Goal: Task Accomplishment & Management: Complete application form

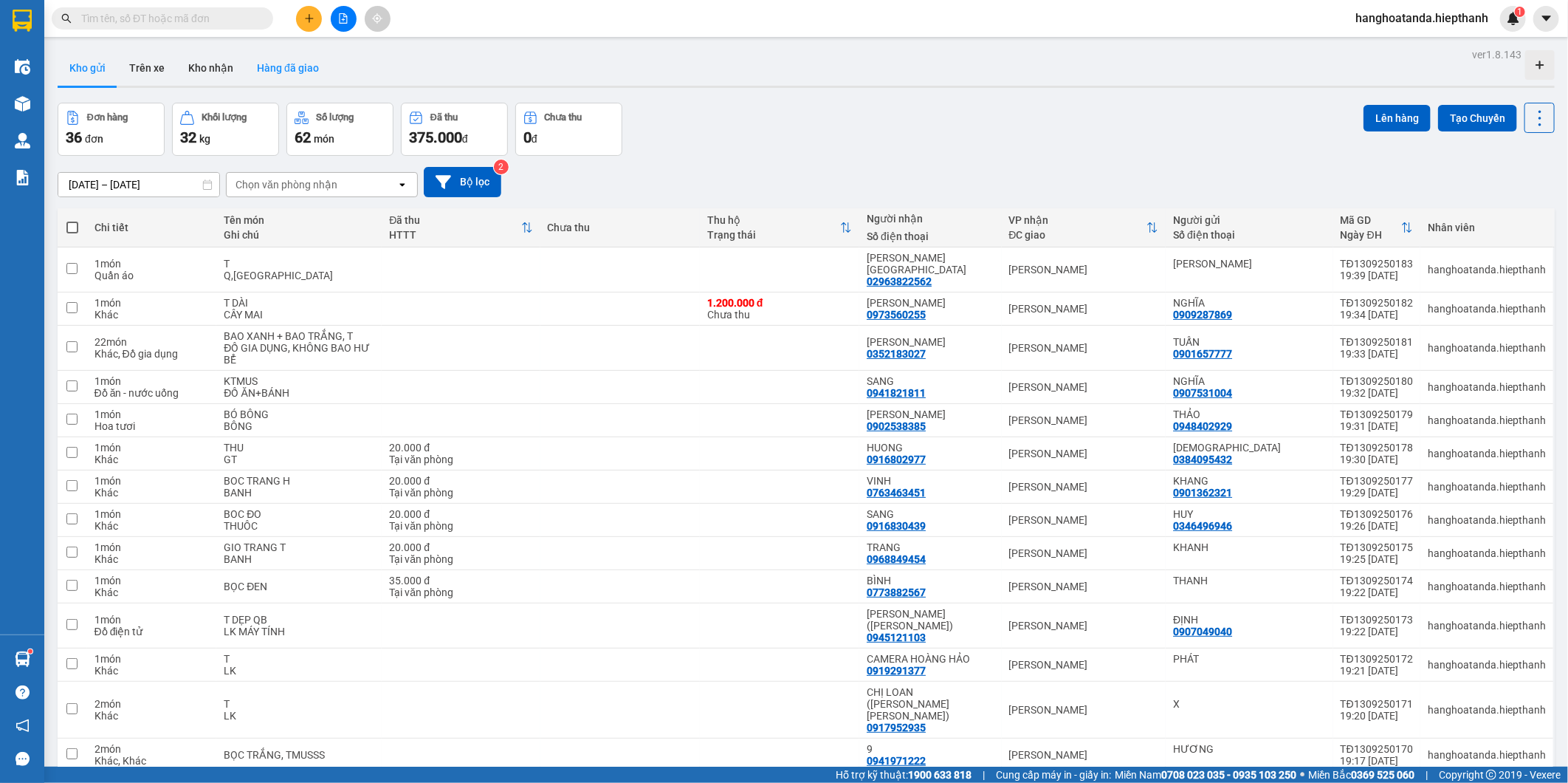
click at [279, 67] on button "Hàng đã giao" at bounding box center [288, 68] width 86 height 36
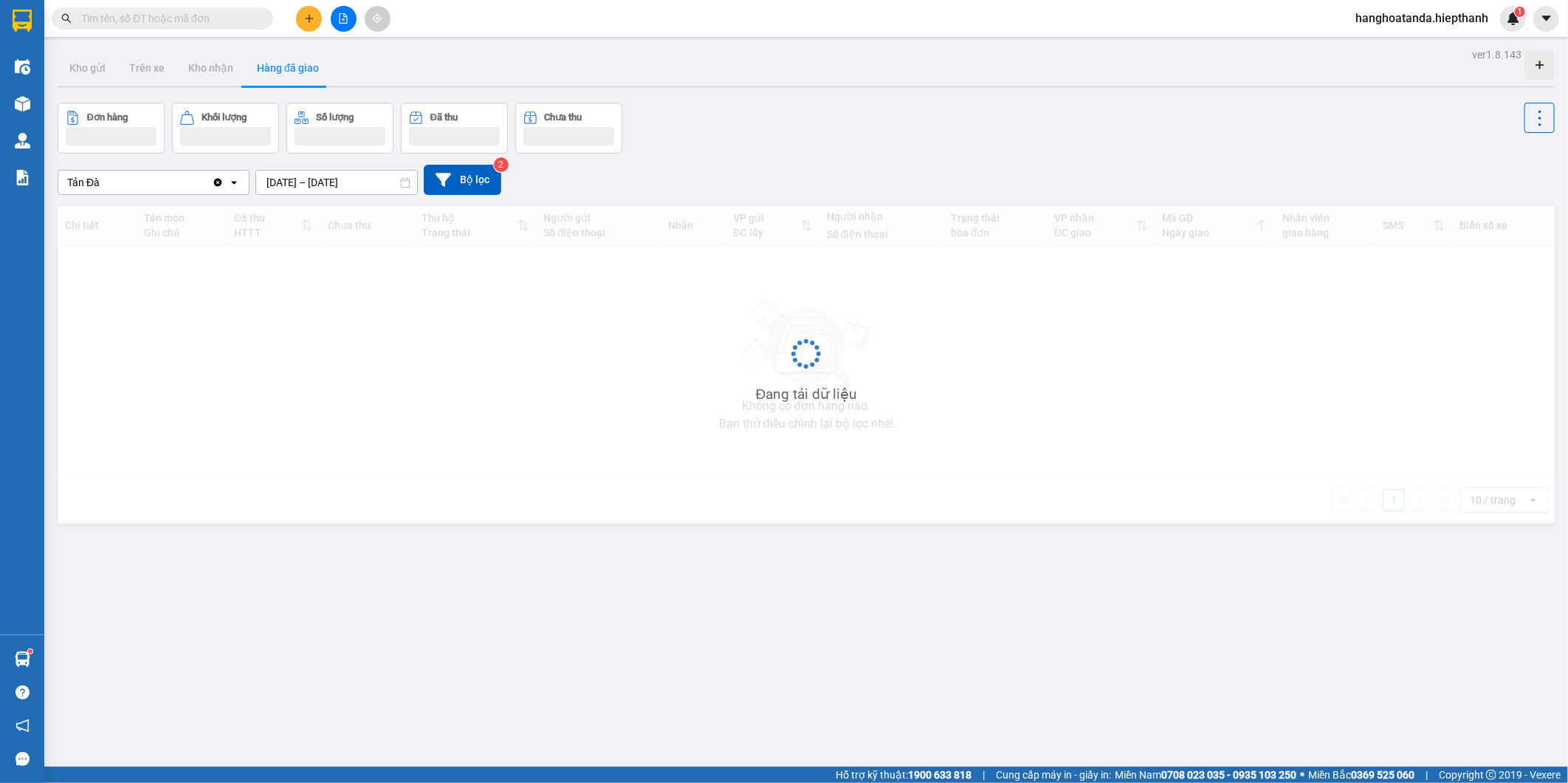
click at [334, 178] on input "[DATE] – [DATE]" at bounding box center [336, 182] width 161 height 24
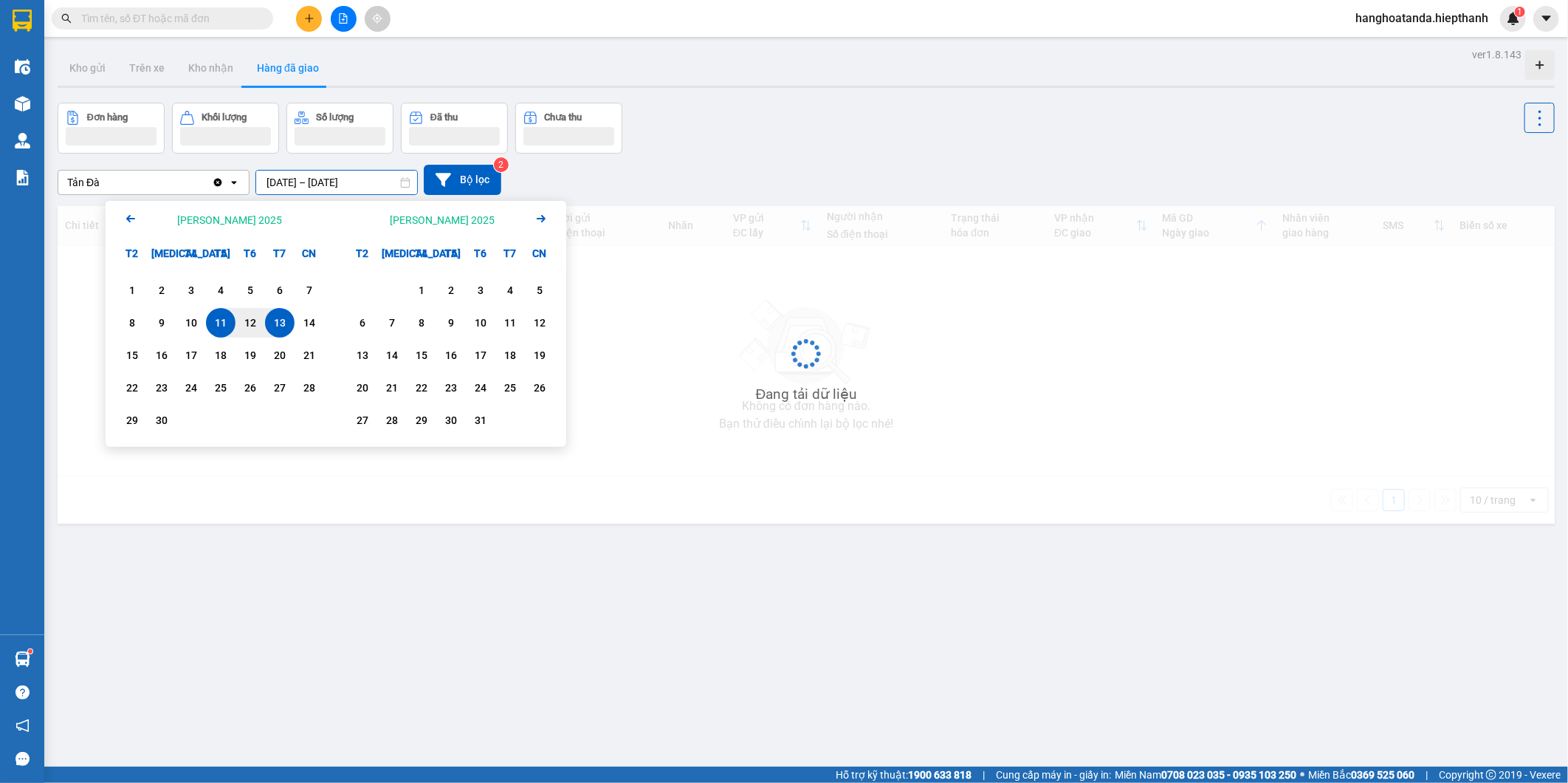
click at [286, 322] on div "13" at bounding box center [280, 323] width 21 height 18
type input "13/09/2025 – 13/09/2025"
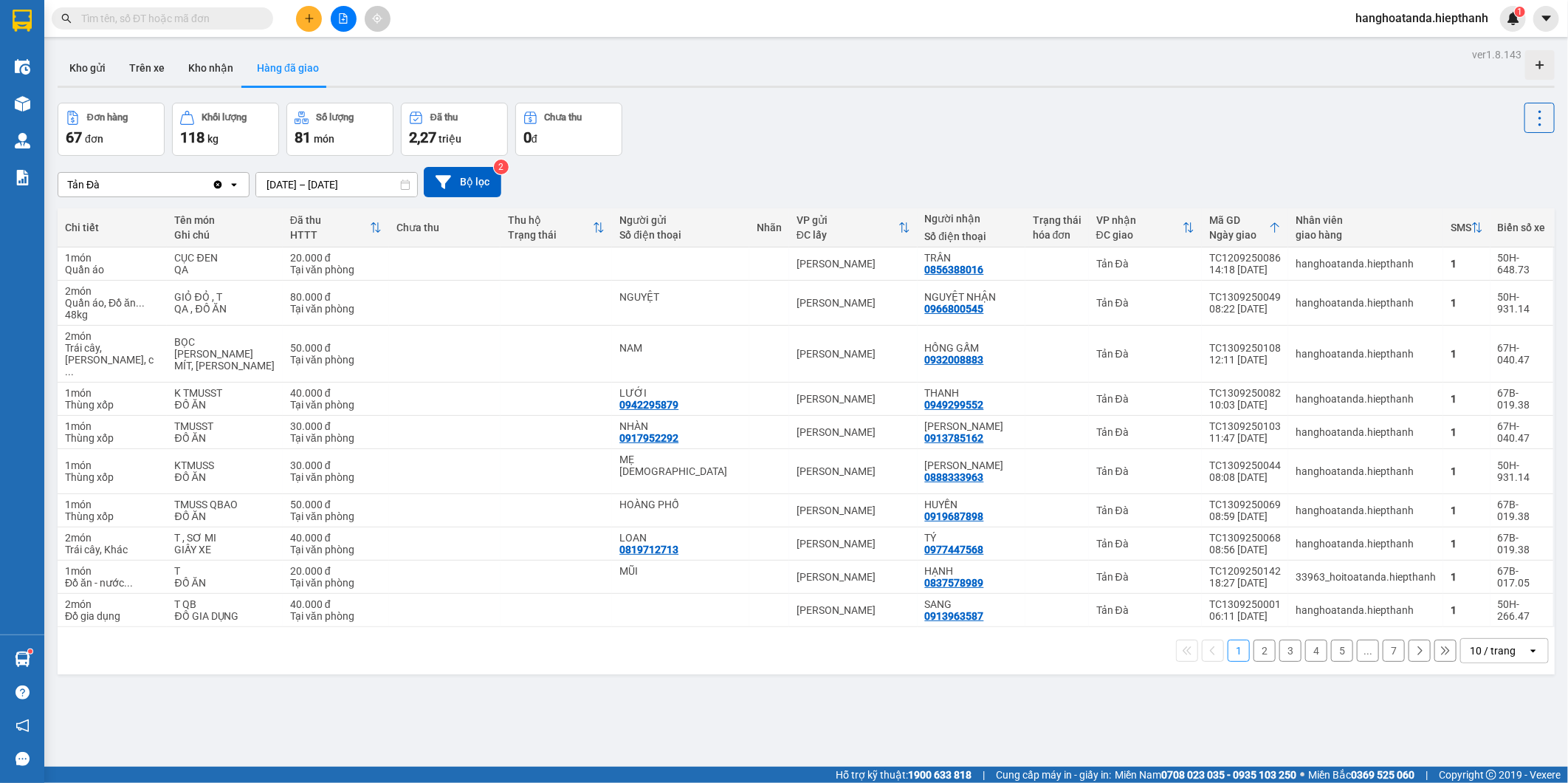
click at [1501, 643] on div "10 / trang" at bounding box center [1493, 651] width 46 height 15
click at [1478, 582] on span "100 / trang" at bounding box center [1486, 584] width 53 height 15
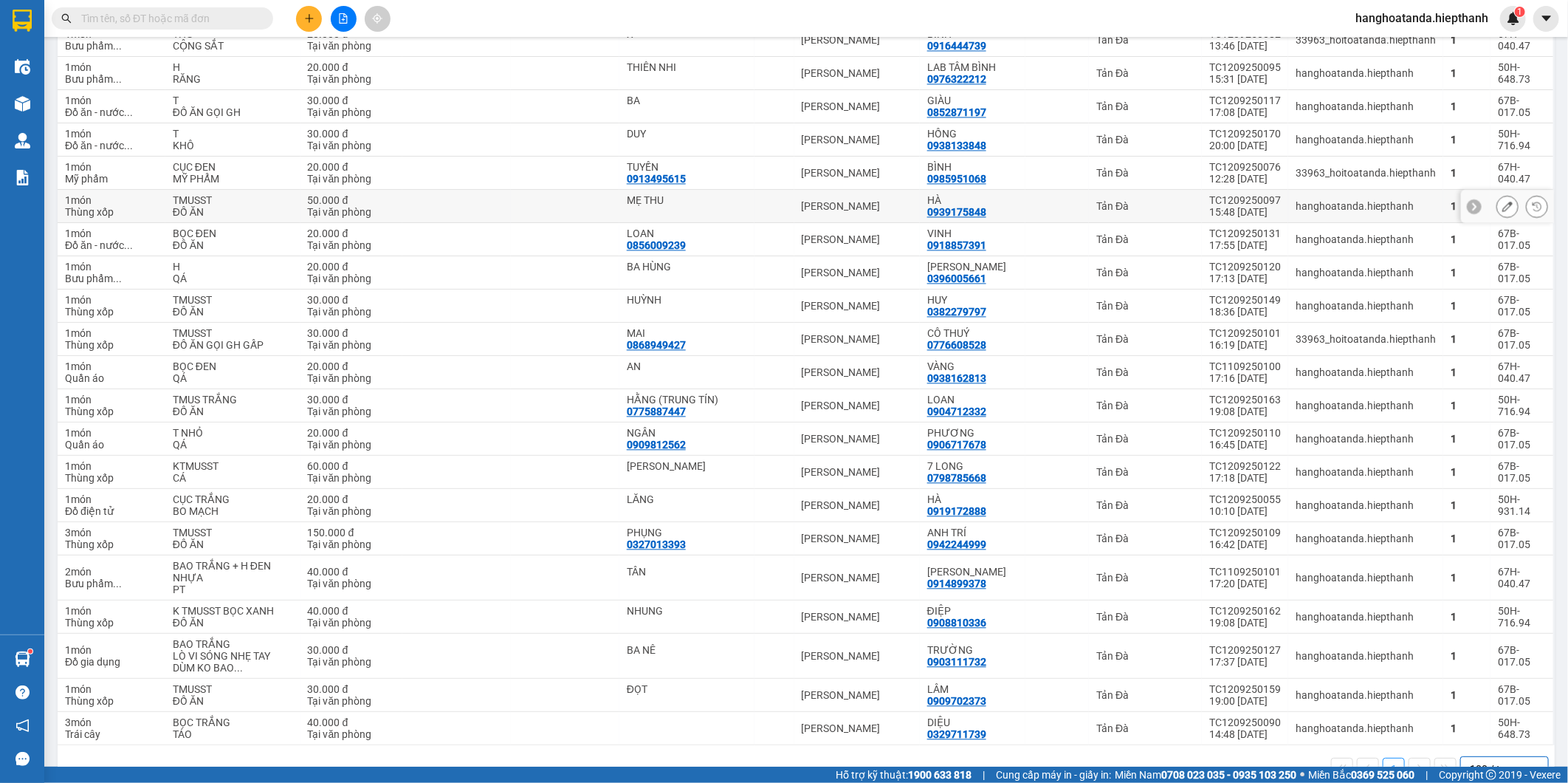
scroll to position [1868, 0]
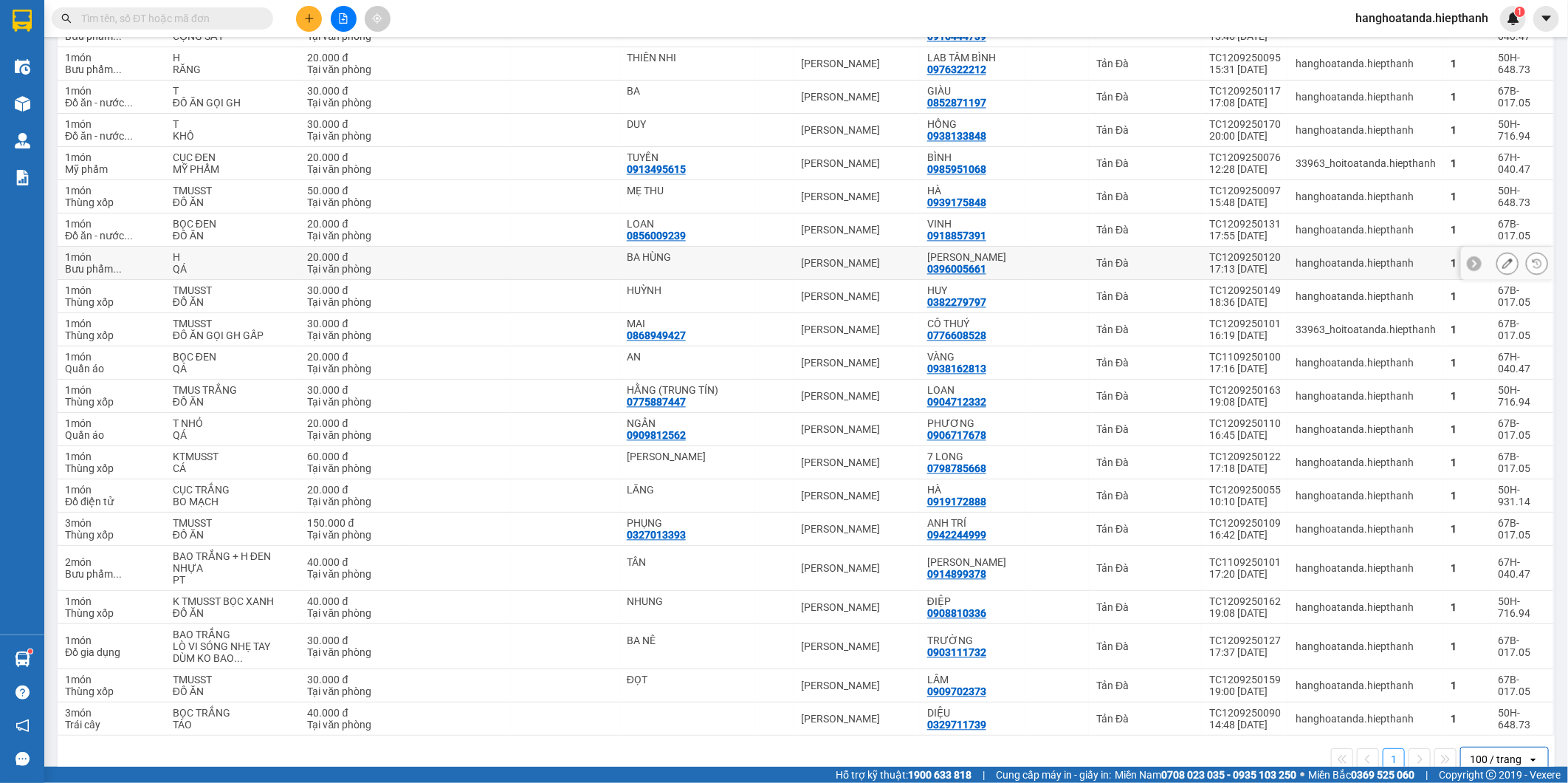
click at [75, 263] on div "Bưu phẩm ..." at bounding box center [112, 269] width 93 height 12
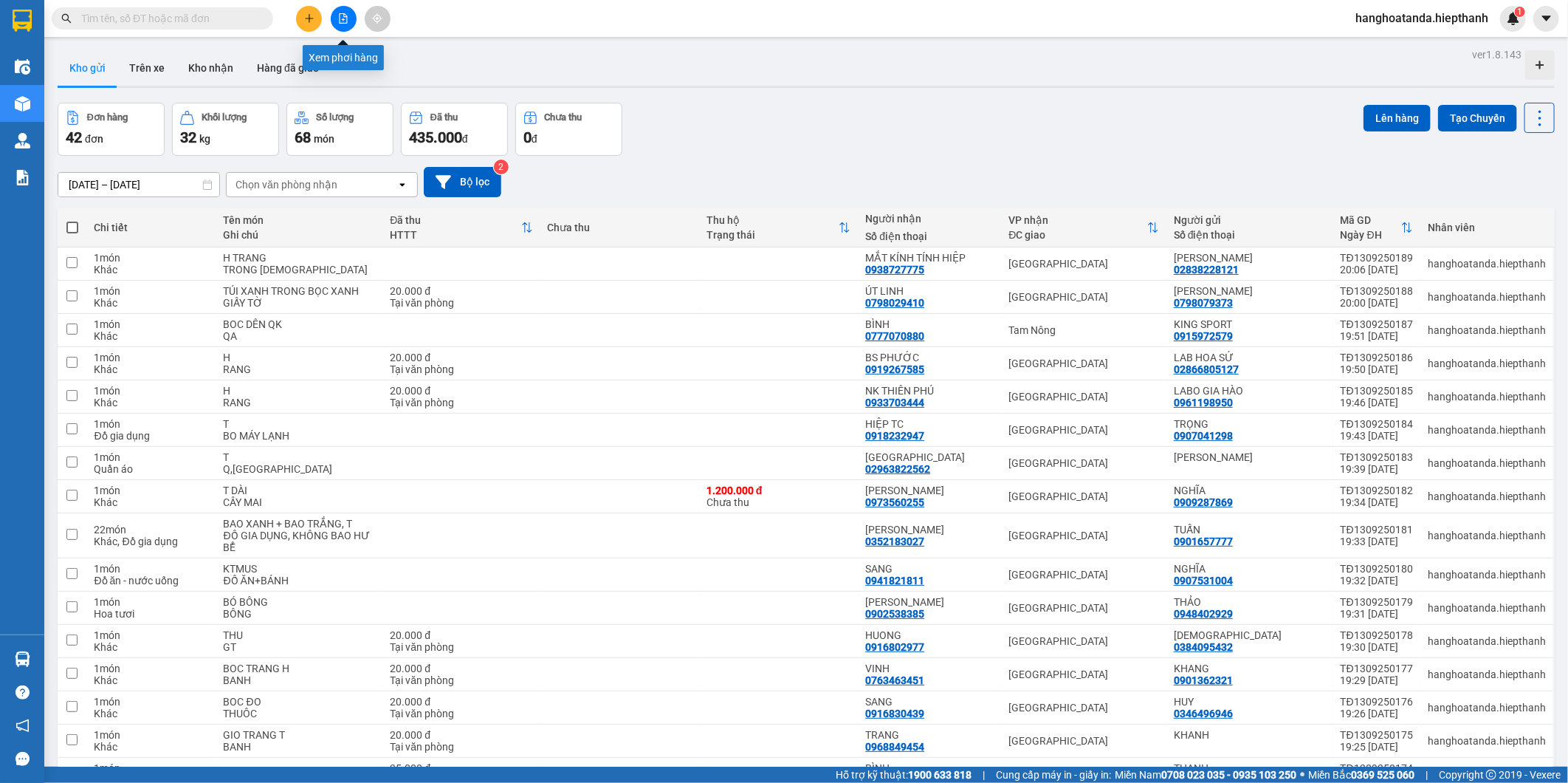
click at [340, 23] on icon "file-add" at bounding box center [343, 19] width 8 height 10
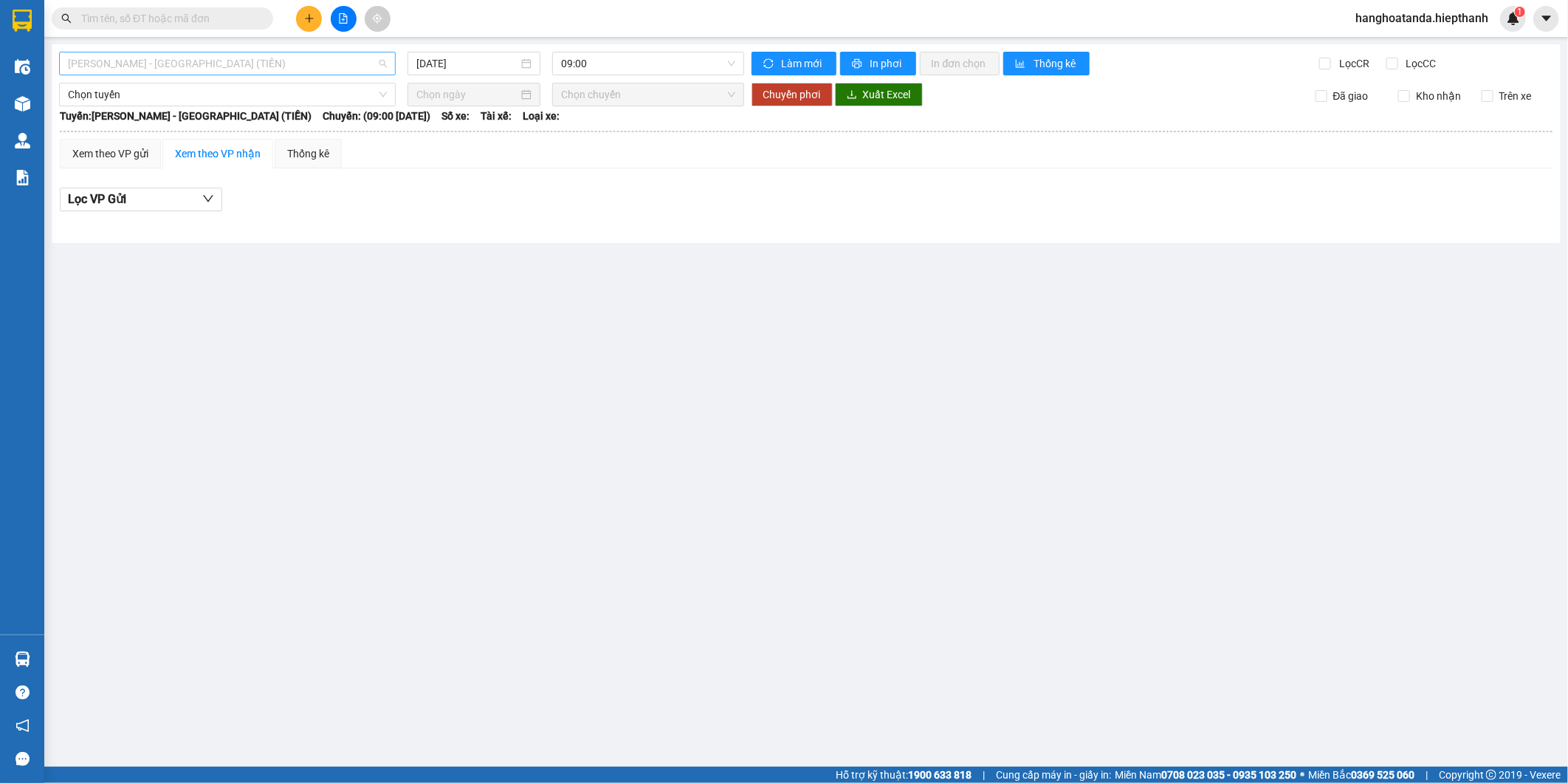
click at [212, 63] on span "Hồ Chí Minh - Tân Châu (TIỀN)" at bounding box center [227, 64] width 319 height 22
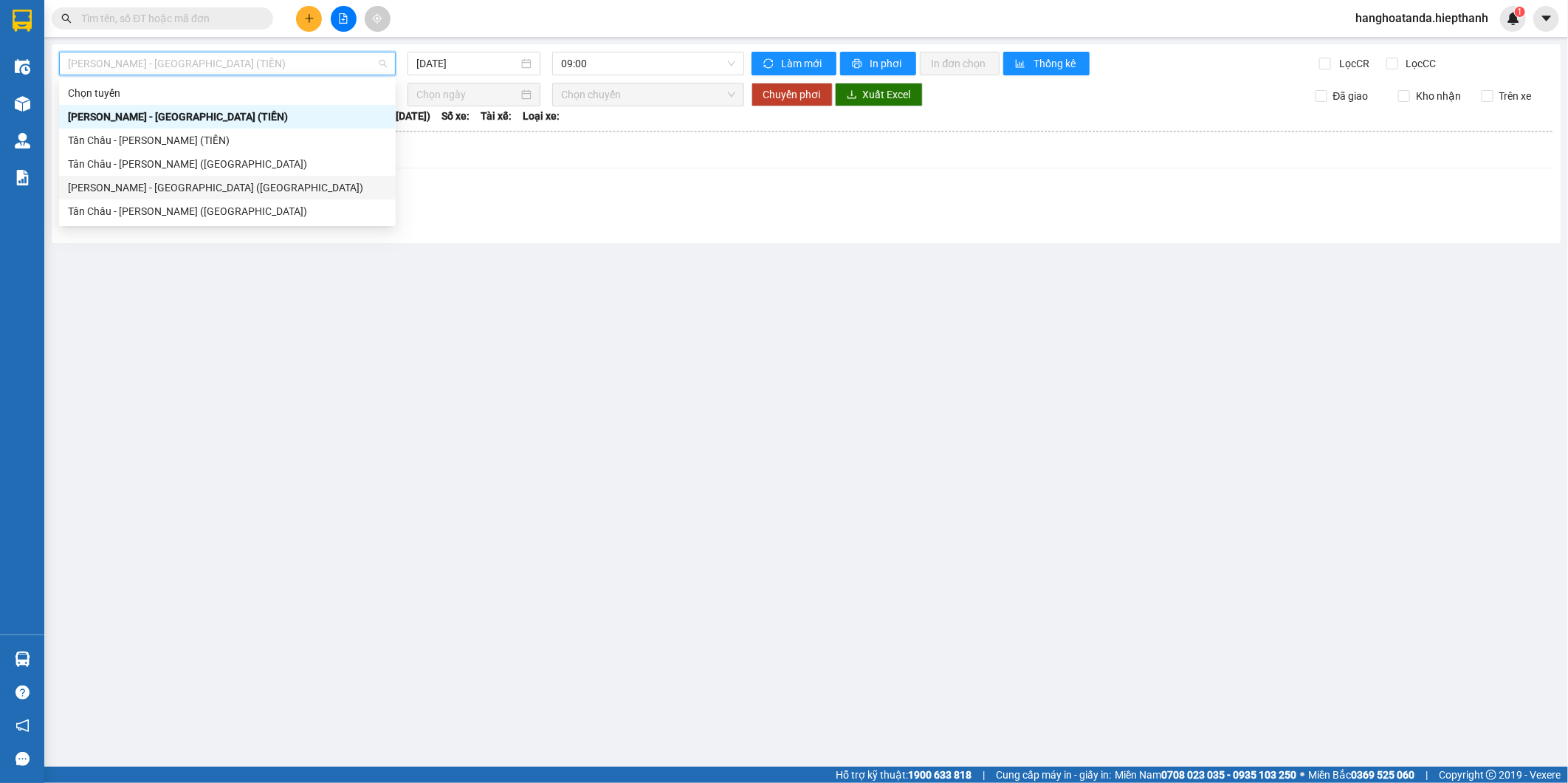
drag, startPoint x: 187, startPoint y: 184, endPoint x: 182, endPoint y: 218, distance: 34.4
click at [182, 218] on div "Chọn tuyến Hồ Chí Minh - Tân Châu (TIỀN) Tân Châu - Hồ Chí Minh (TIỀN) Tân Châu…" at bounding box center [227, 152] width 337 height 142
click at [182, 218] on div "Tân Châu - Hồ Chí Minh (Giường)" at bounding box center [227, 211] width 319 height 16
type input "13/09/2025"
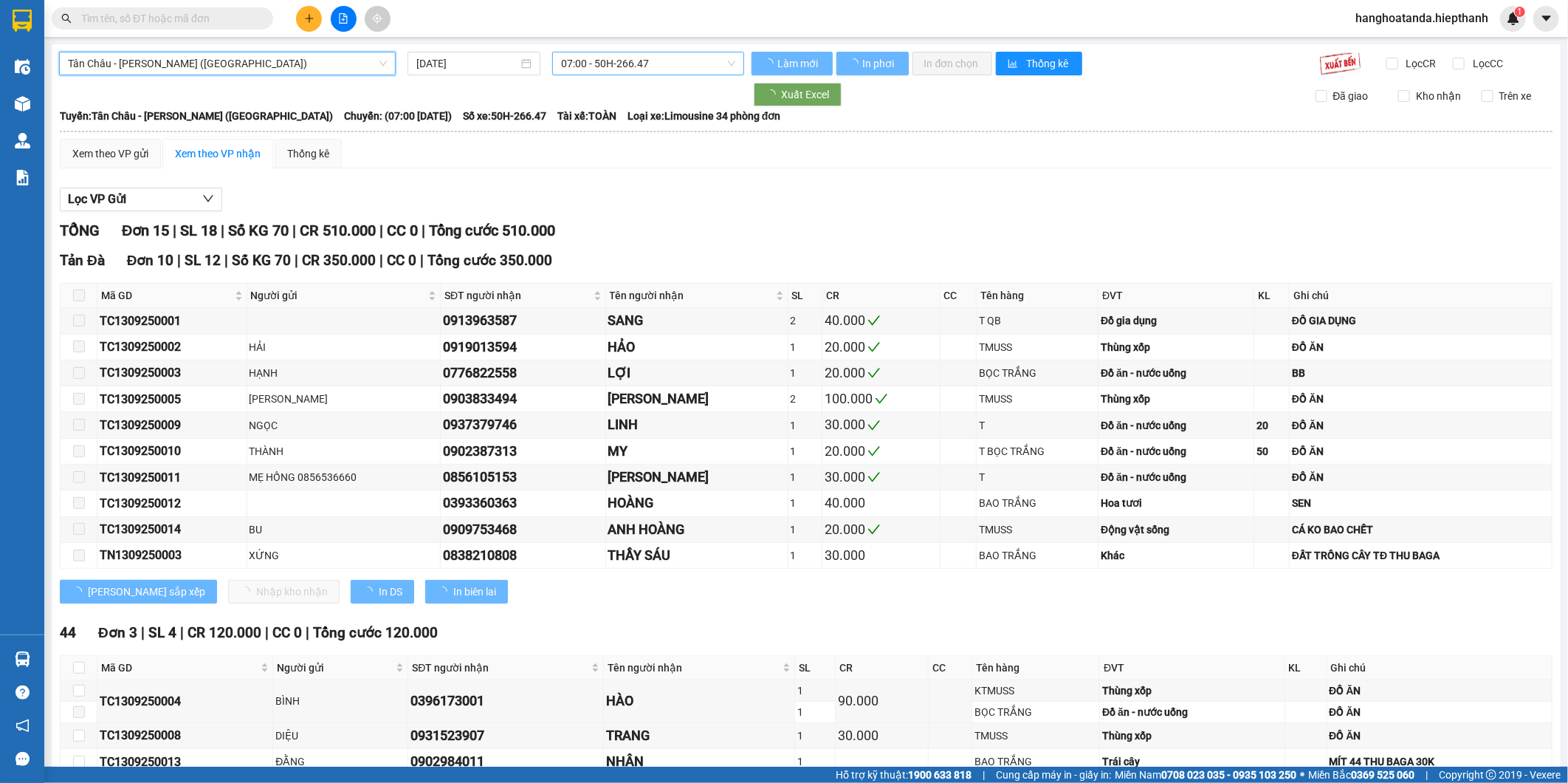
click at [650, 58] on span "07:00 - 50H-266.47" at bounding box center [647, 64] width 173 height 22
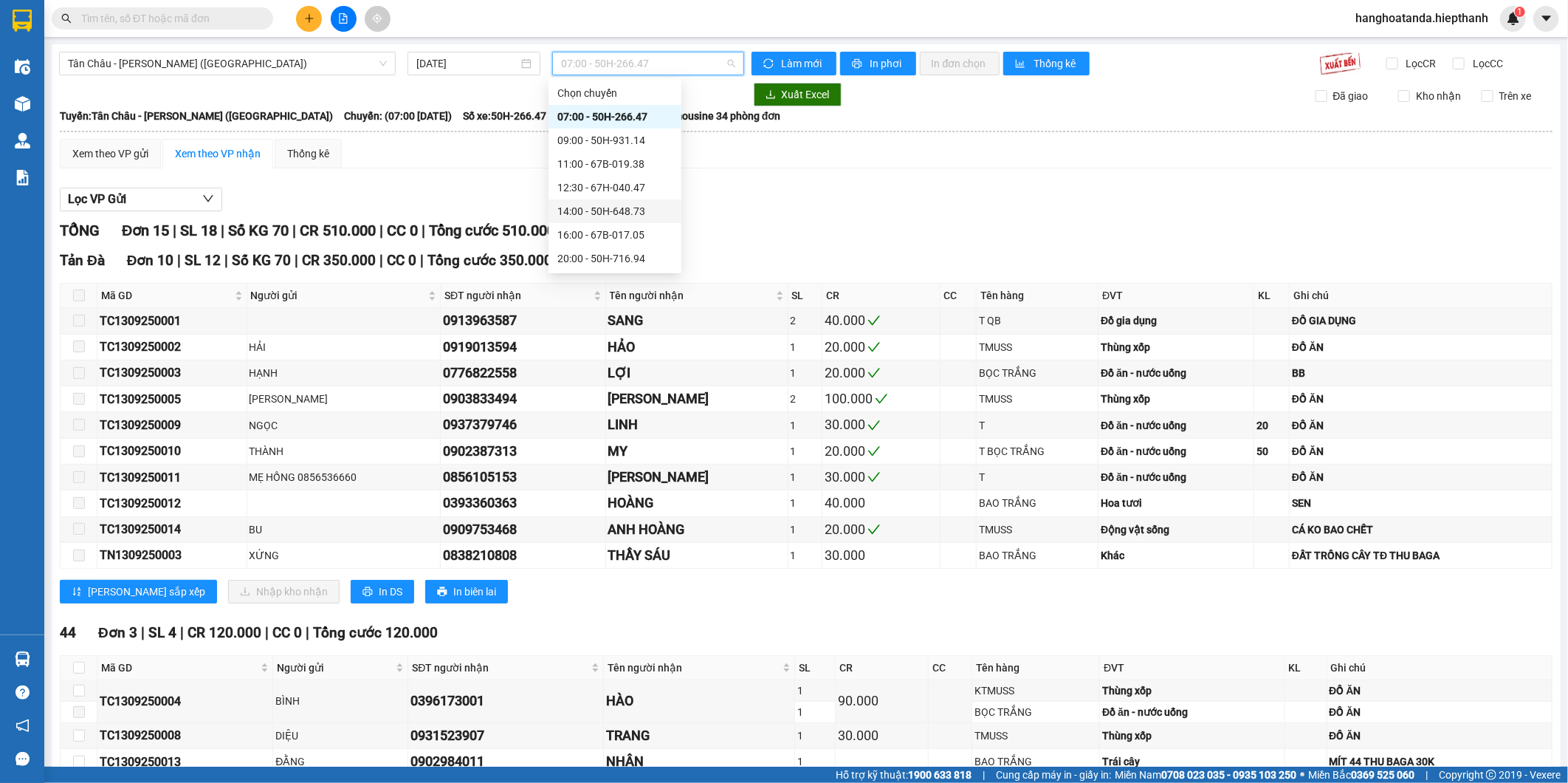
drag, startPoint x: 589, startPoint y: 216, endPoint x: 579, endPoint y: 209, distance: 12.2
click at [589, 215] on div "14:00 - 50H-648.73" at bounding box center [615, 211] width 115 height 16
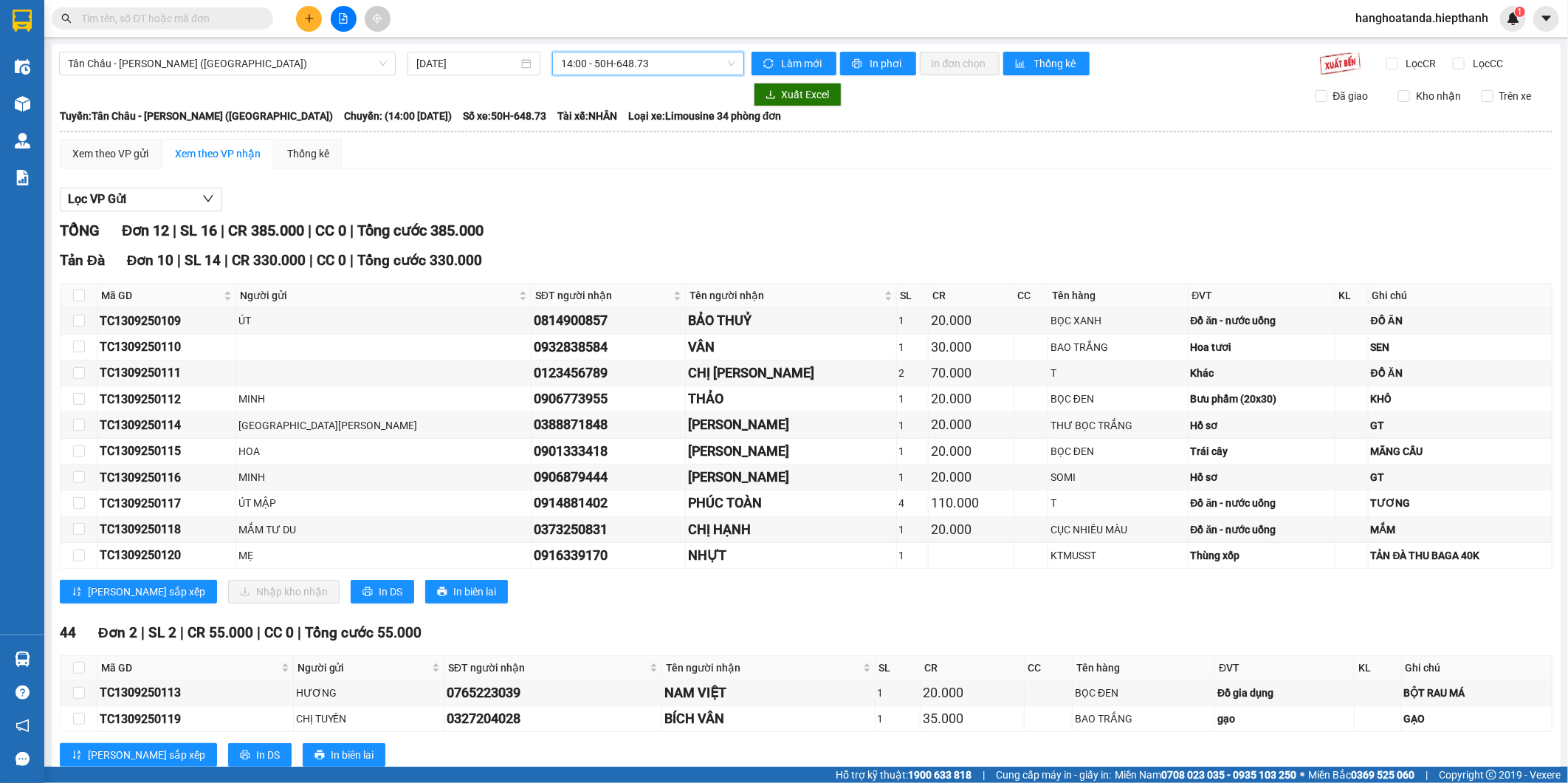
click at [683, 216] on div "Lọc VP Gửi TỔNG Đơn 12 | SL 16 | CR 385.000 | CC 0 | Tổng cước 385.000 Tản Đà …" at bounding box center [806, 482] width 1493 height 605
click at [609, 69] on span "14:00 - 50H-648.73" at bounding box center [647, 64] width 173 height 22
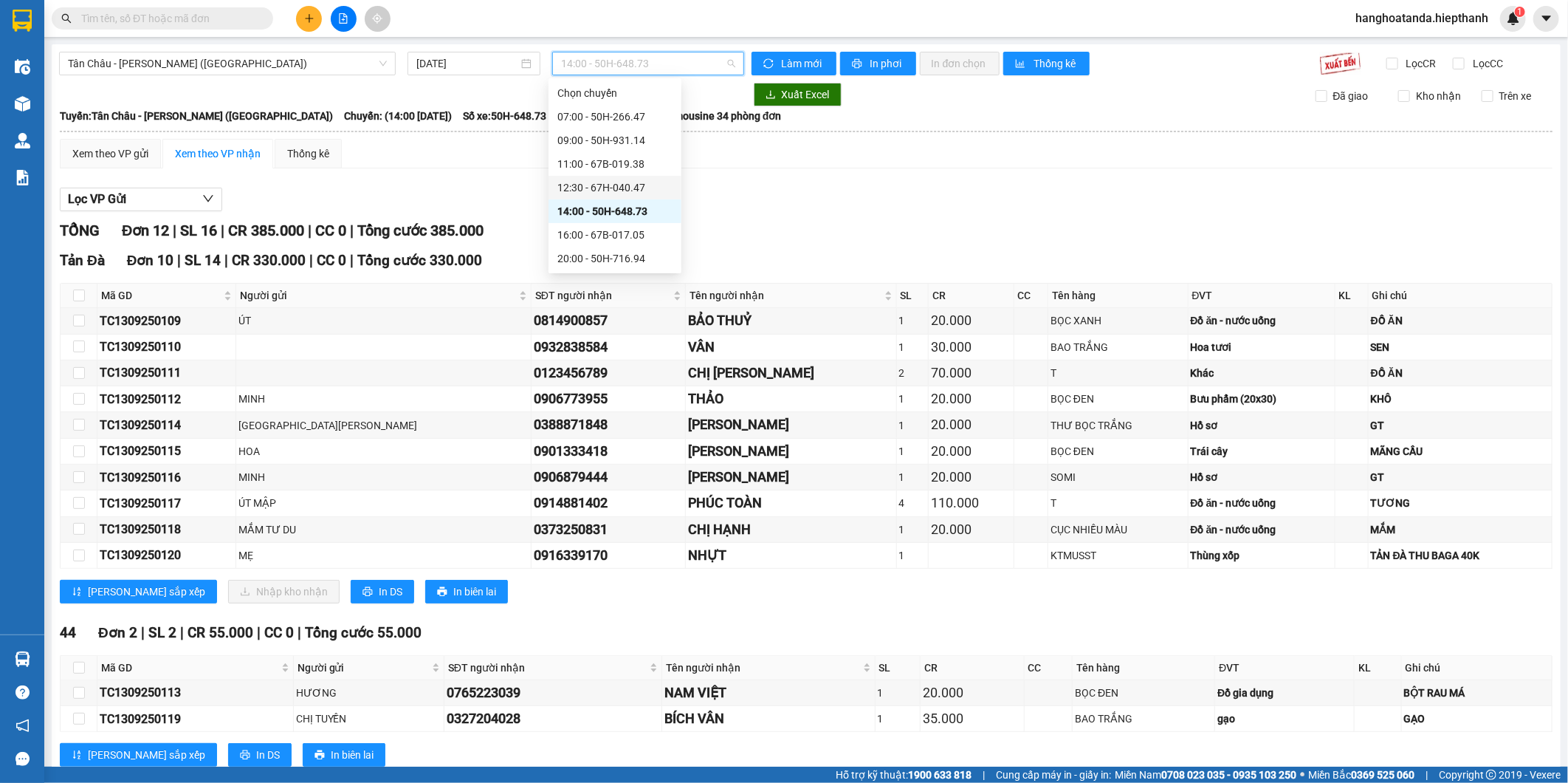
click at [604, 186] on div "12:30 - 67H-040.47" at bounding box center [615, 187] width 115 height 16
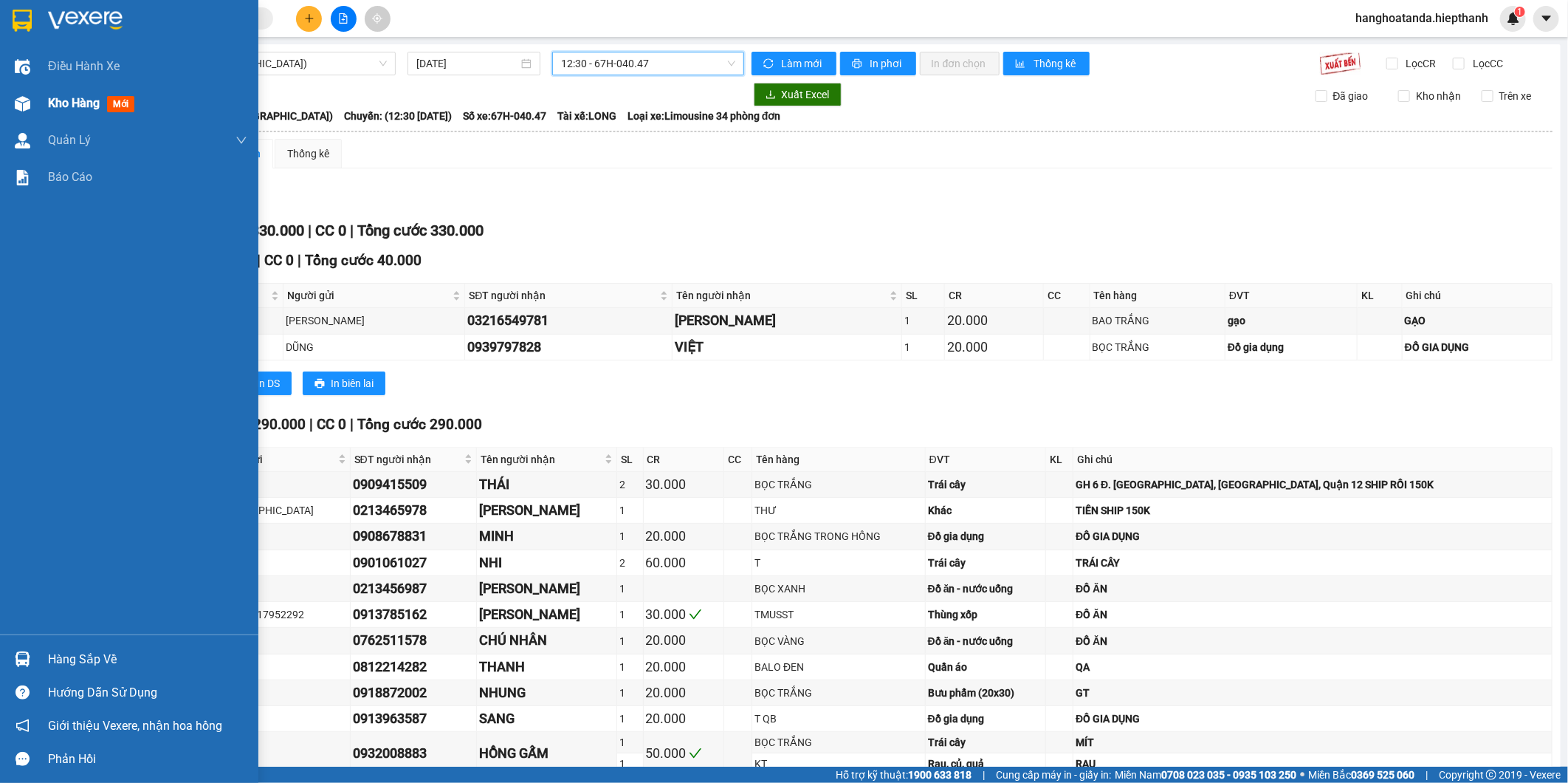
click at [27, 105] on img at bounding box center [22, 104] width 16 height 16
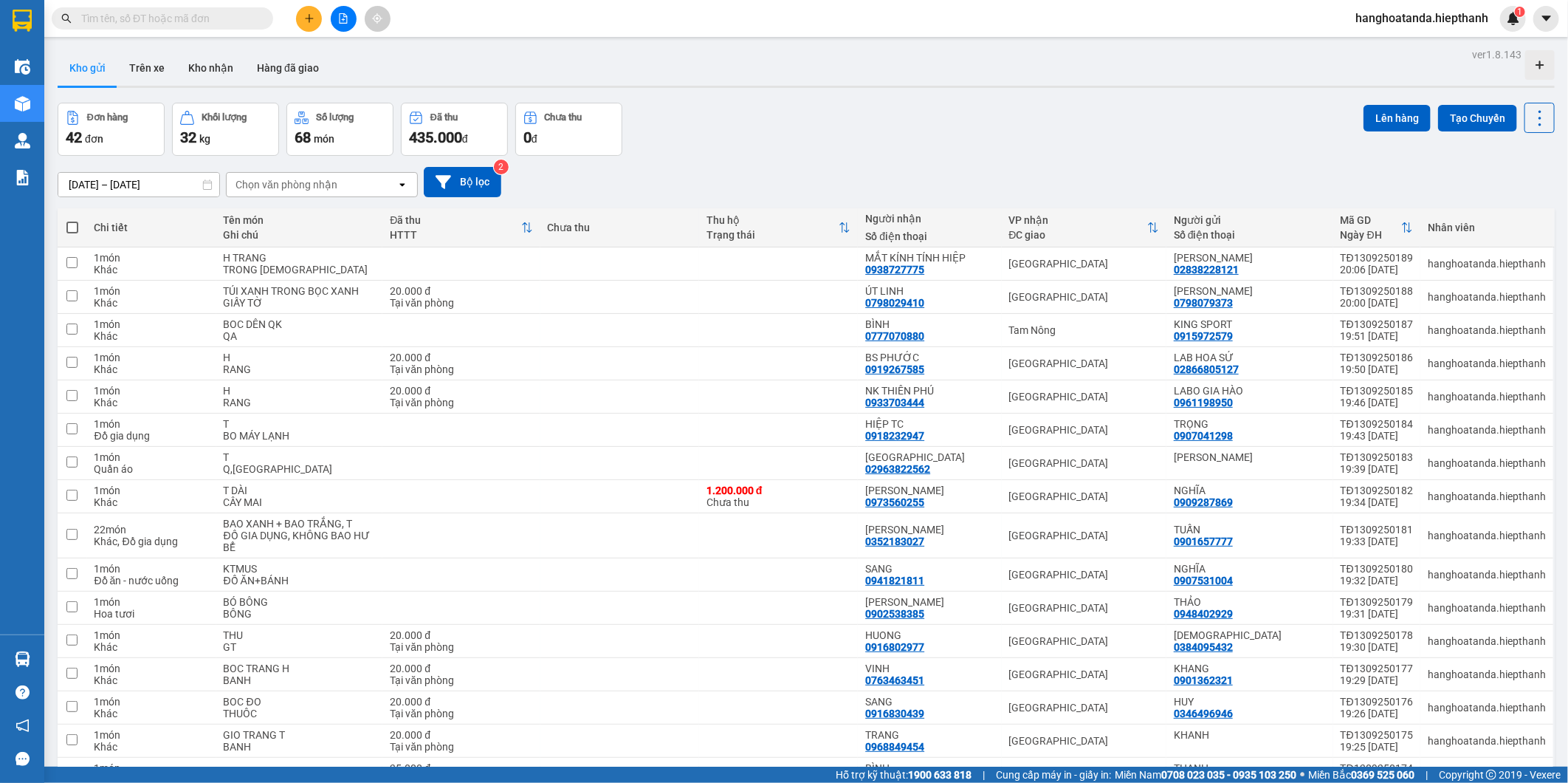
click at [75, 224] on span at bounding box center [73, 227] width 12 height 12
click at [73, 220] on input "checkbox" at bounding box center [73, 220] width 0 height 0
checkbox input "true"
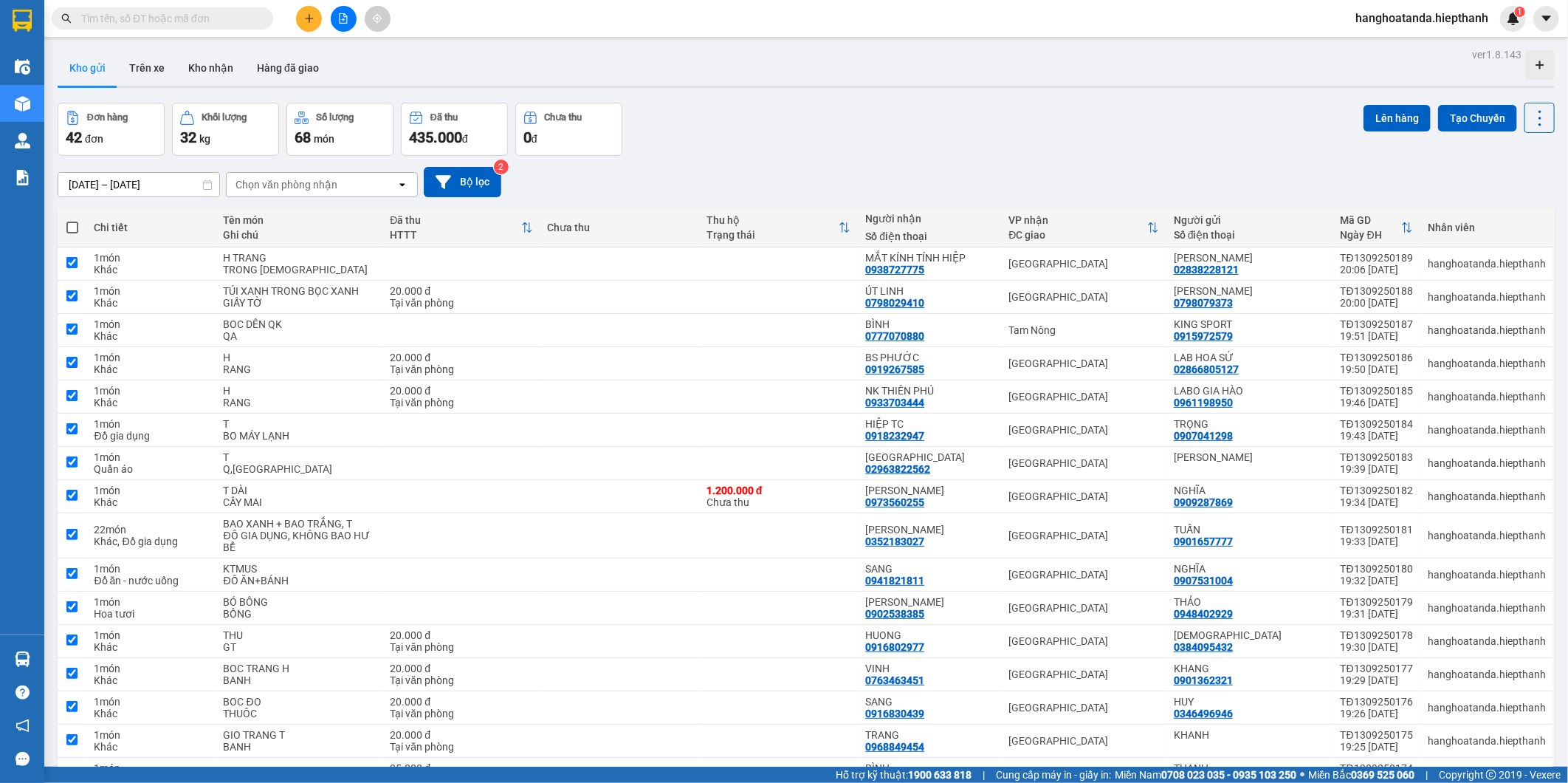
checkbox input "true"
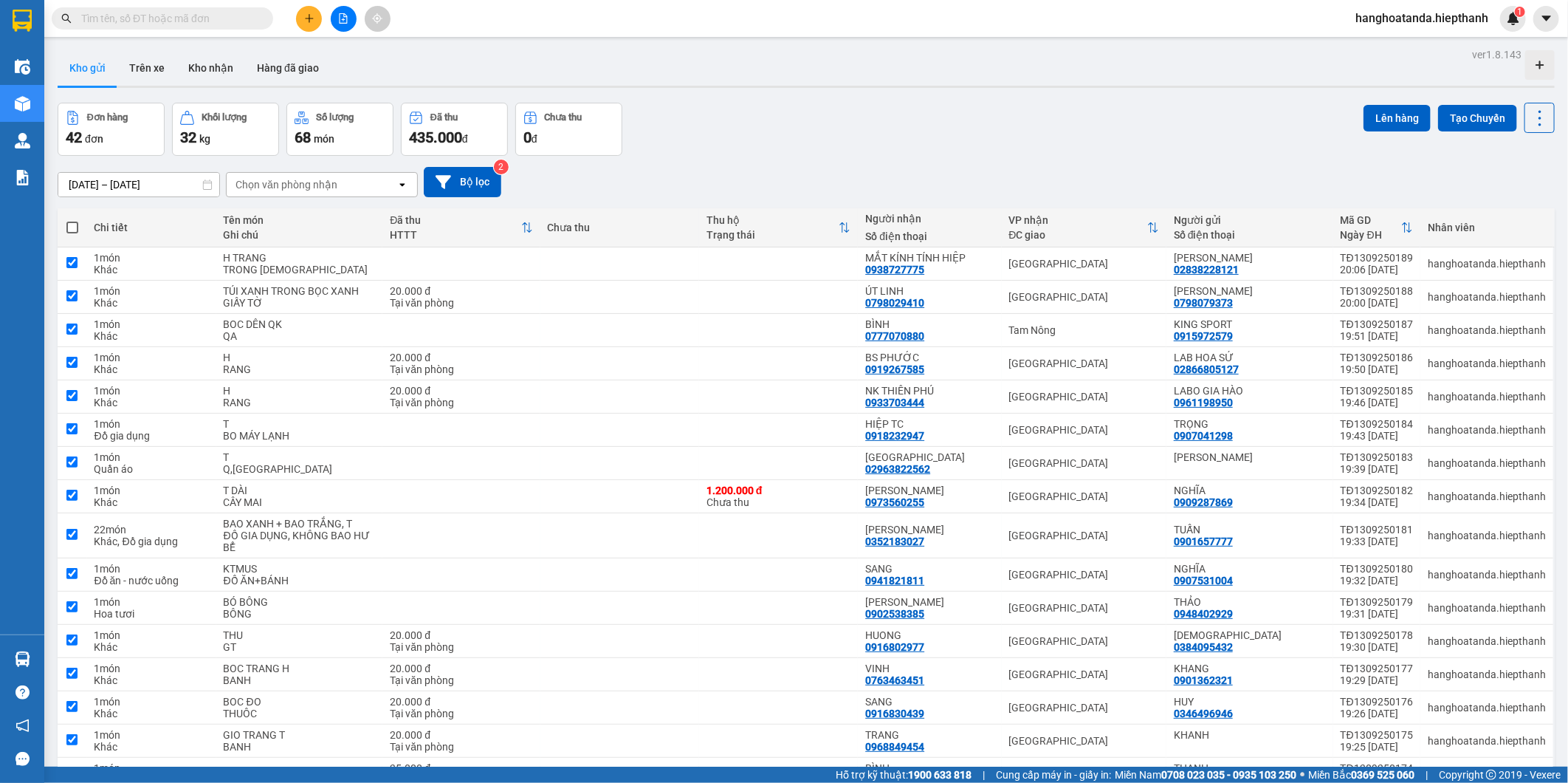
checkbox input "true"
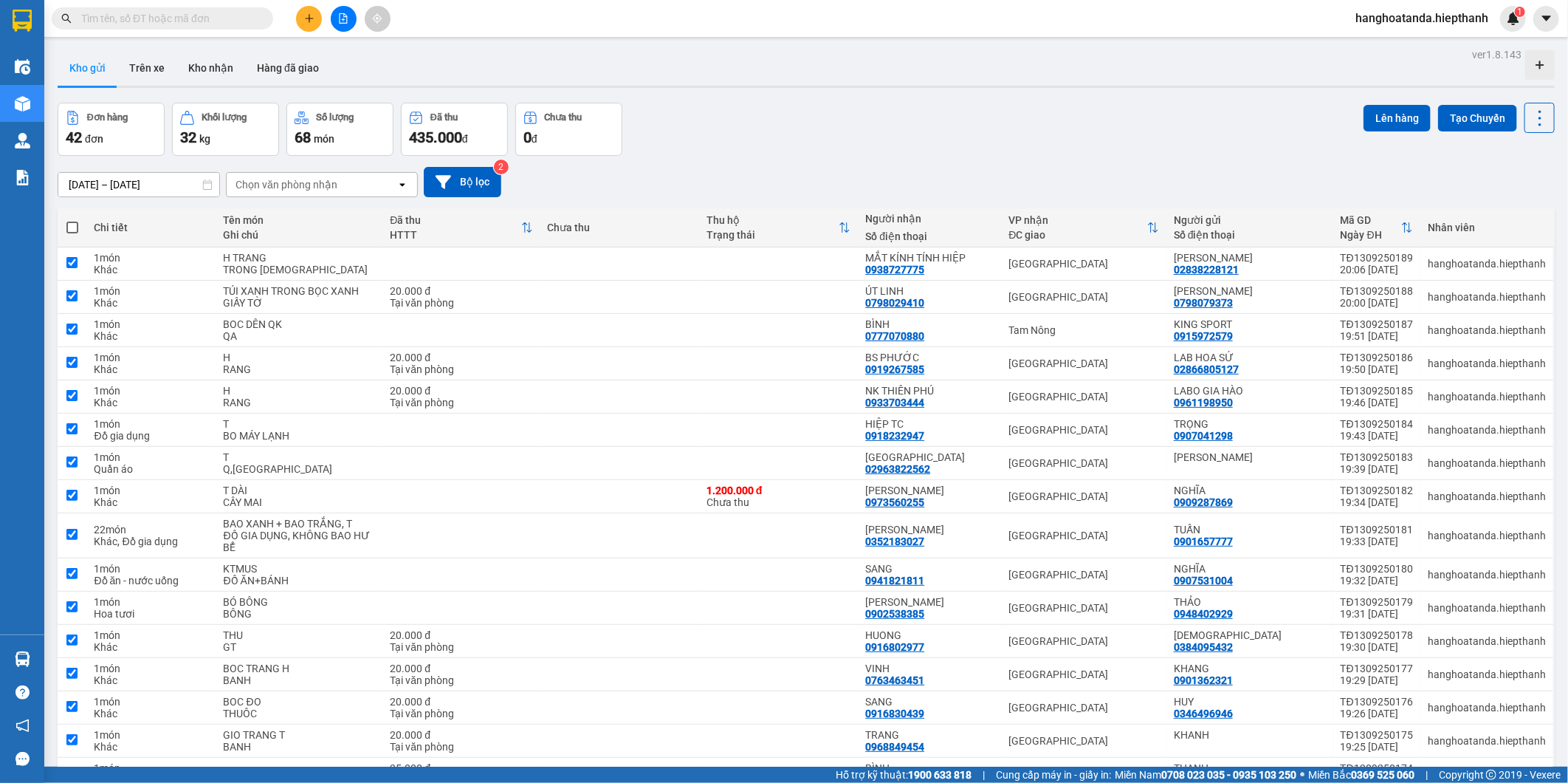
checkbox input "true"
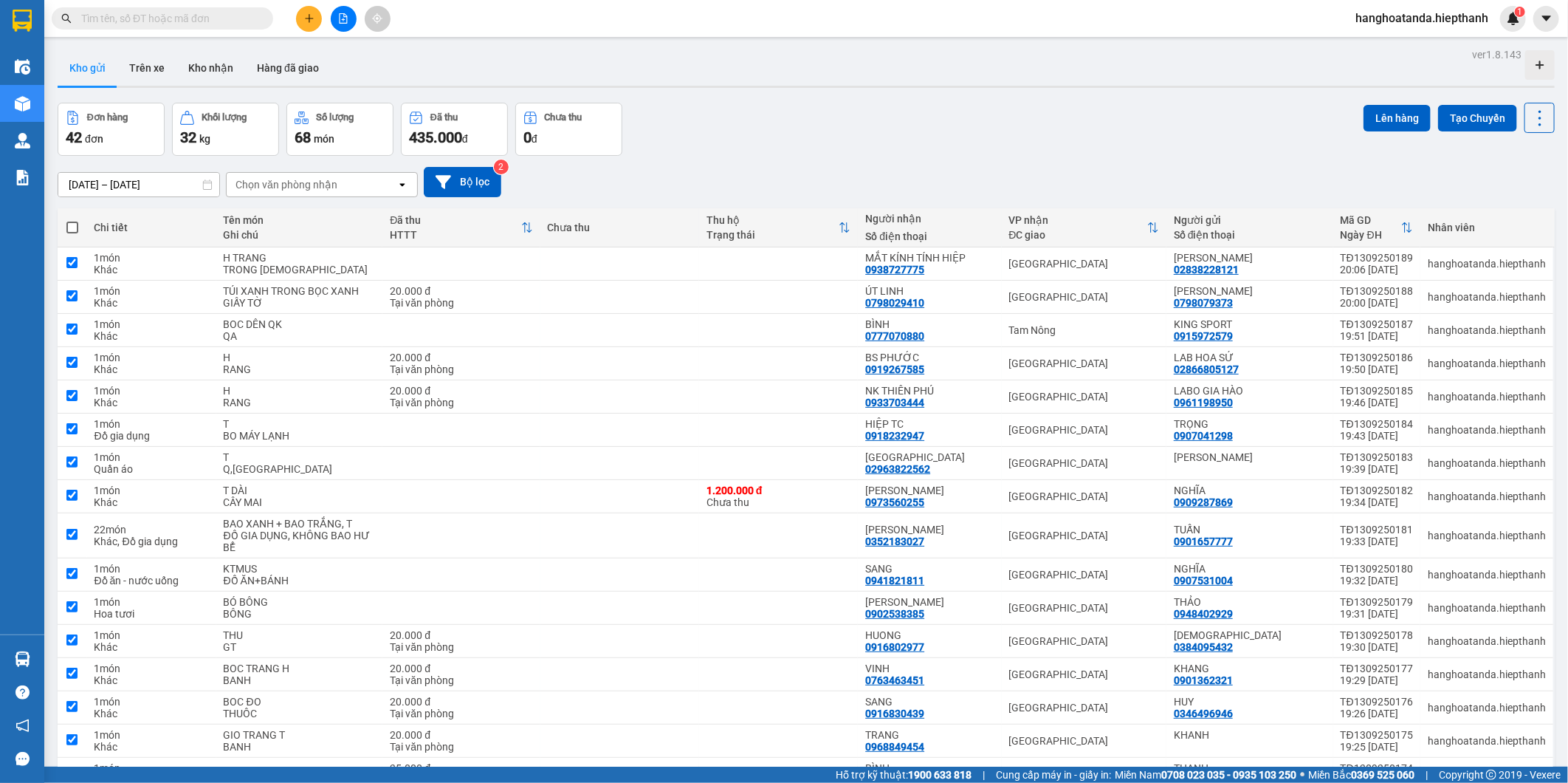
checkbox input "true"
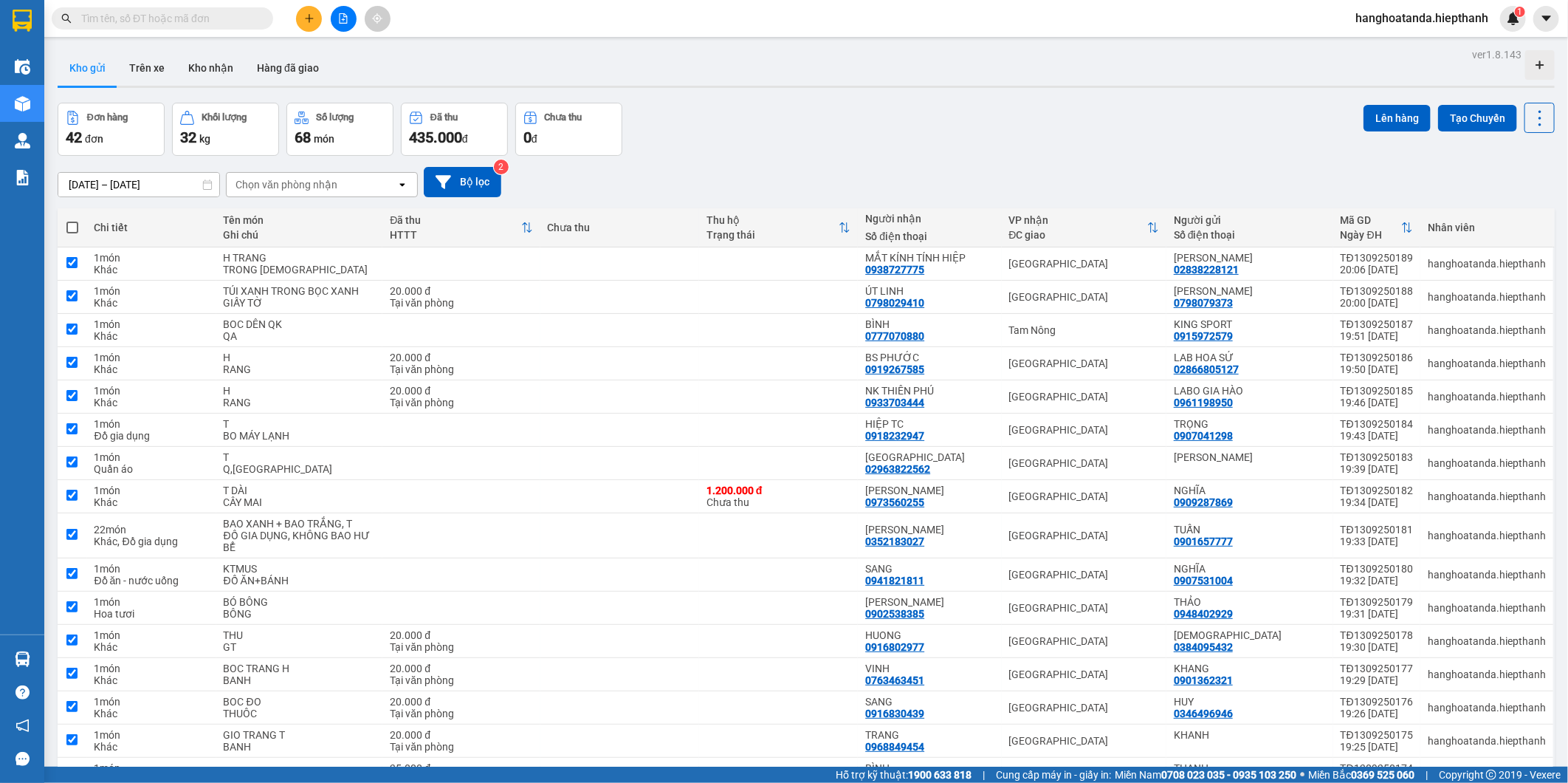
checkbox input "true"
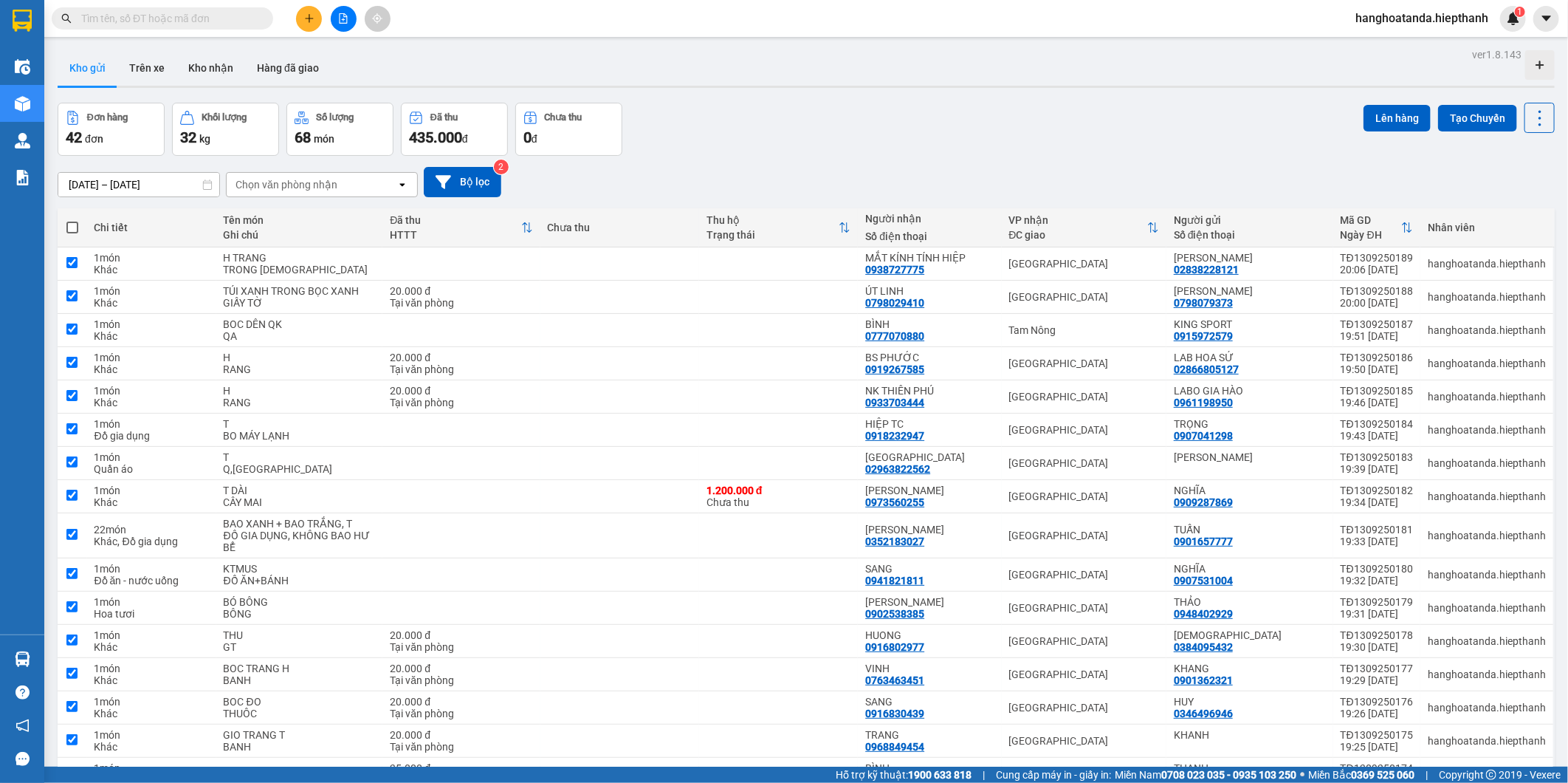
checkbox input "true"
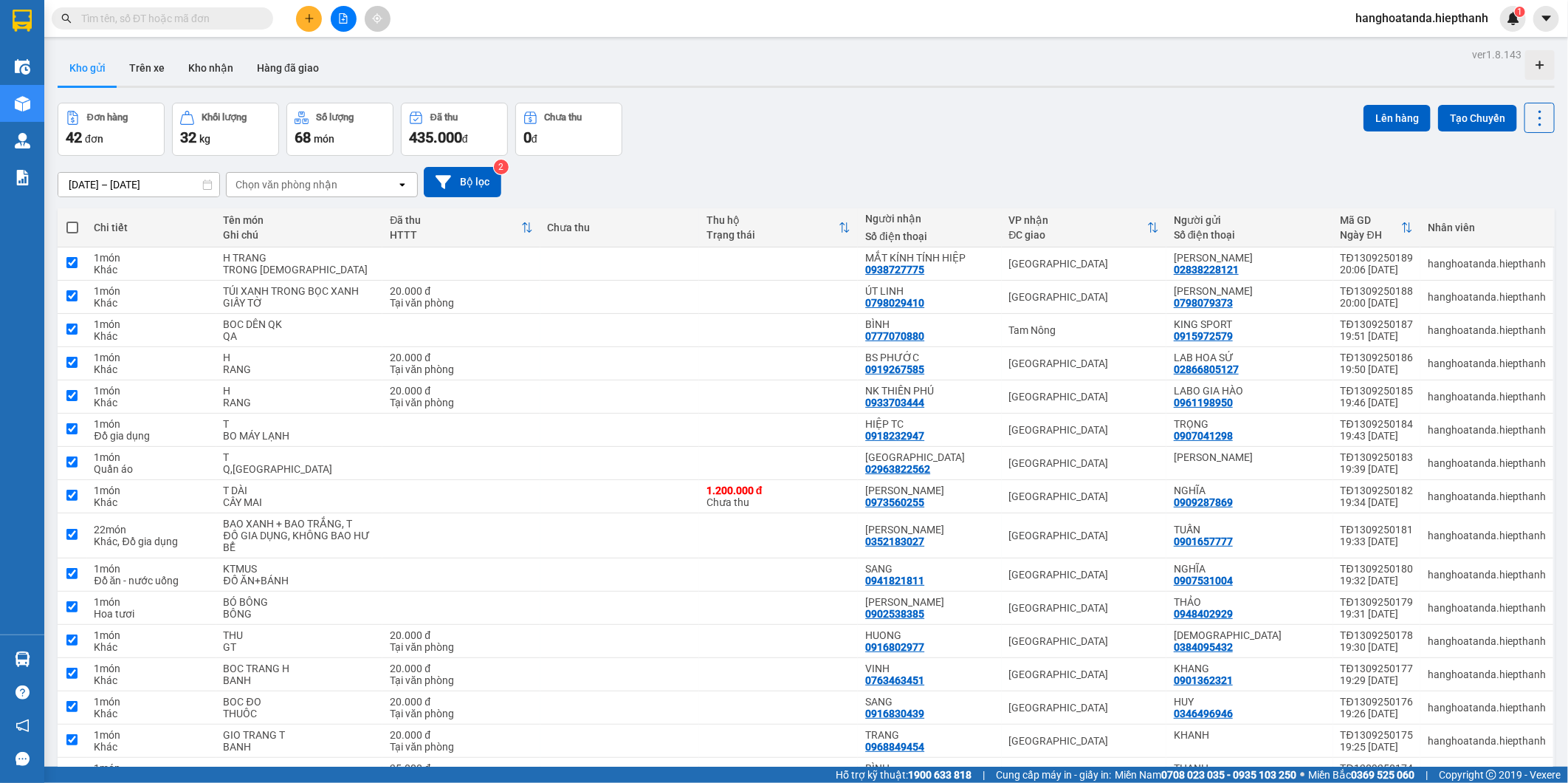
checkbox input "true"
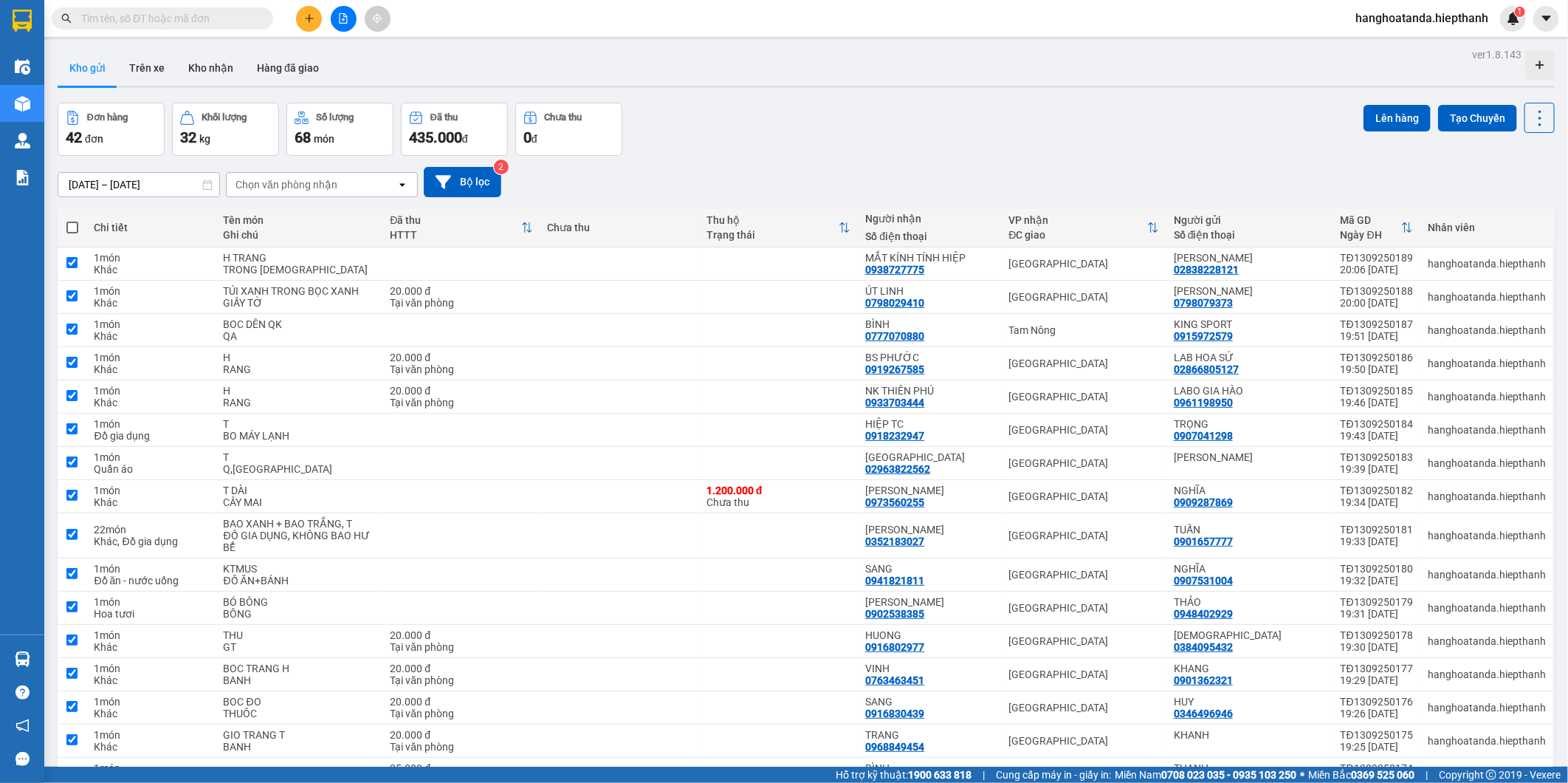
checkbox input "true"
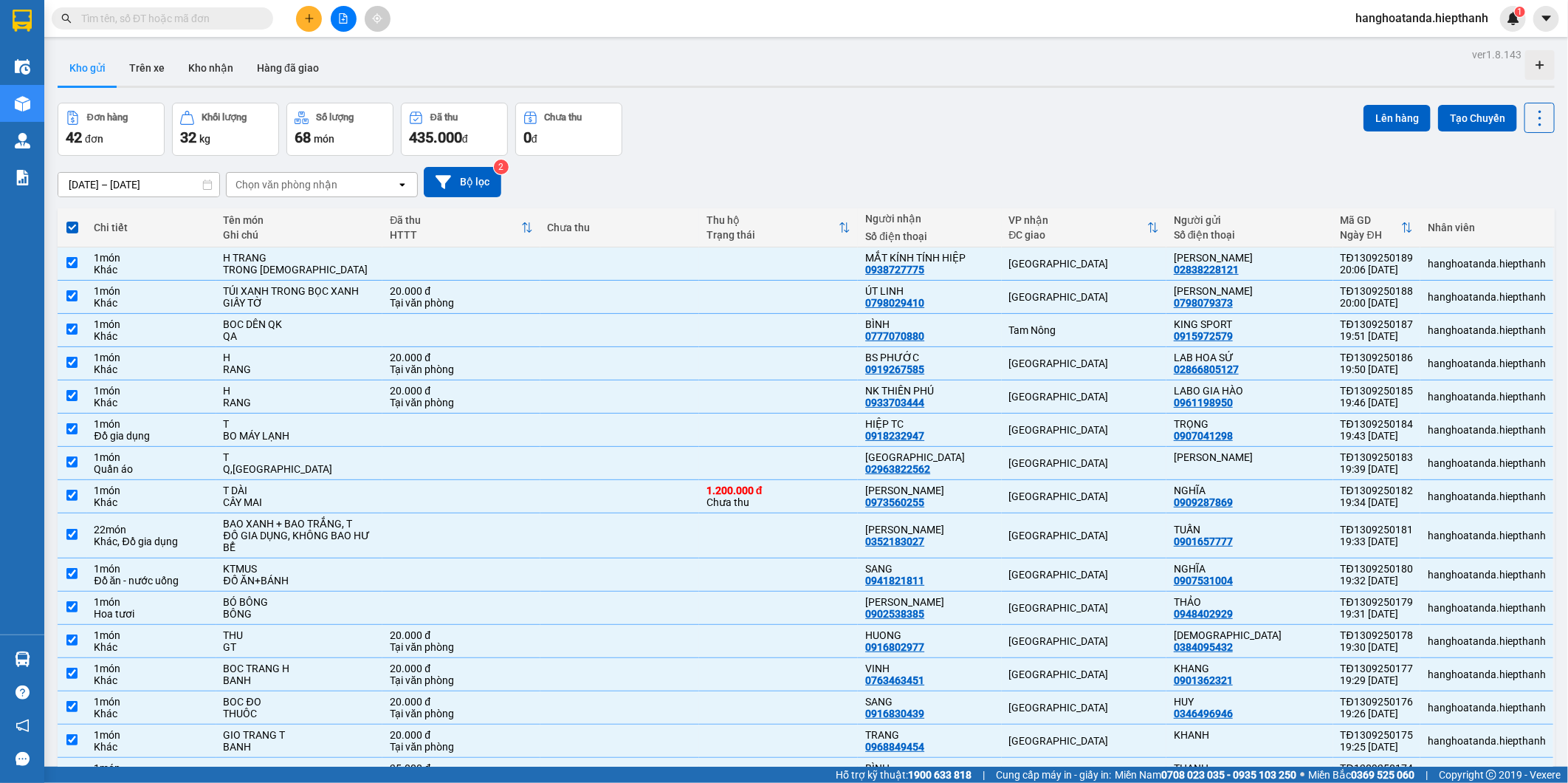
click at [70, 231] on span at bounding box center [73, 227] width 12 height 12
click at [73, 220] on input "checkbox" at bounding box center [73, 220] width 0 height 0
checkbox input "false"
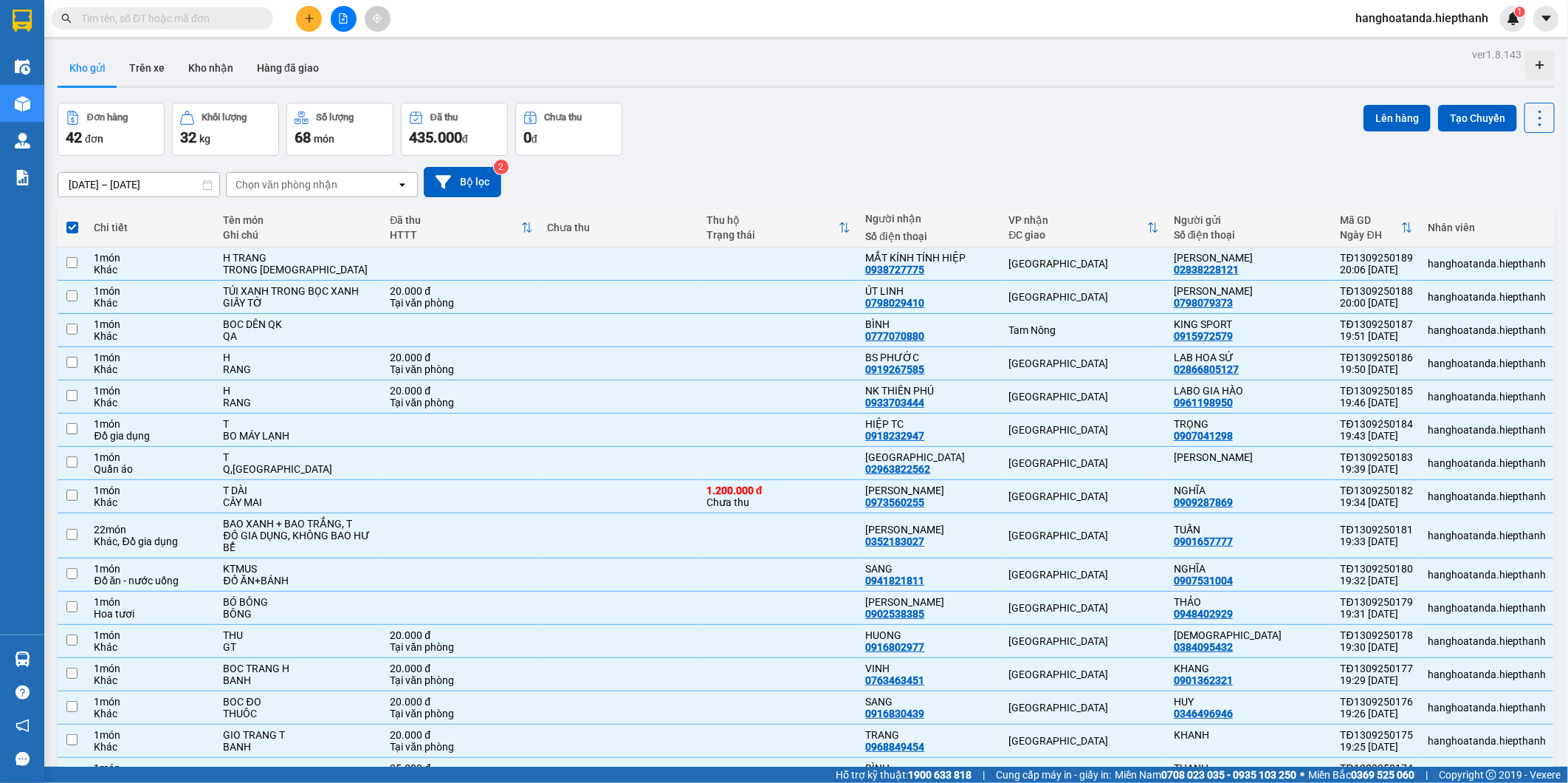
checkbox input "false"
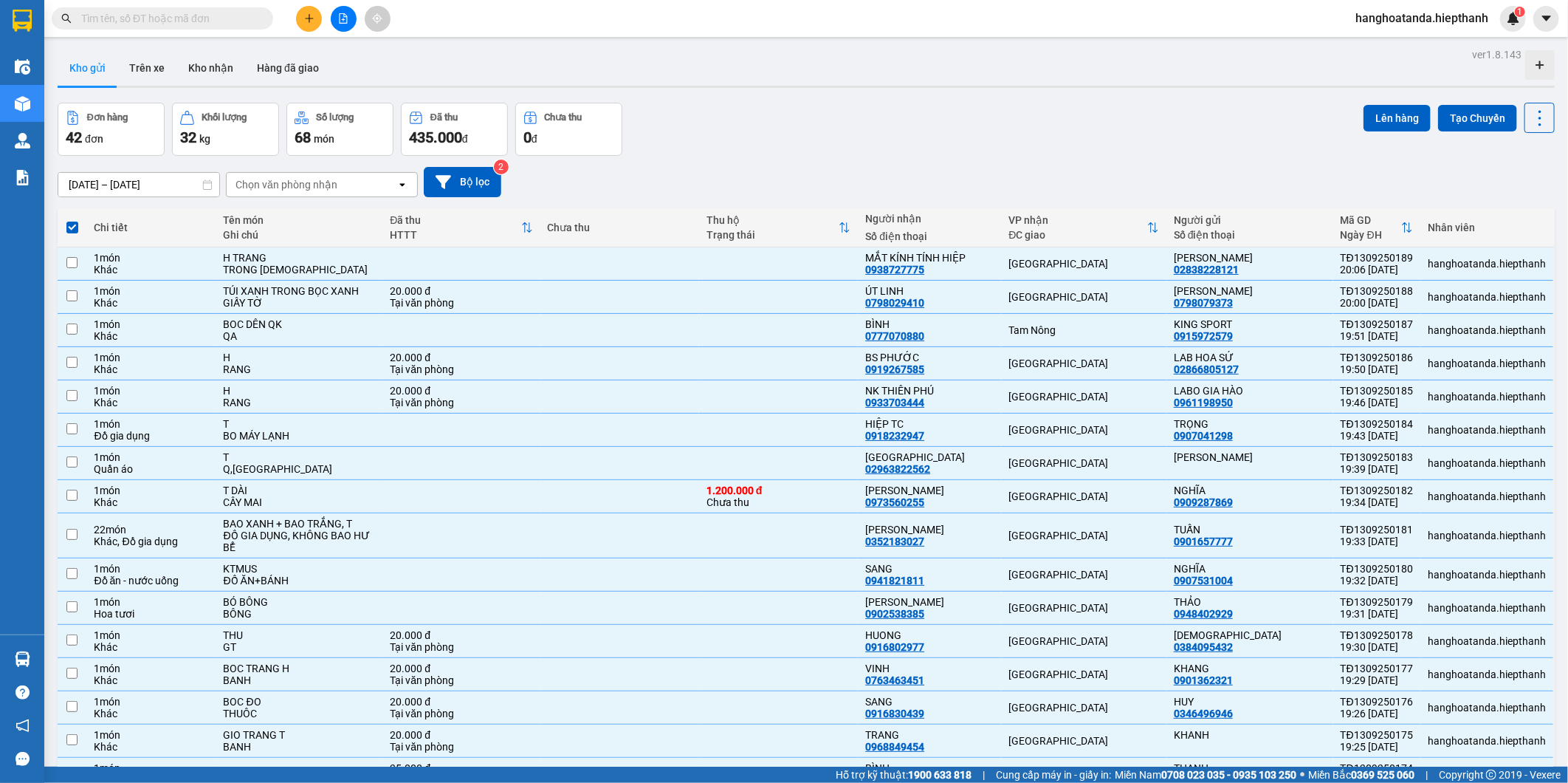
checkbox input "false"
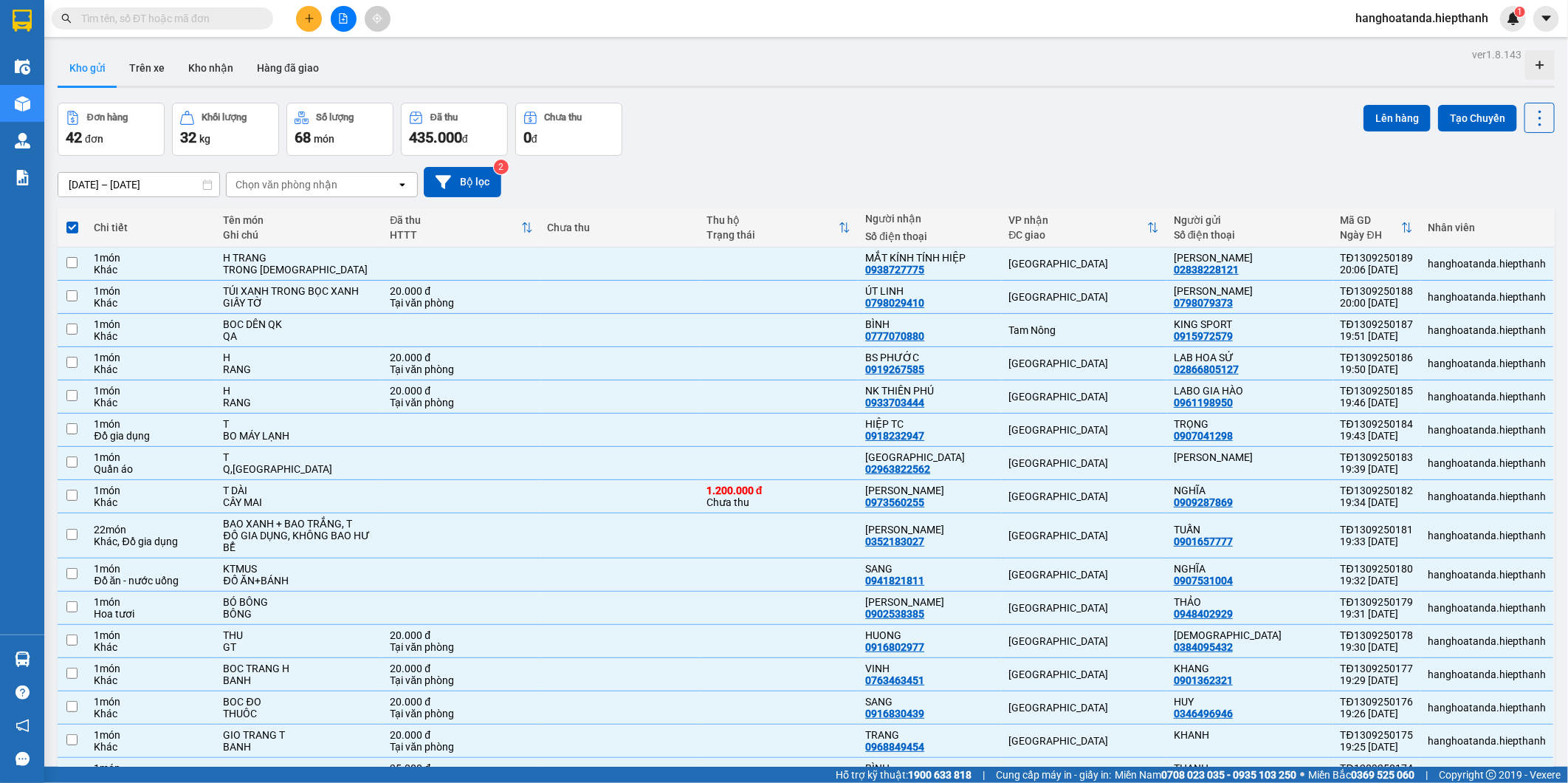
checkbox input "false"
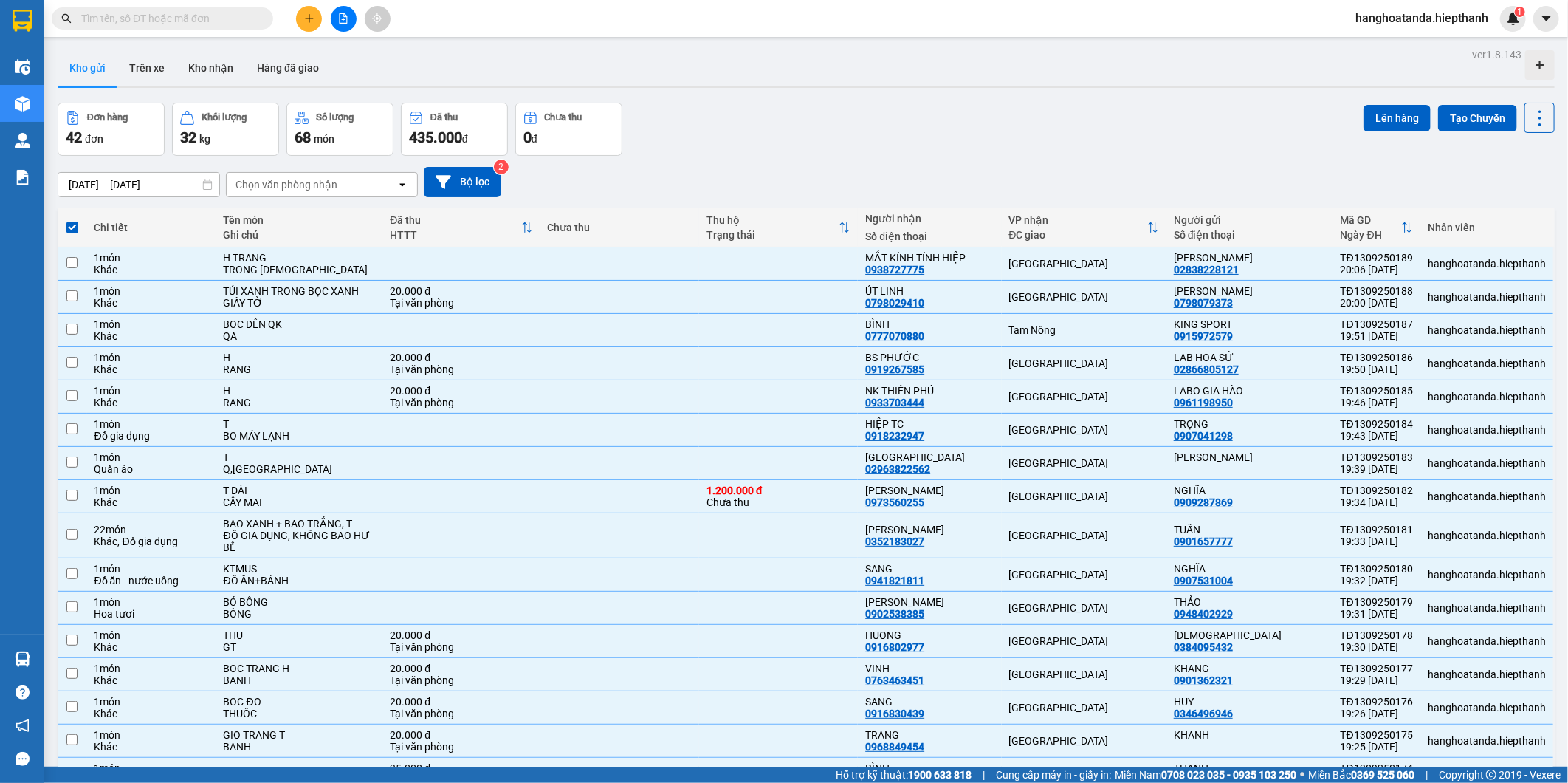
checkbox input "false"
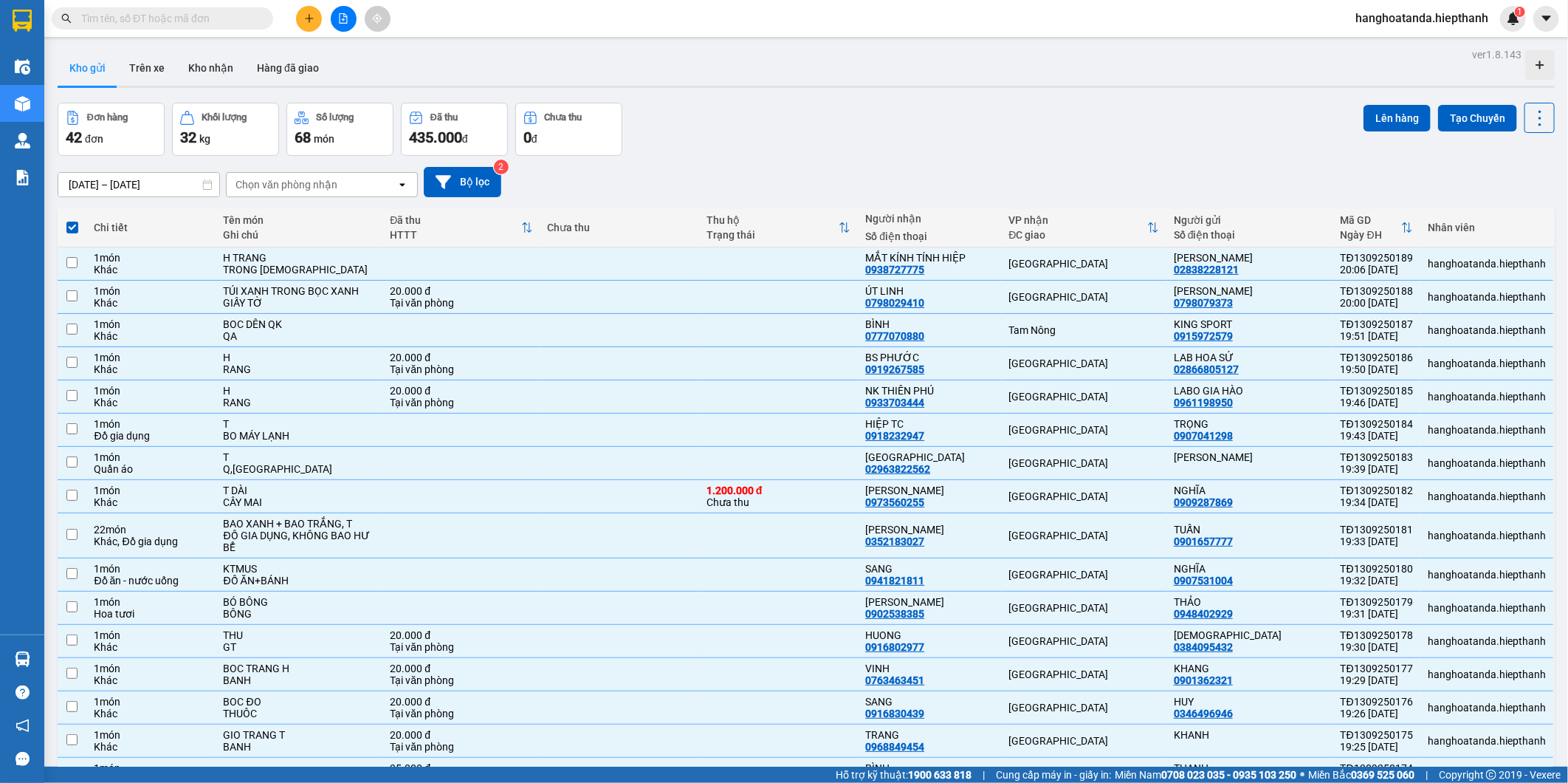
checkbox input "false"
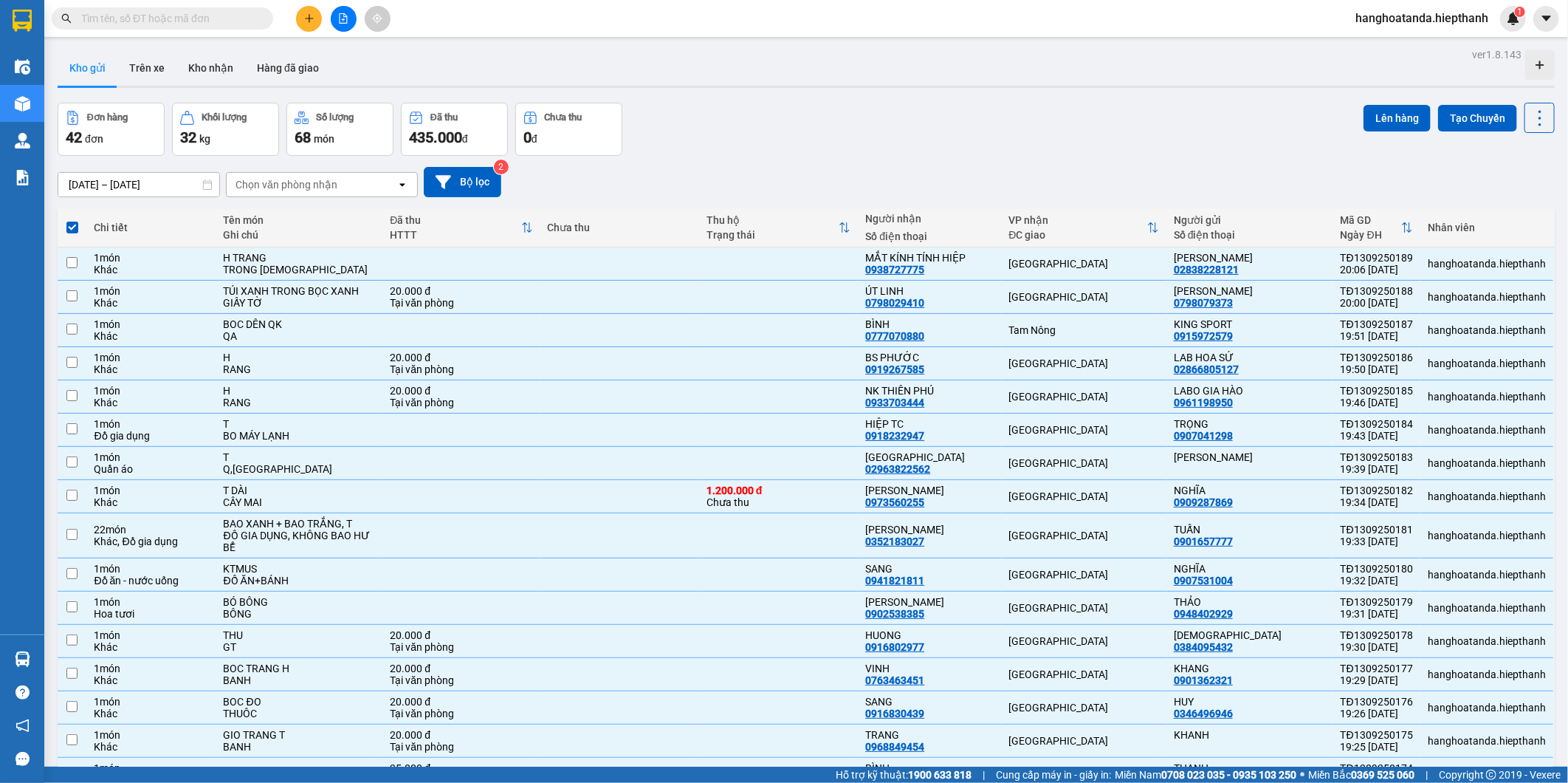
checkbox input "false"
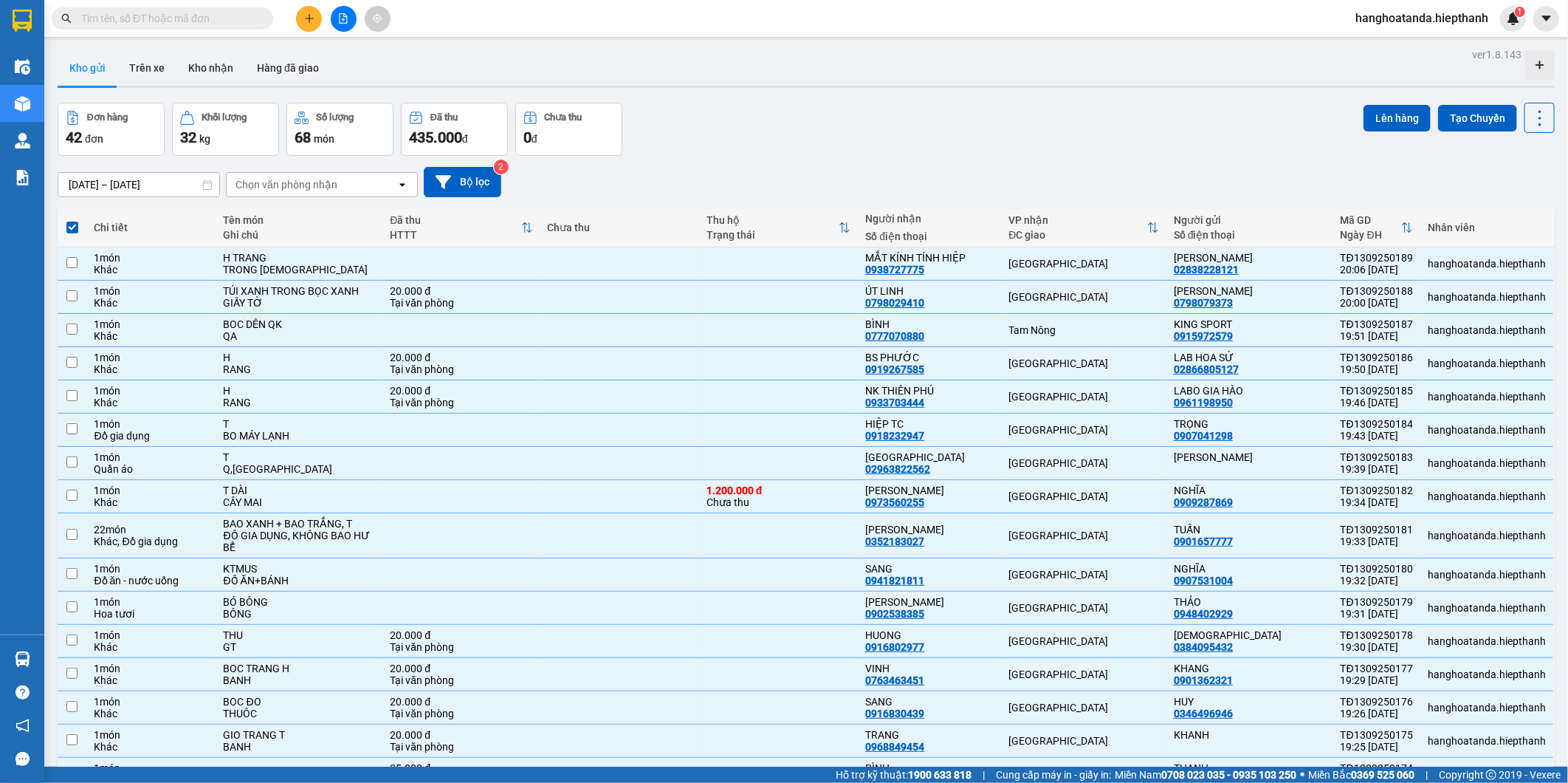
checkbox input "false"
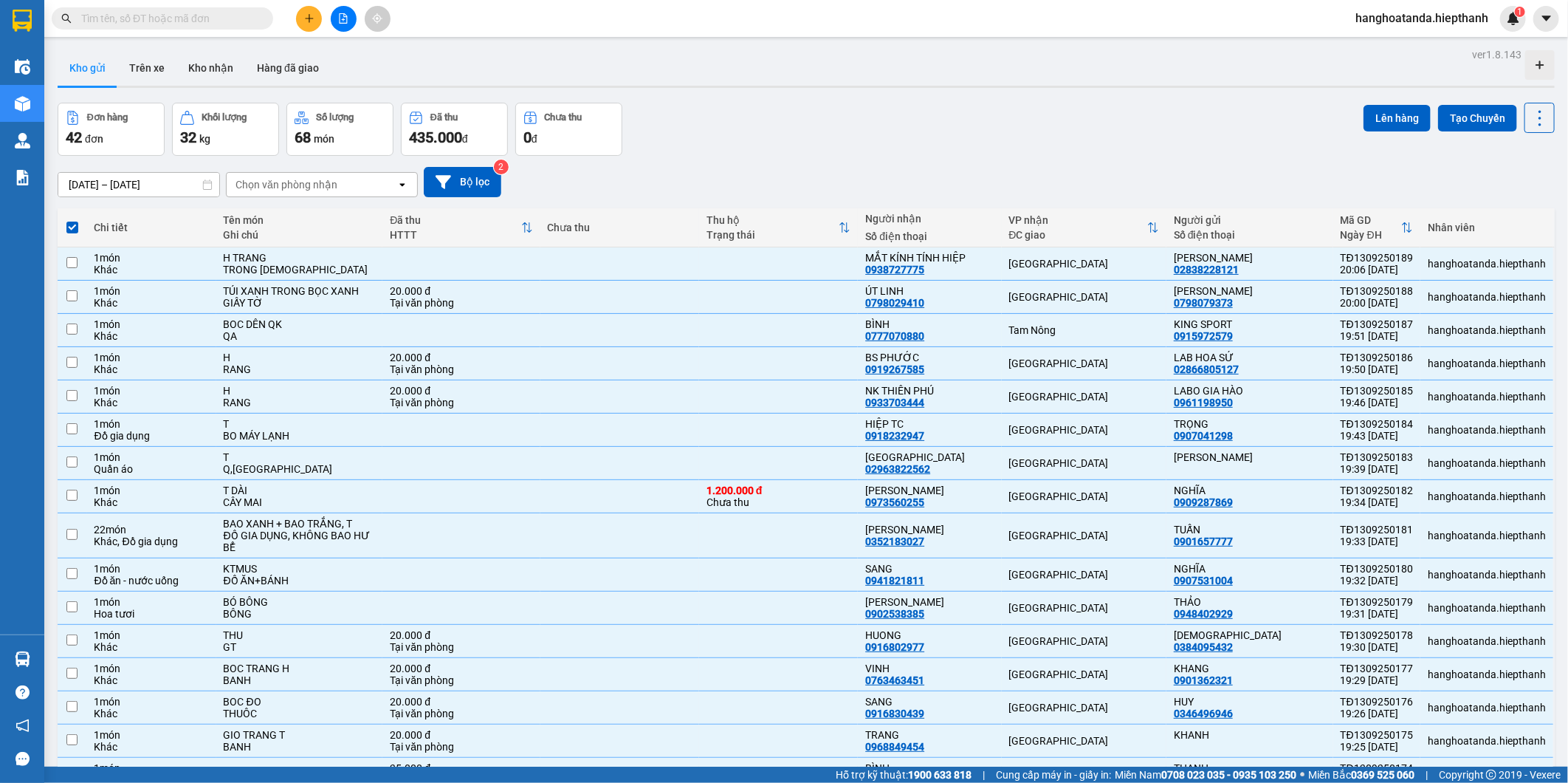
checkbox input "false"
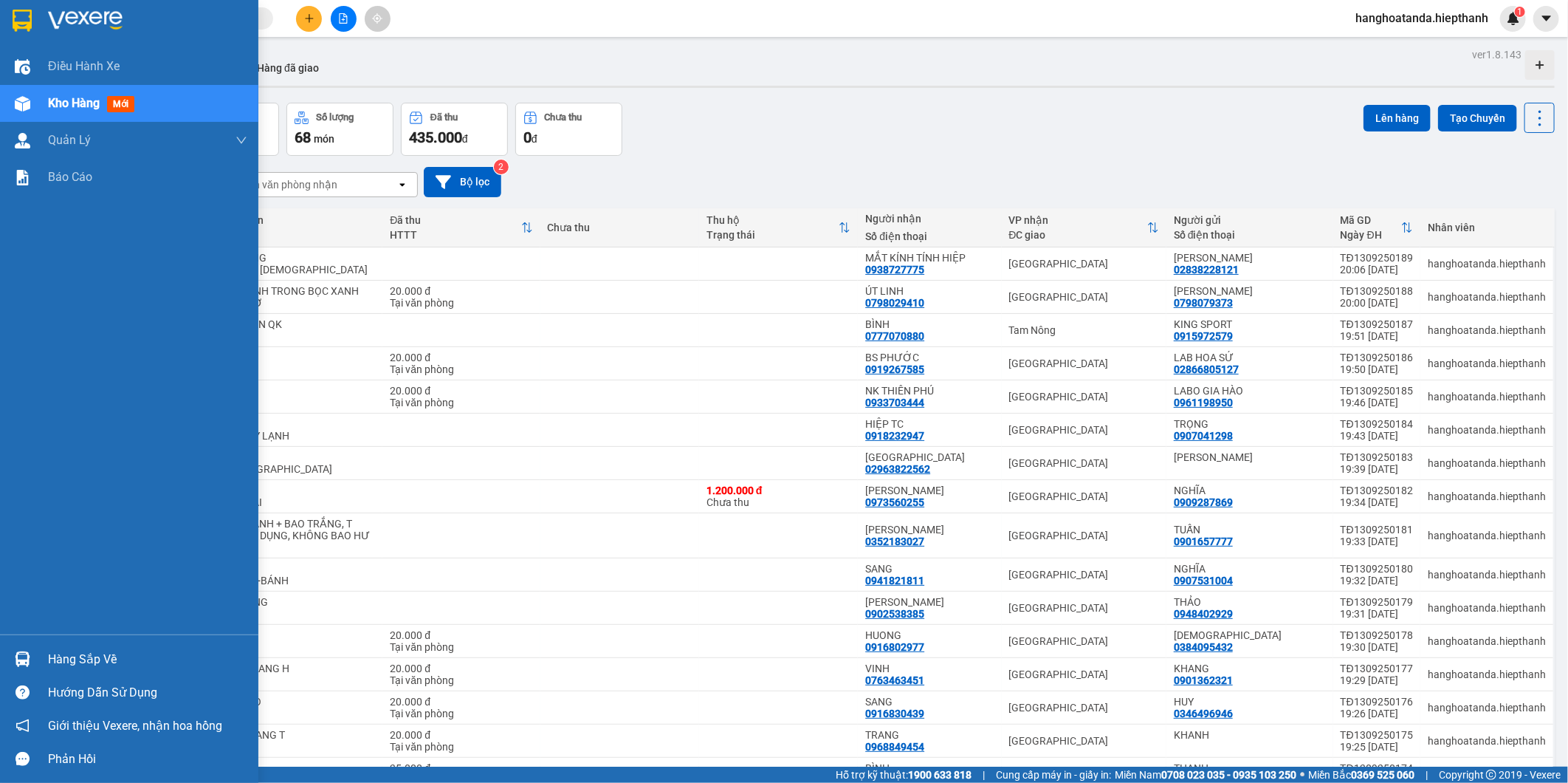
click at [71, 224] on div "Điều hành xe Kho hàng mới Quản Lý Quản lý chuyến Quản lý khách hàng Quản lý khá…" at bounding box center [129, 341] width 258 height 586
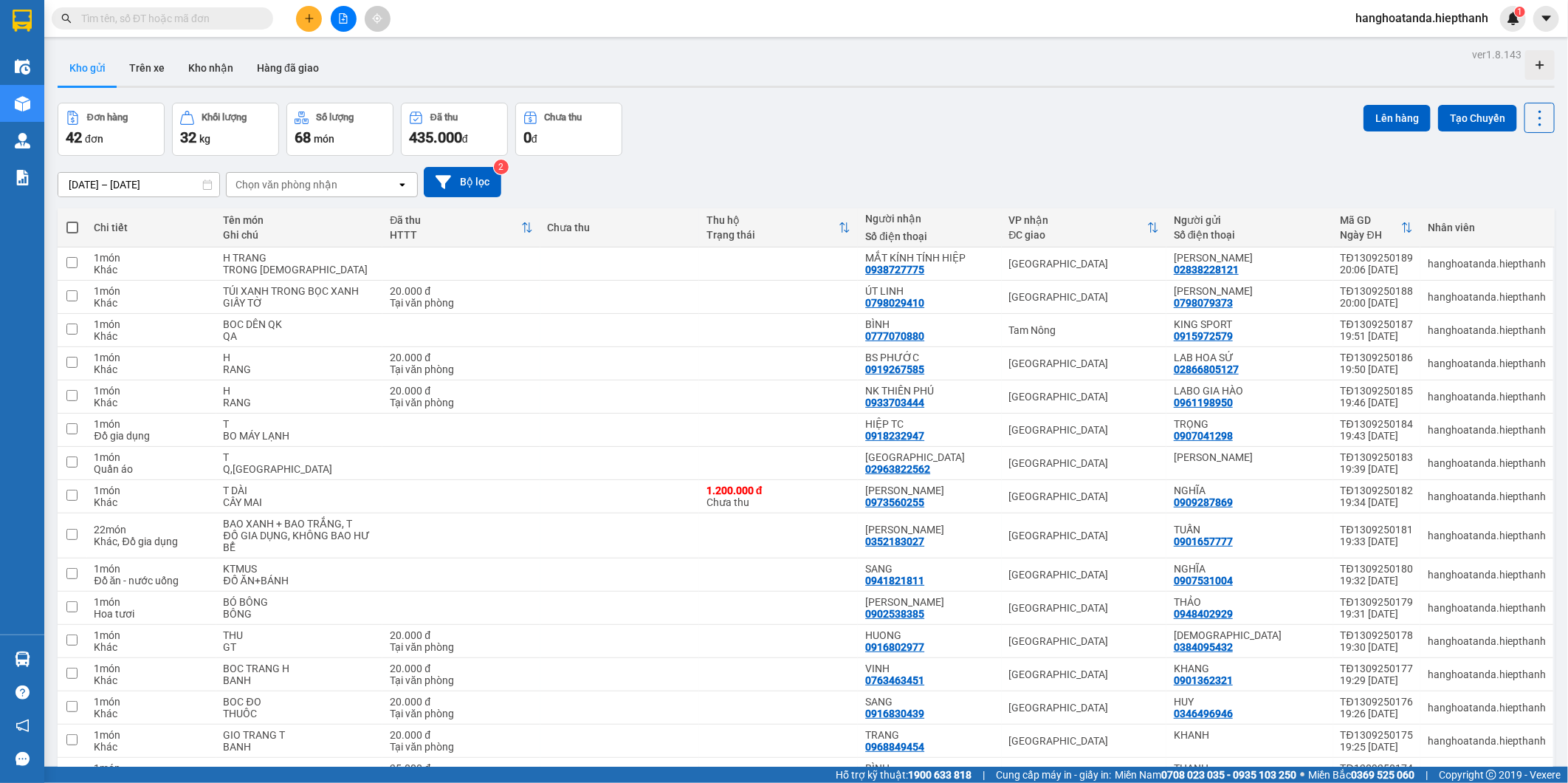
drag, startPoint x: 72, startPoint y: 229, endPoint x: 81, endPoint y: 229, distance: 9.0
click at [73, 229] on span at bounding box center [73, 227] width 12 height 12
click at [73, 220] on input "checkbox" at bounding box center [73, 220] width 0 height 0
checkbox input "true"
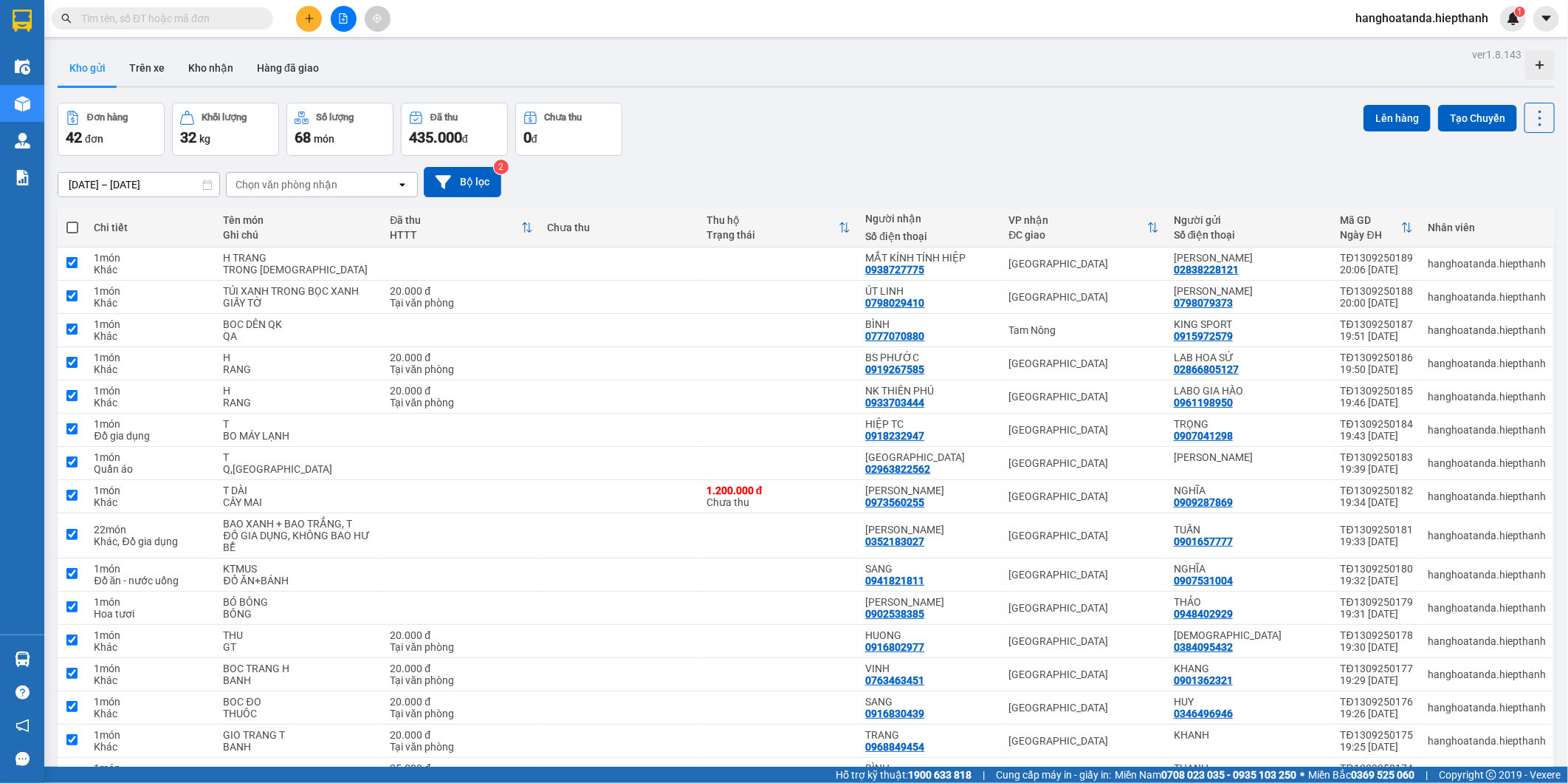
checkbox input "true"
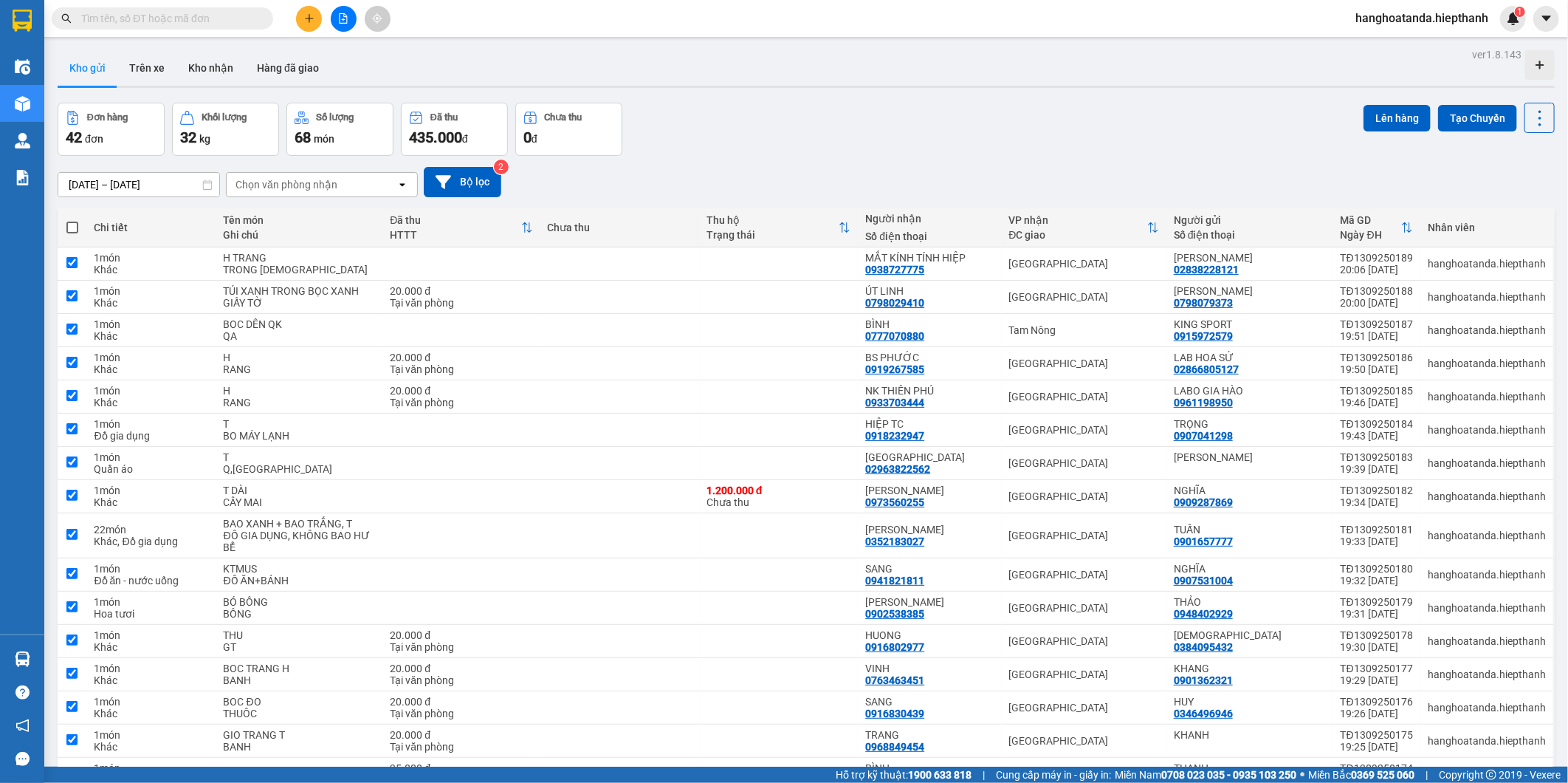
checkbox input "true"
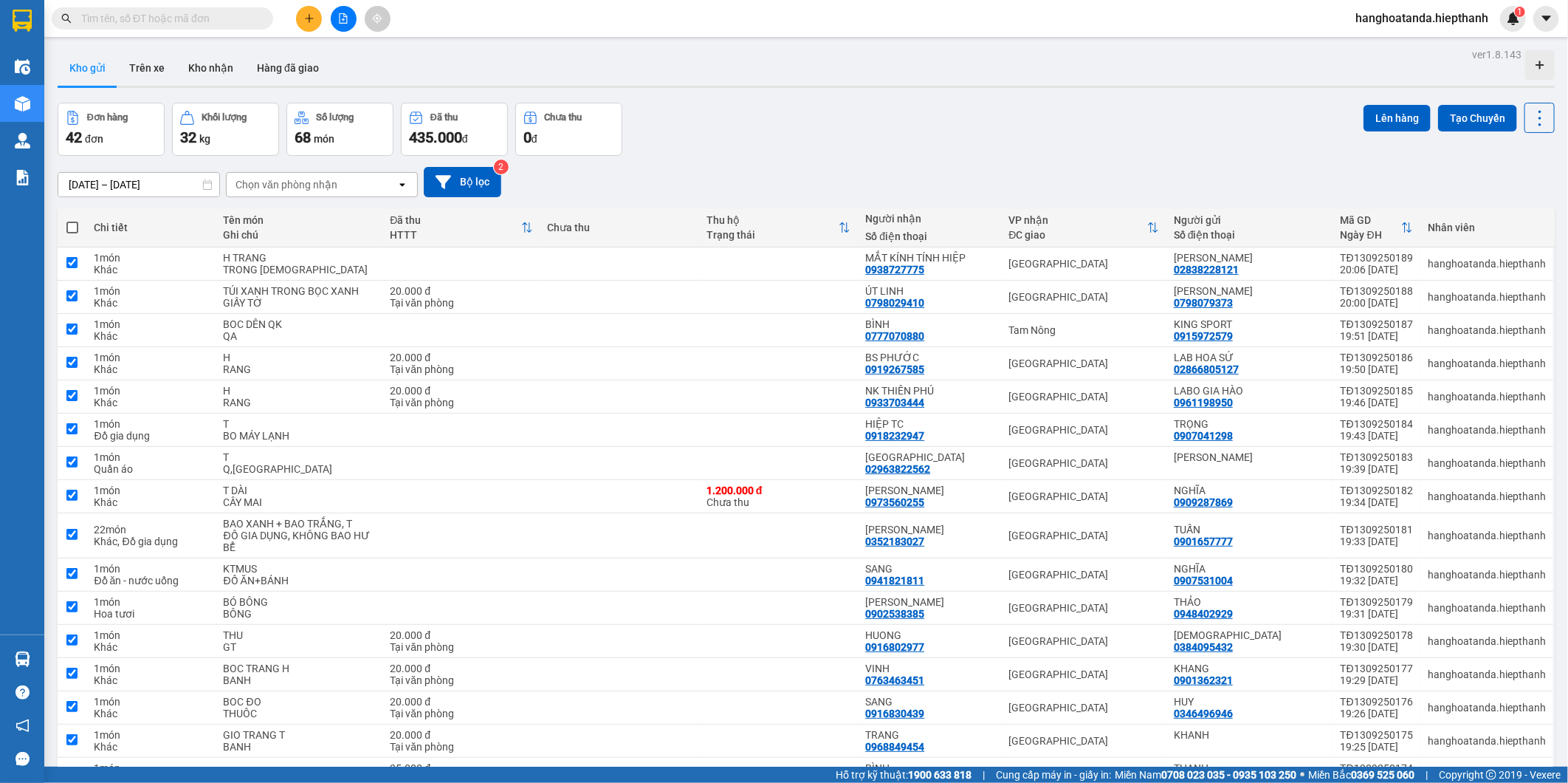
checkbox input "true"
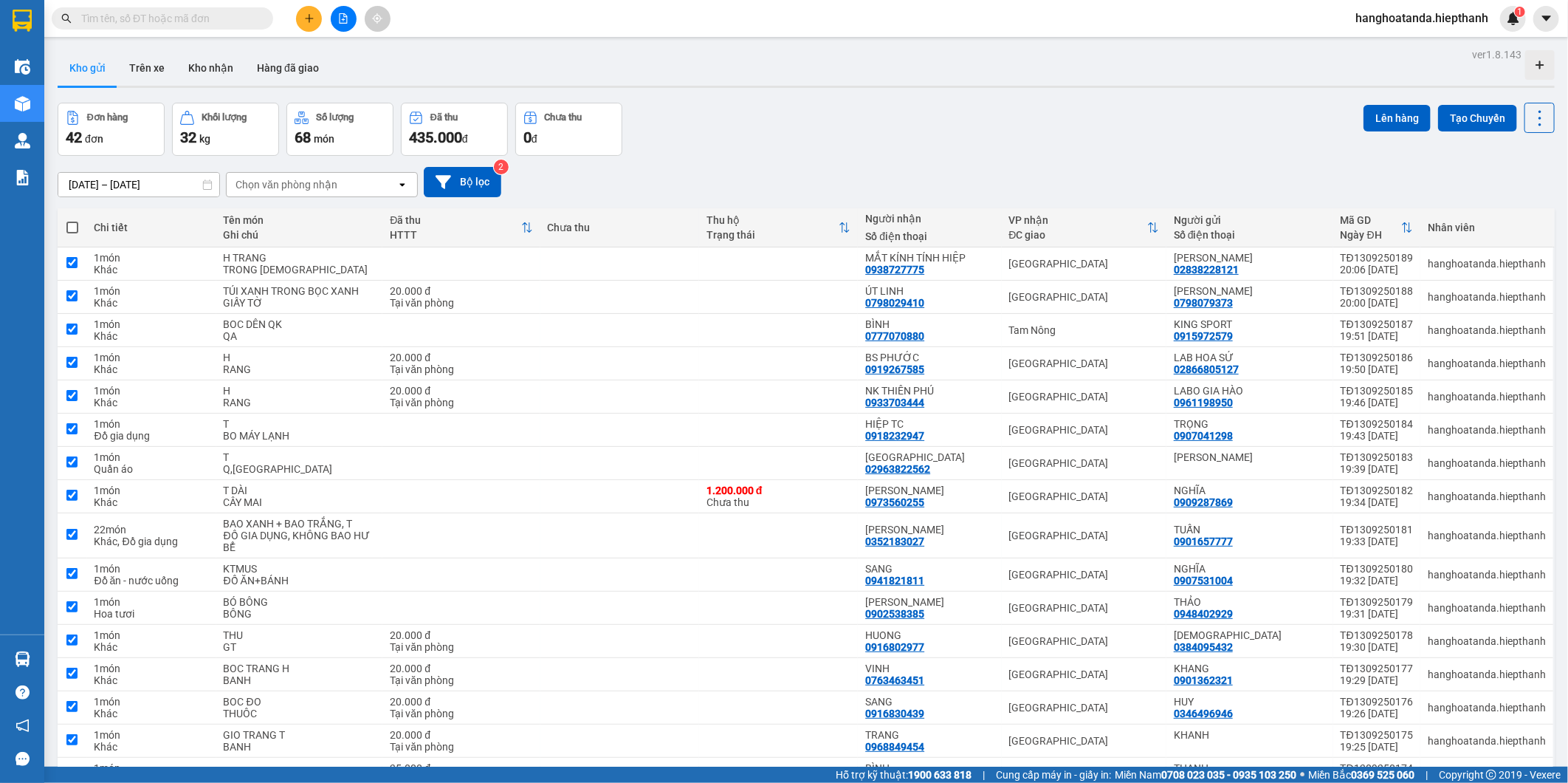
checkbox input "true"
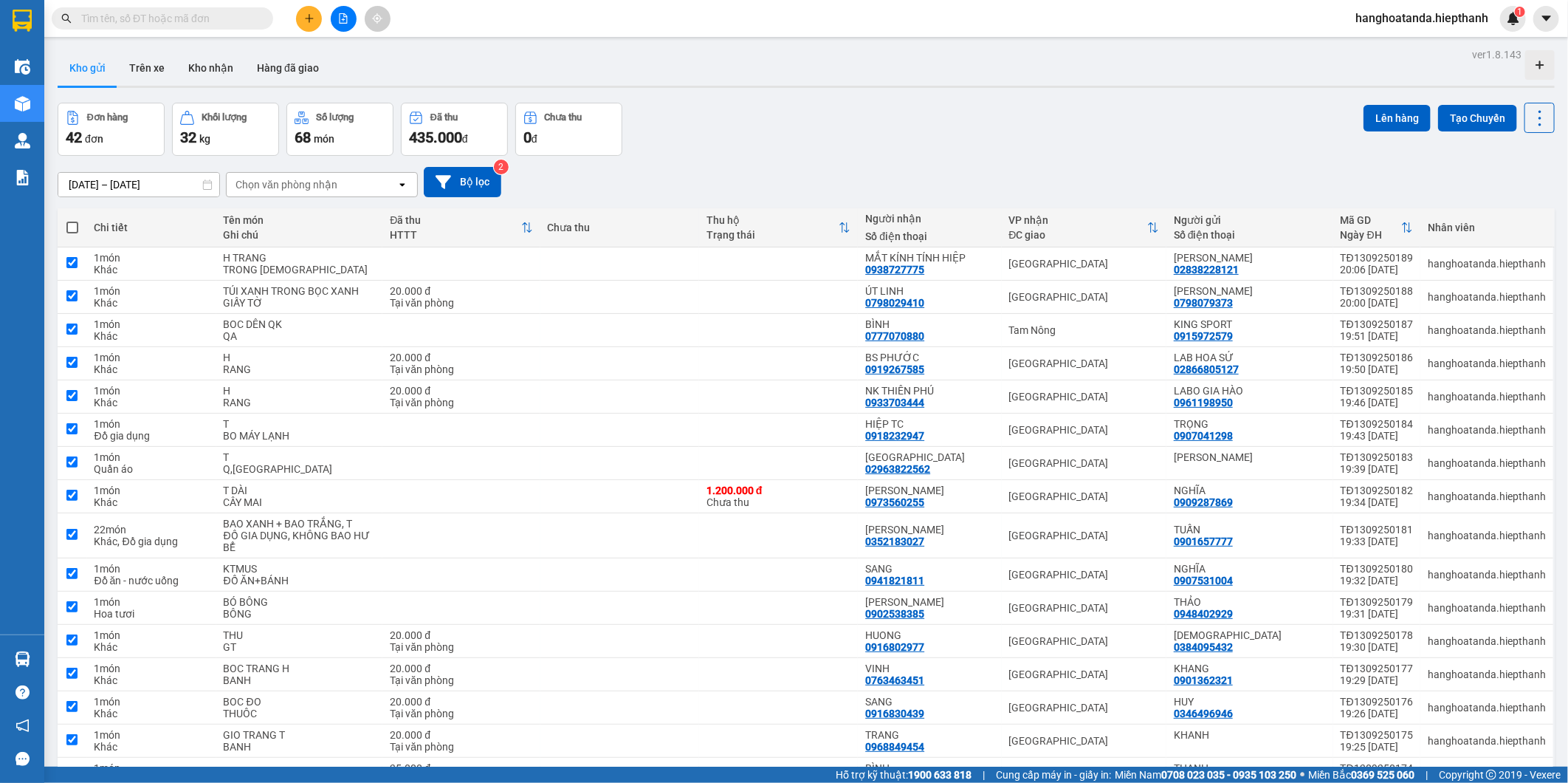
checkbox input "true"
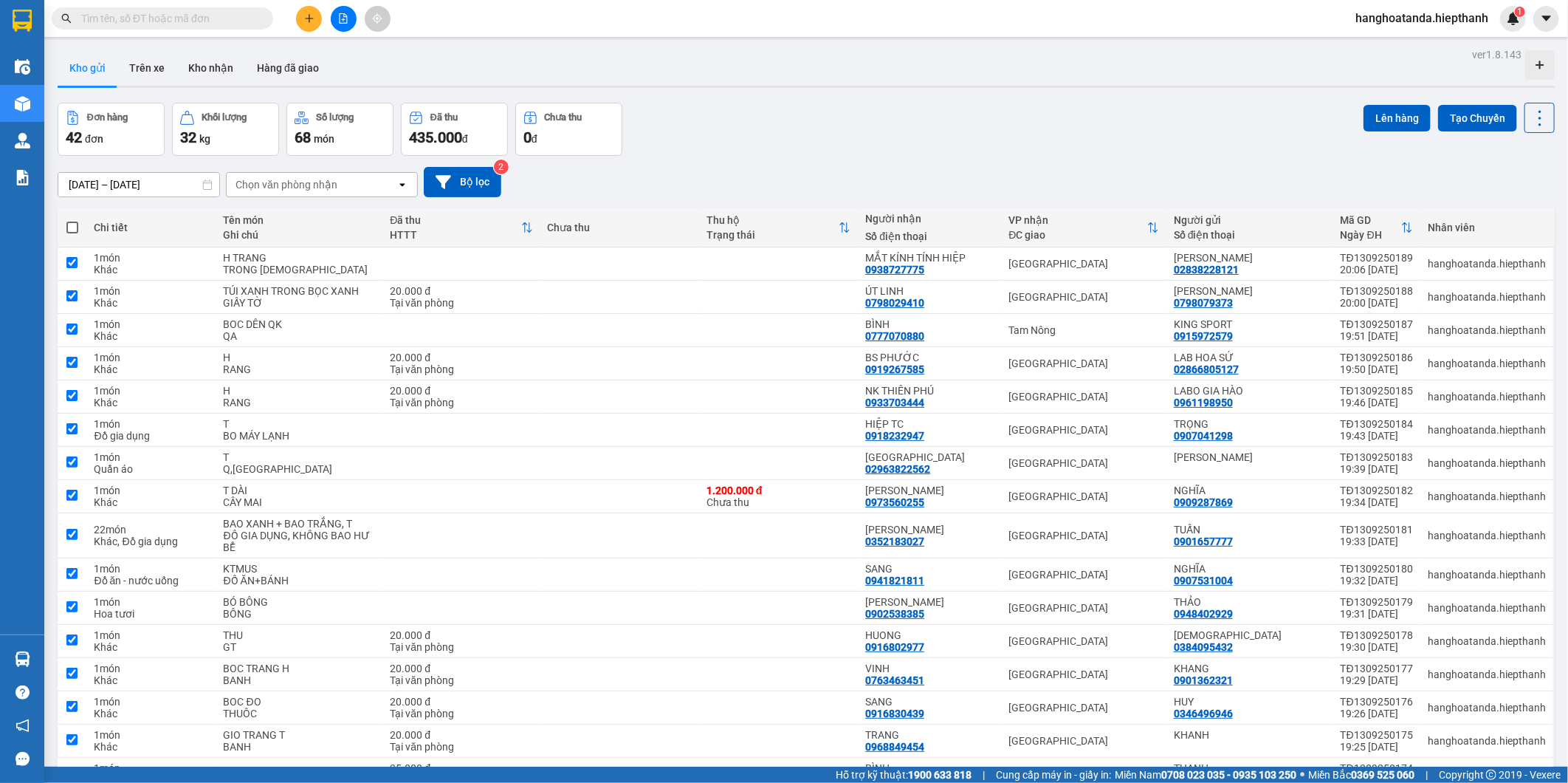
checkbox input "true"
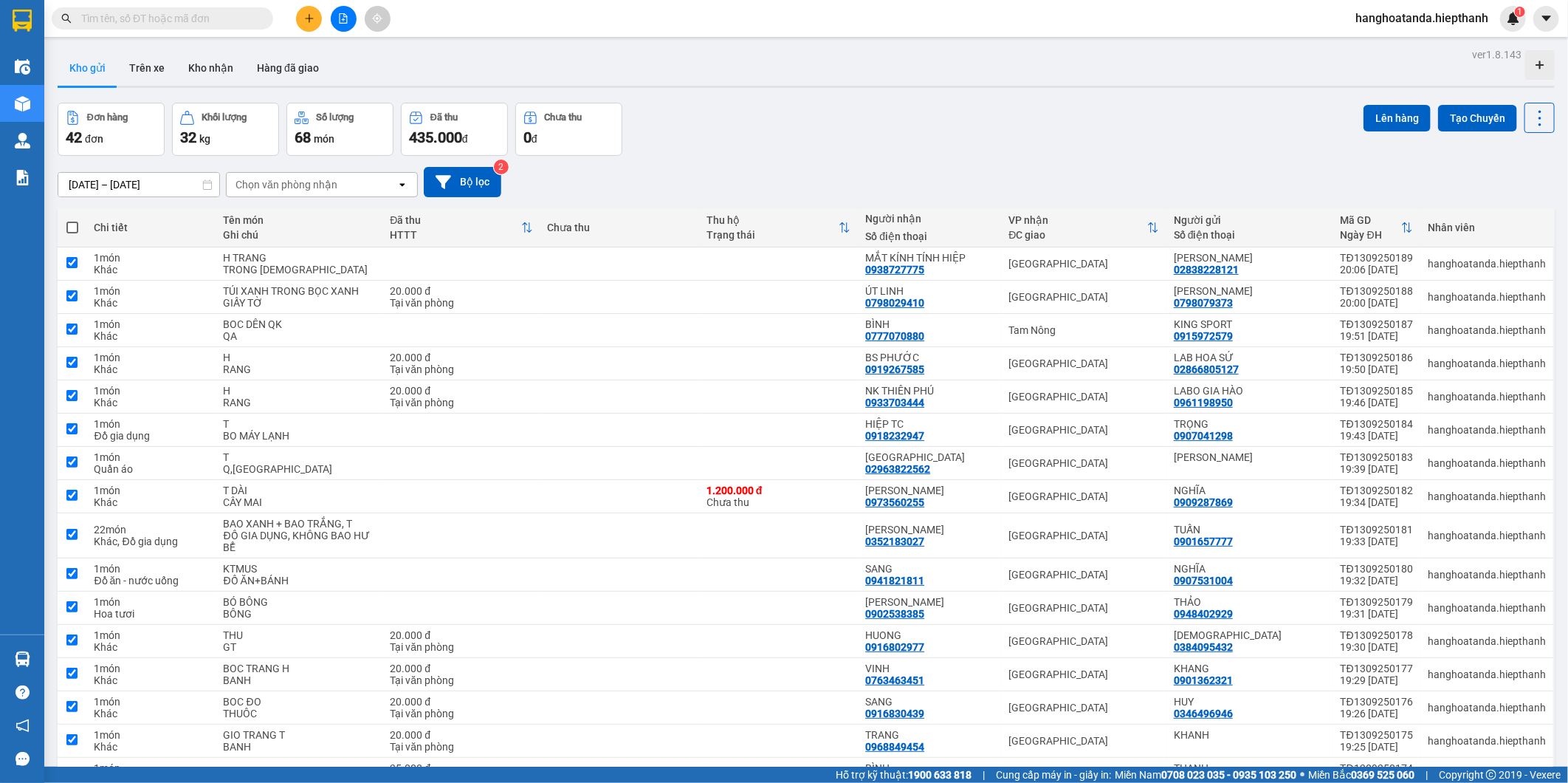
checkbox input "true"
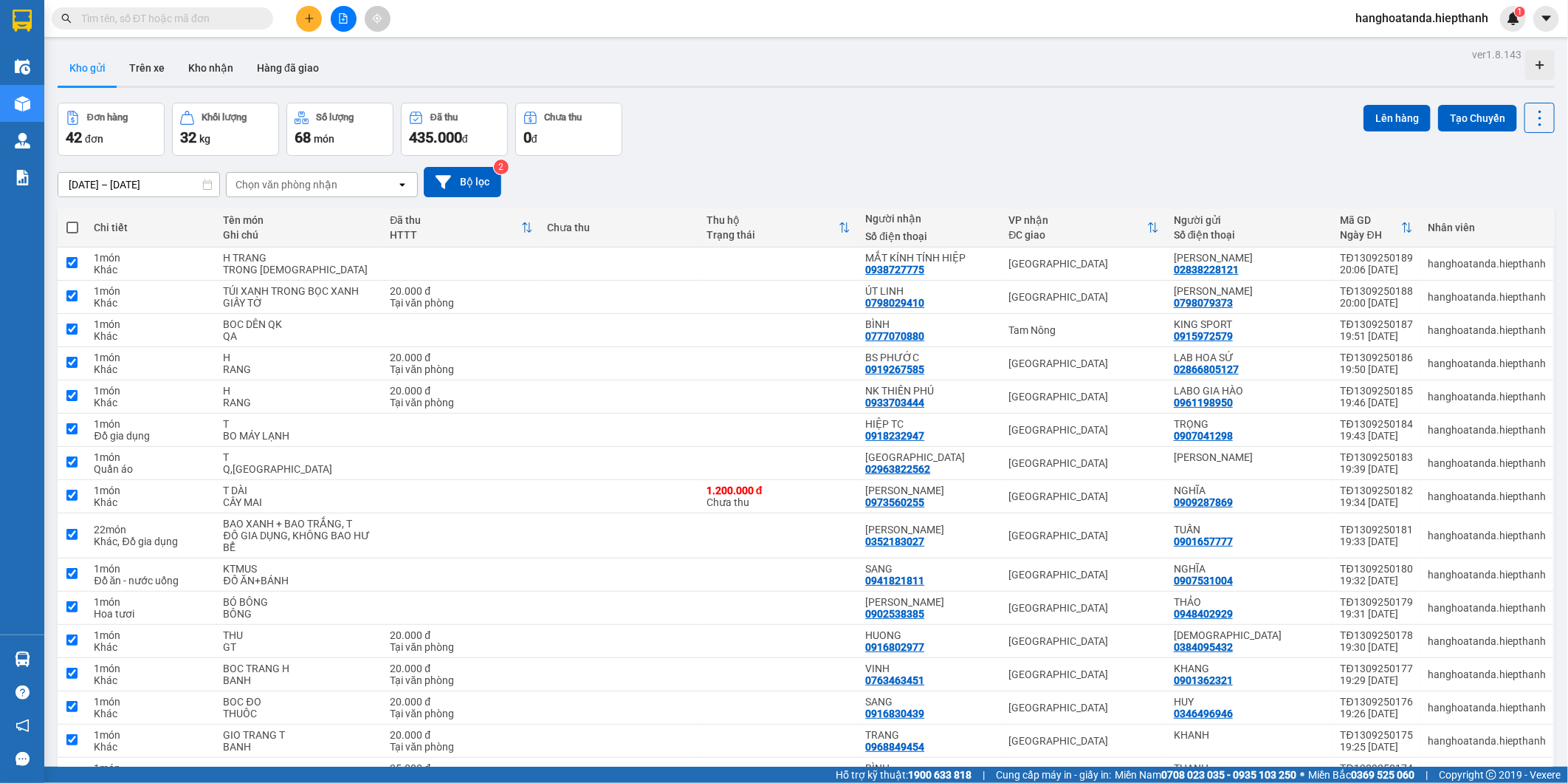
checkbox input "true"
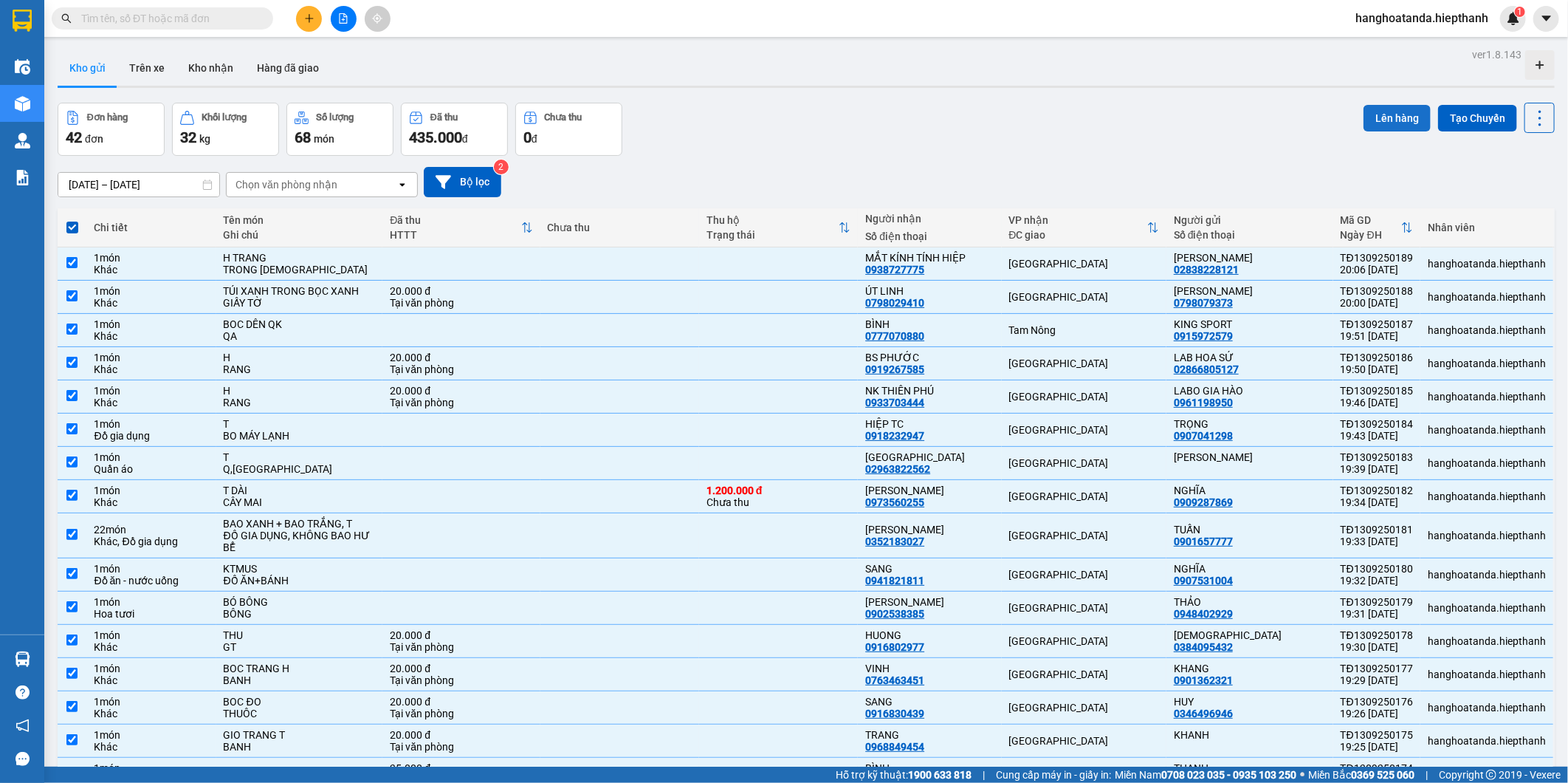
click at [1390, 120] on button "Lên hàng" at bounding box center [1397, 118] width 67 height 27
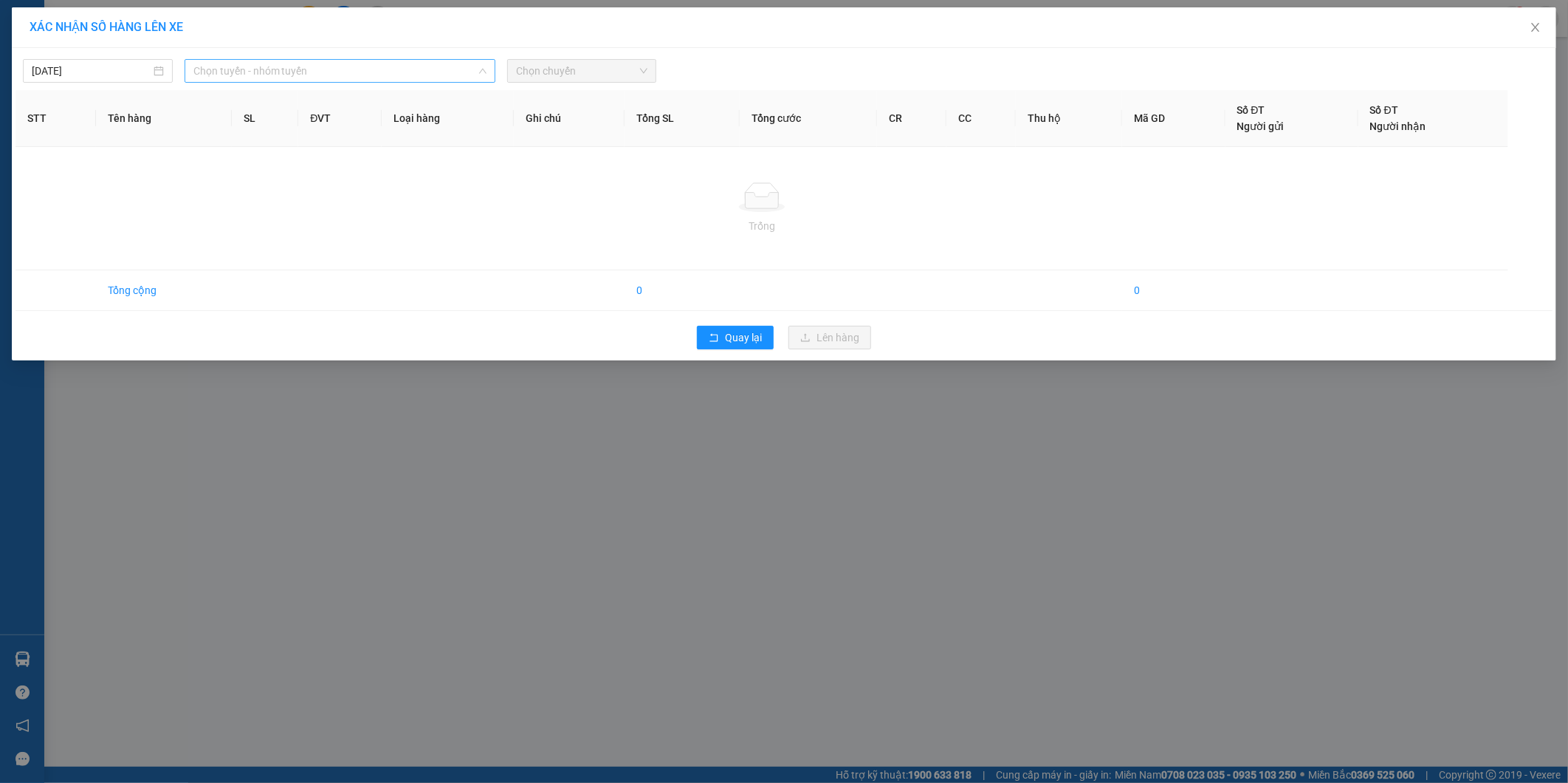
drag, startPoint x: 215, startPoint y: 69, endPoint x: 238, endPoint y: 68, distance: 23.0
click at [218, 69] on span "Chọn tuyến - nhóm tuyến" at bounding box center [340, 71] width 293 height 22
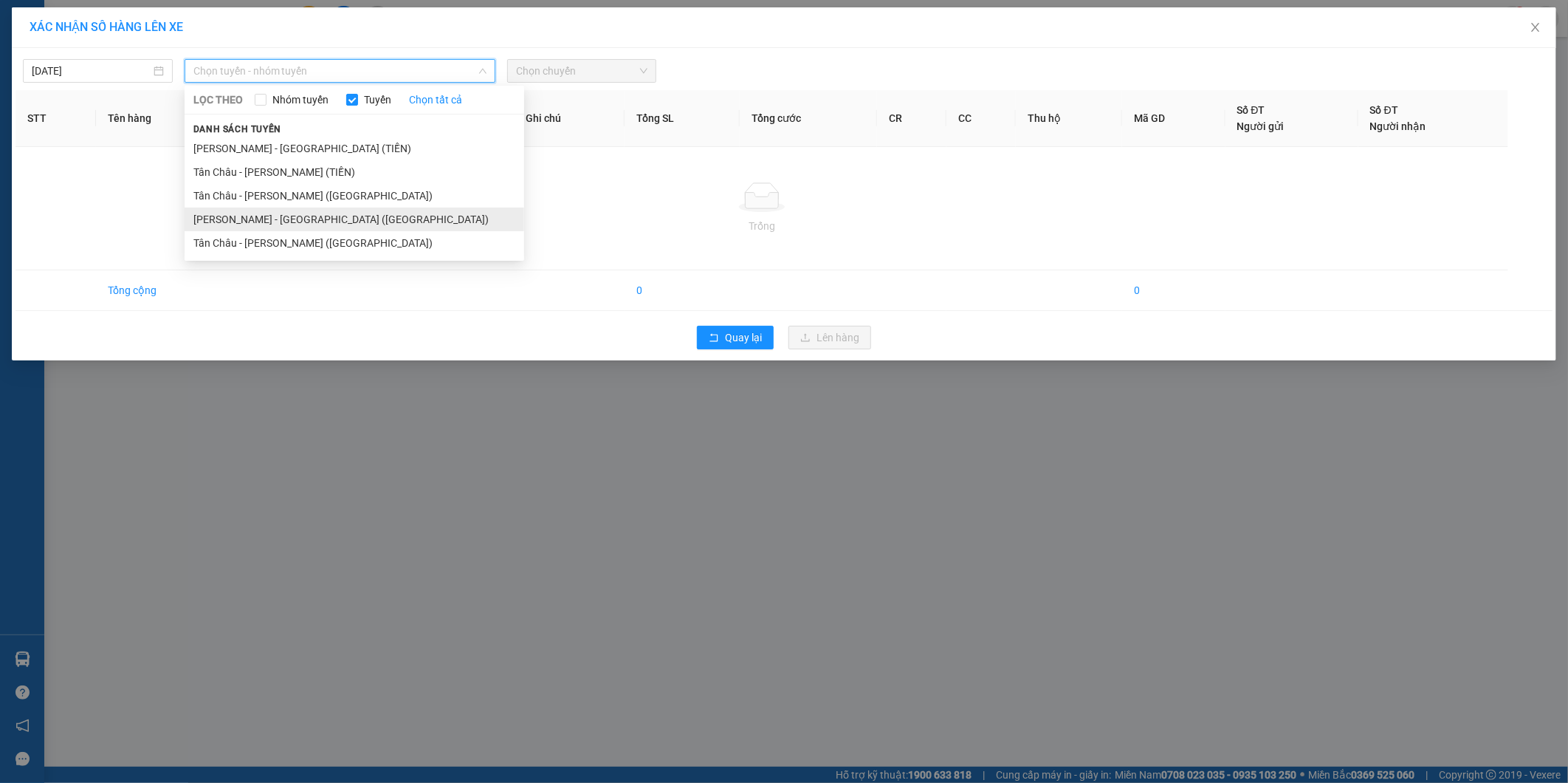
click at [255, 220] on li "[PERSON_NAME] - [GEOGRAPHIC_DATA] ([GEOGRAPHIC_DATA])" at bounding box center [354, 219] width 340 height 24
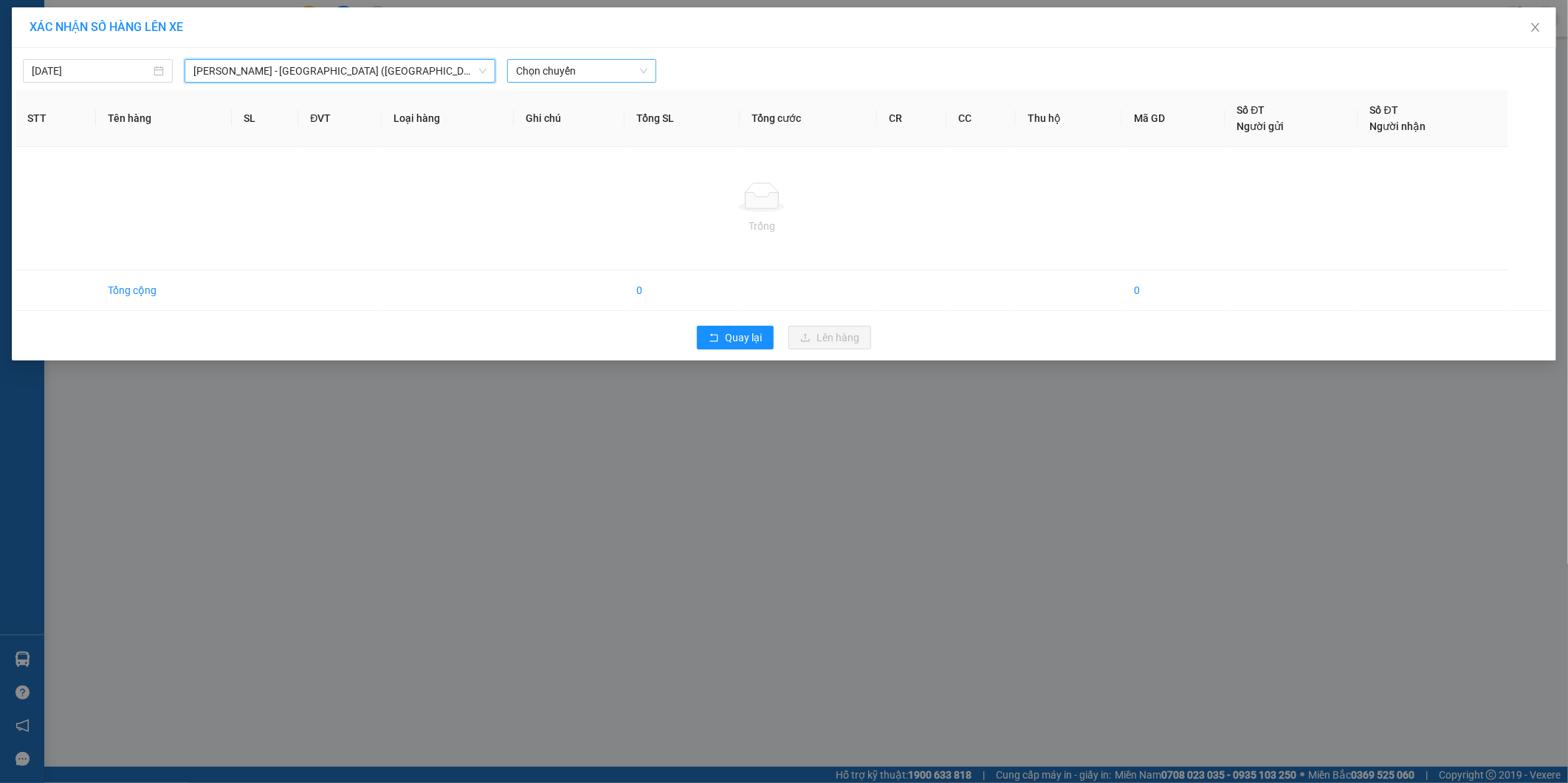
click at [618, 59] on div "Chọn chuyến" at bounding box center [582, 71] width 150 height 24
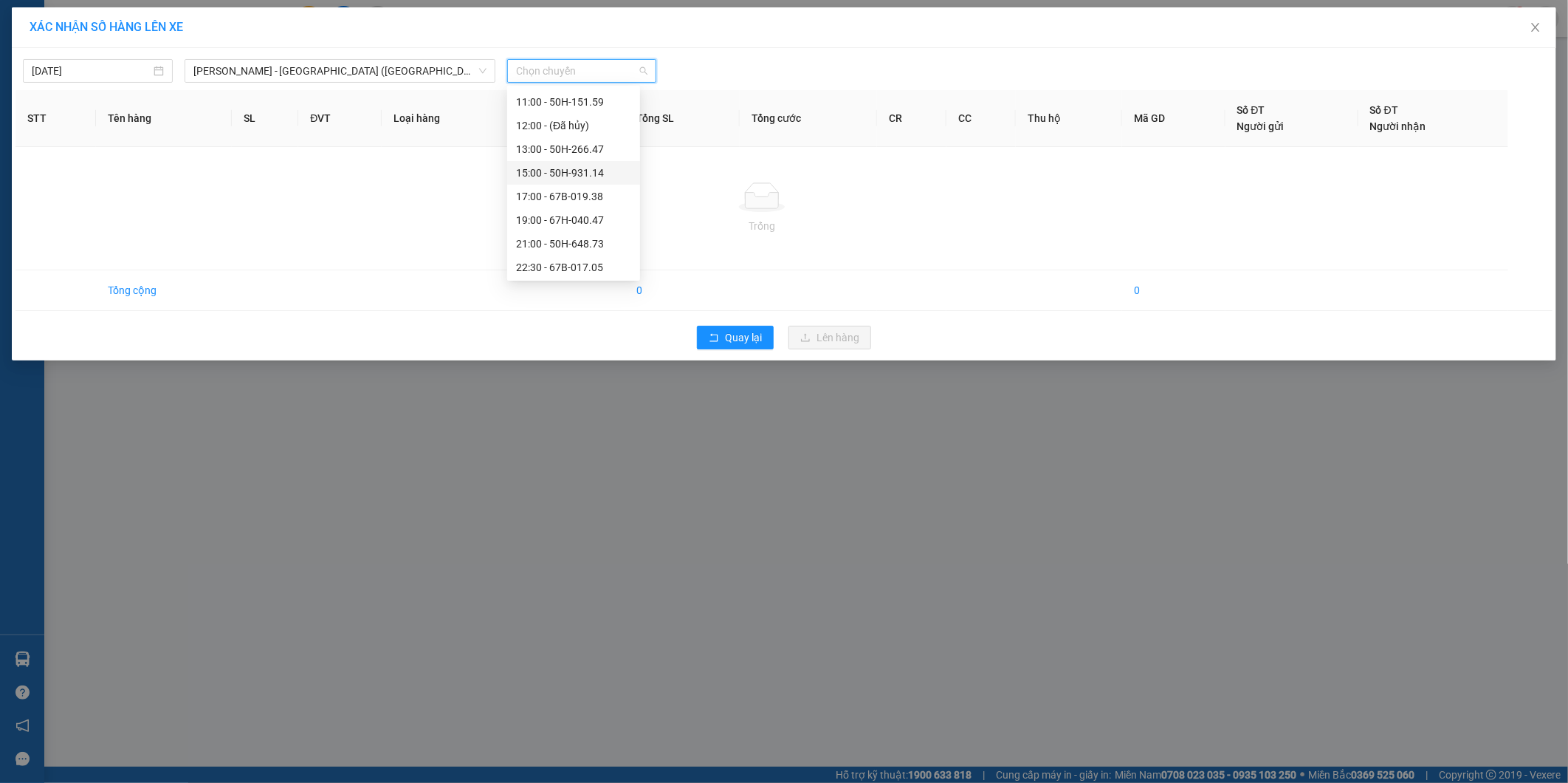
scroll to position [95, 0]
click at [592, 238] on div "21:00 - 50H-648.73" at bounding box center [573, 242] width 115 height 16
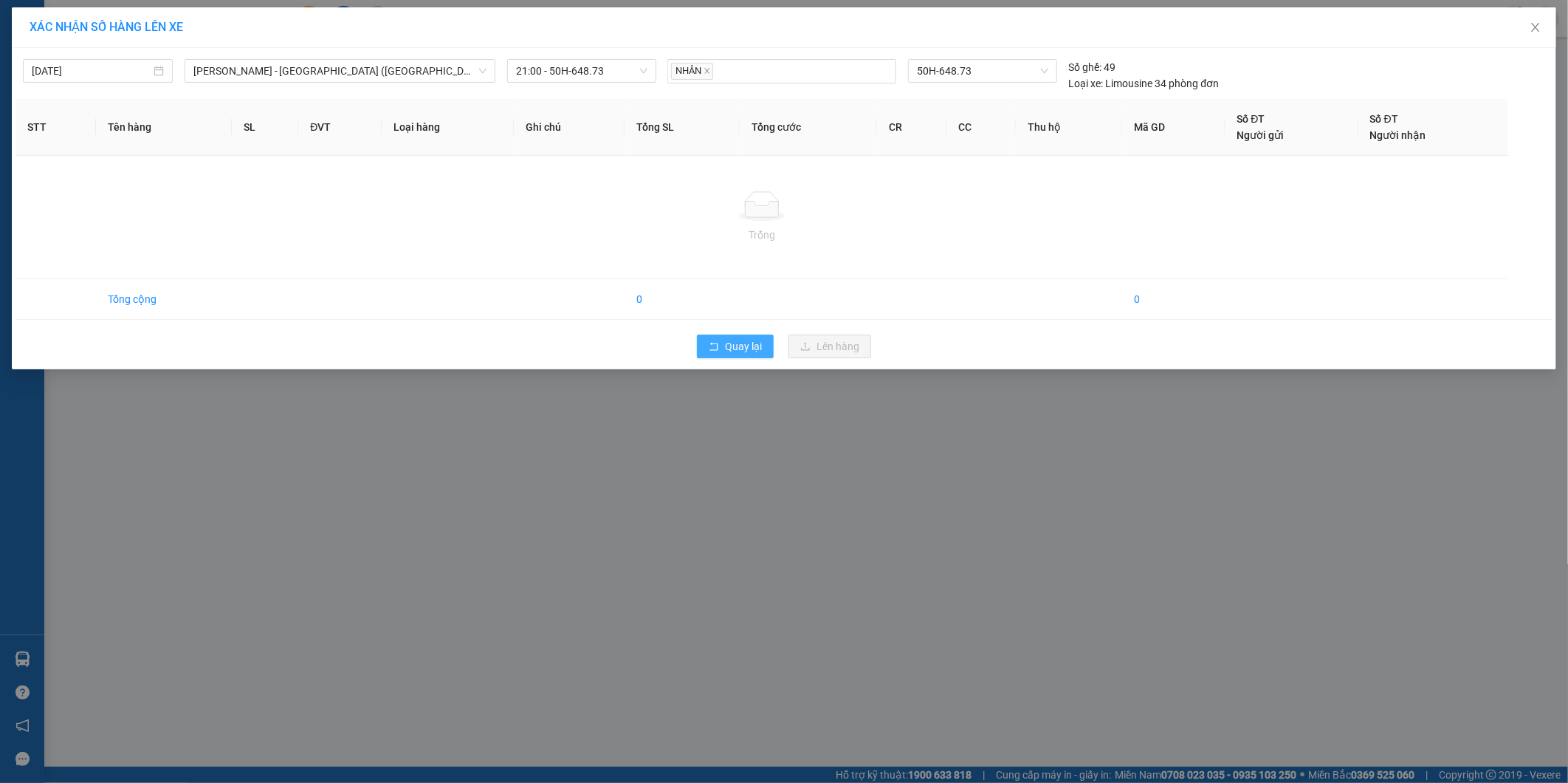
click at [722, 352] on button "Quay lại" at bounding box center [736, 346] width 77 height 24
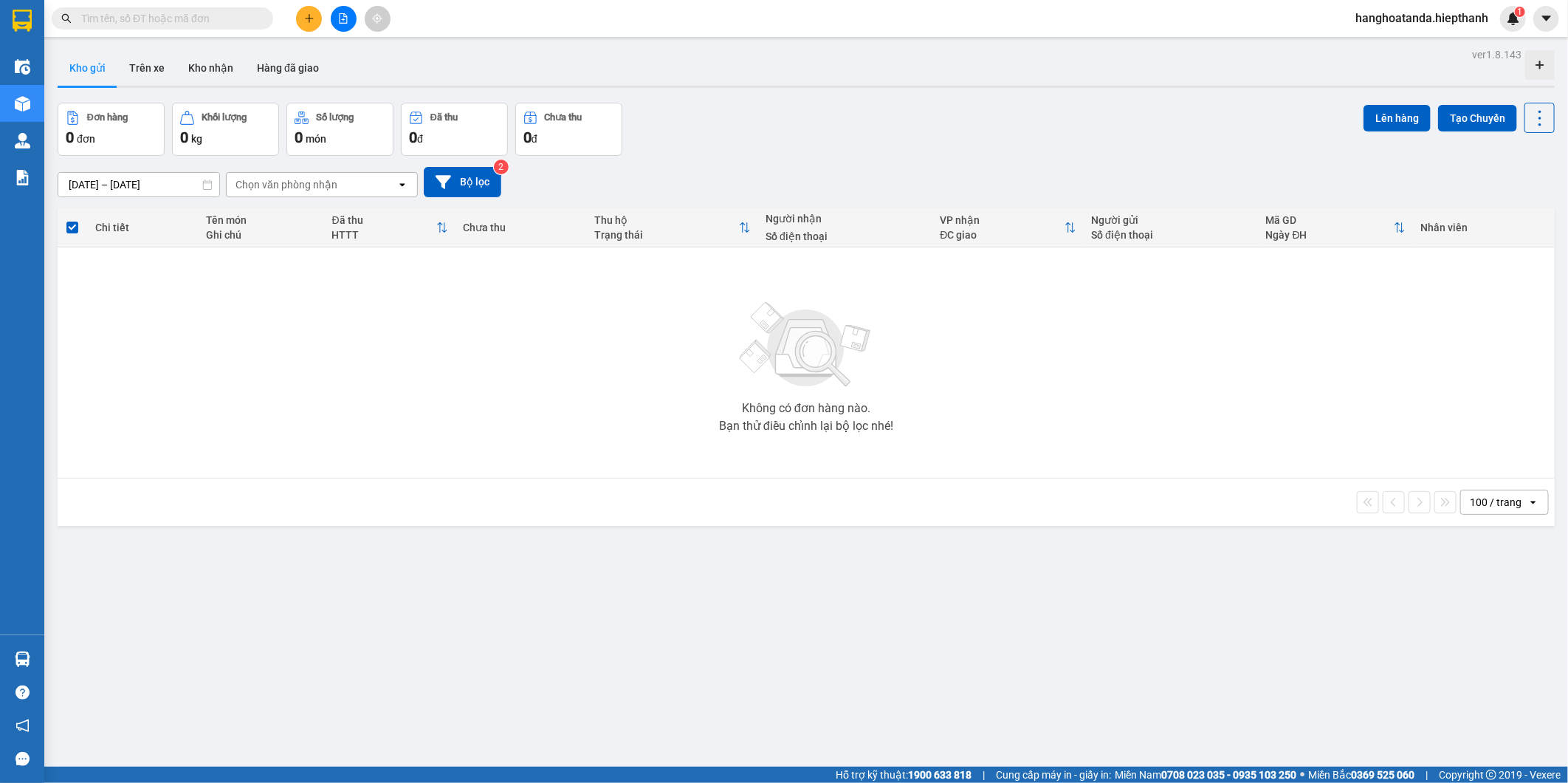
drag, startPoint x: 766, startPoint y: 164, endPoint x: 770, endPoint y: 158, distance: 7.2
click at [768, 163] on div "[DATE] – [DATE] Press the down arrow key to interact with the calendar and sele…" at bounding box center [806, 182] width 1497 height 53
click at [330, 13] on div at bounding box center [343, 19] width 111 height 26
click at [354, 27] on div at bounding box center [343, 19] width 111 height 26
click at [330, 24] on div at bounding box center [343, 19] width 111 height 26
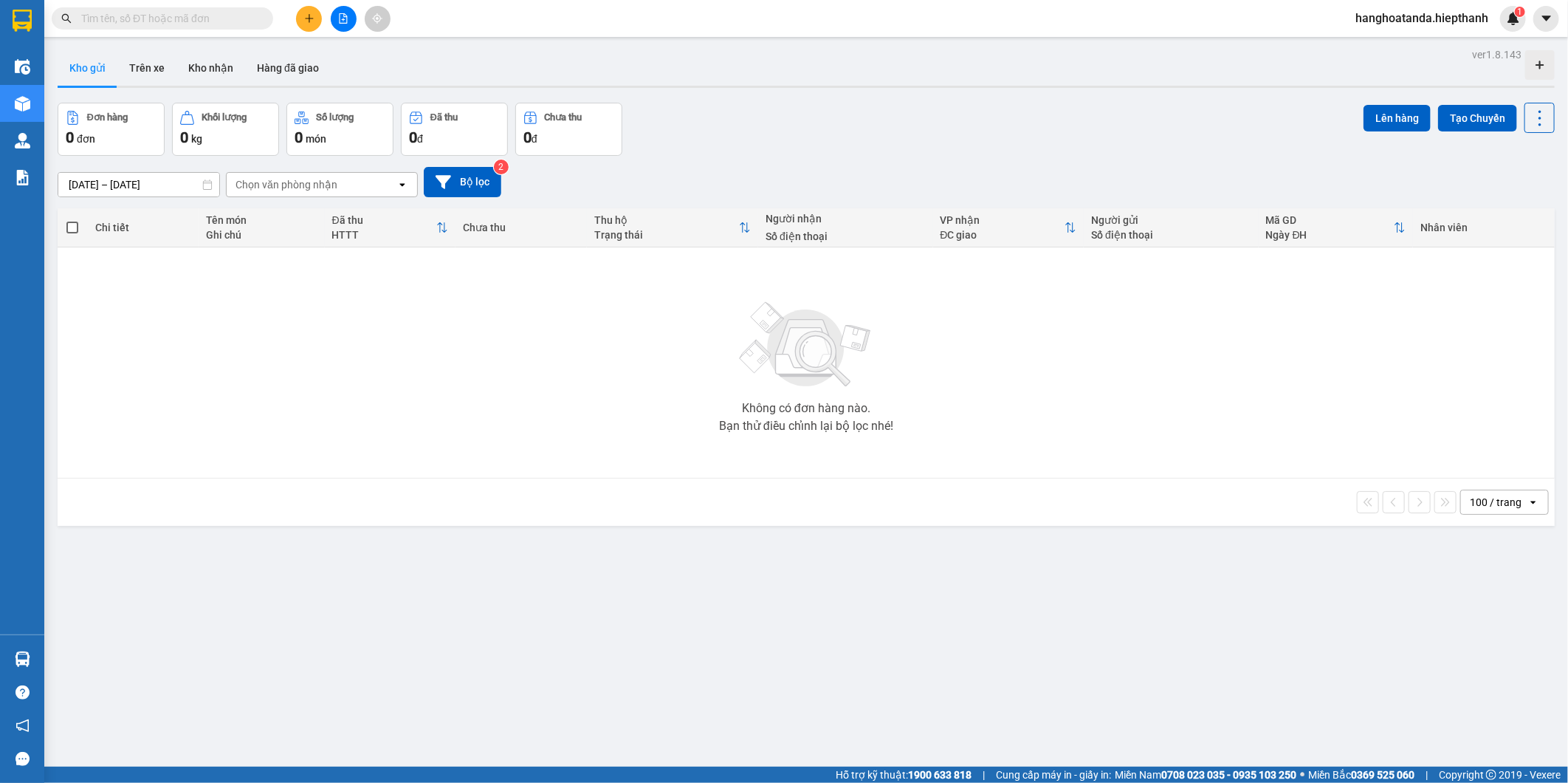
click at [347, 19] on icon "file-add" at bounding box center [343, 19] width 8 height 10
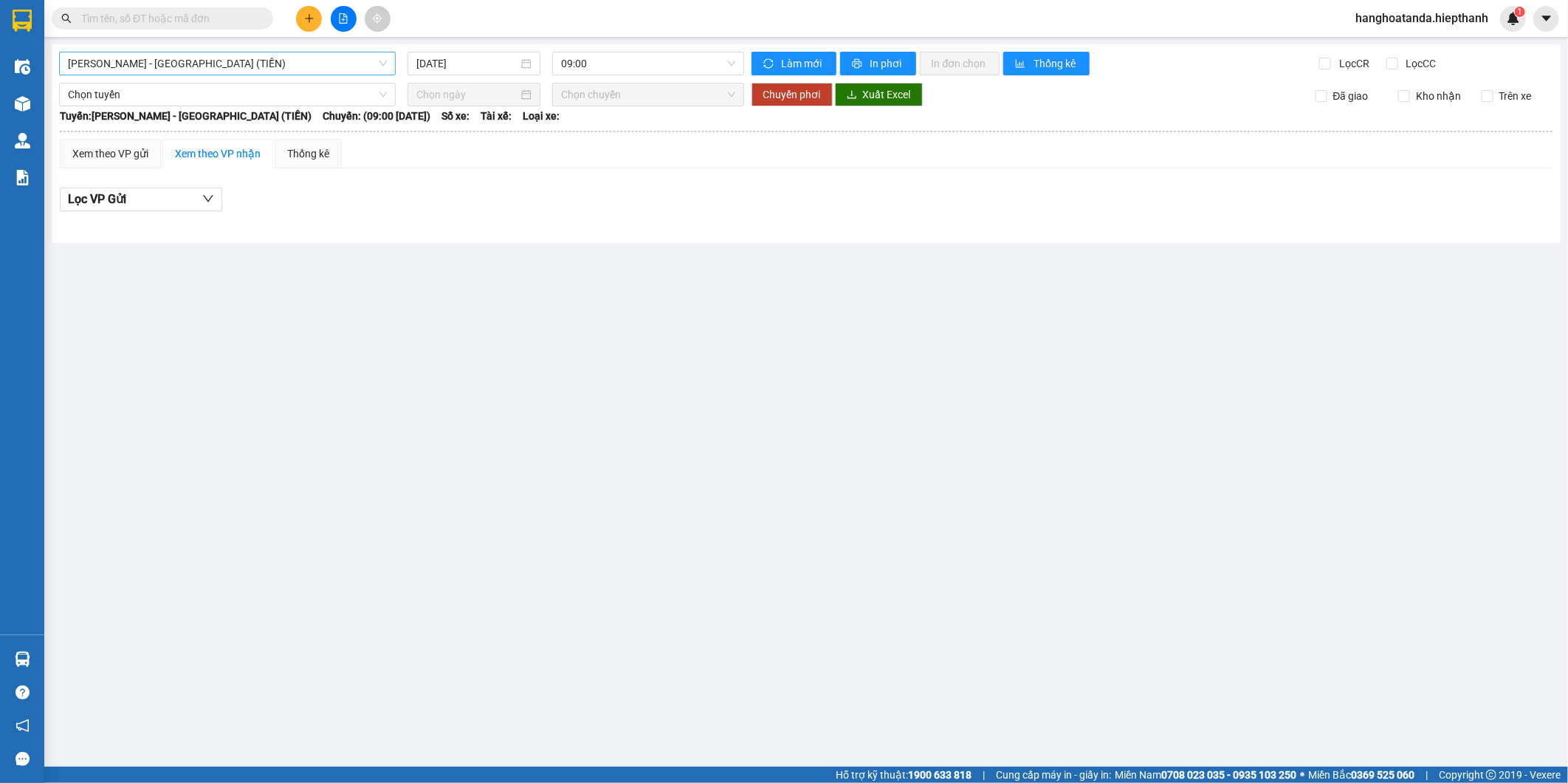
click at [240, 61] on span "[PERSON_NAME] - [GEOGRAPHIC_DATA] (TIỀN)" at bounding box center [227, 64] width 319 height 22
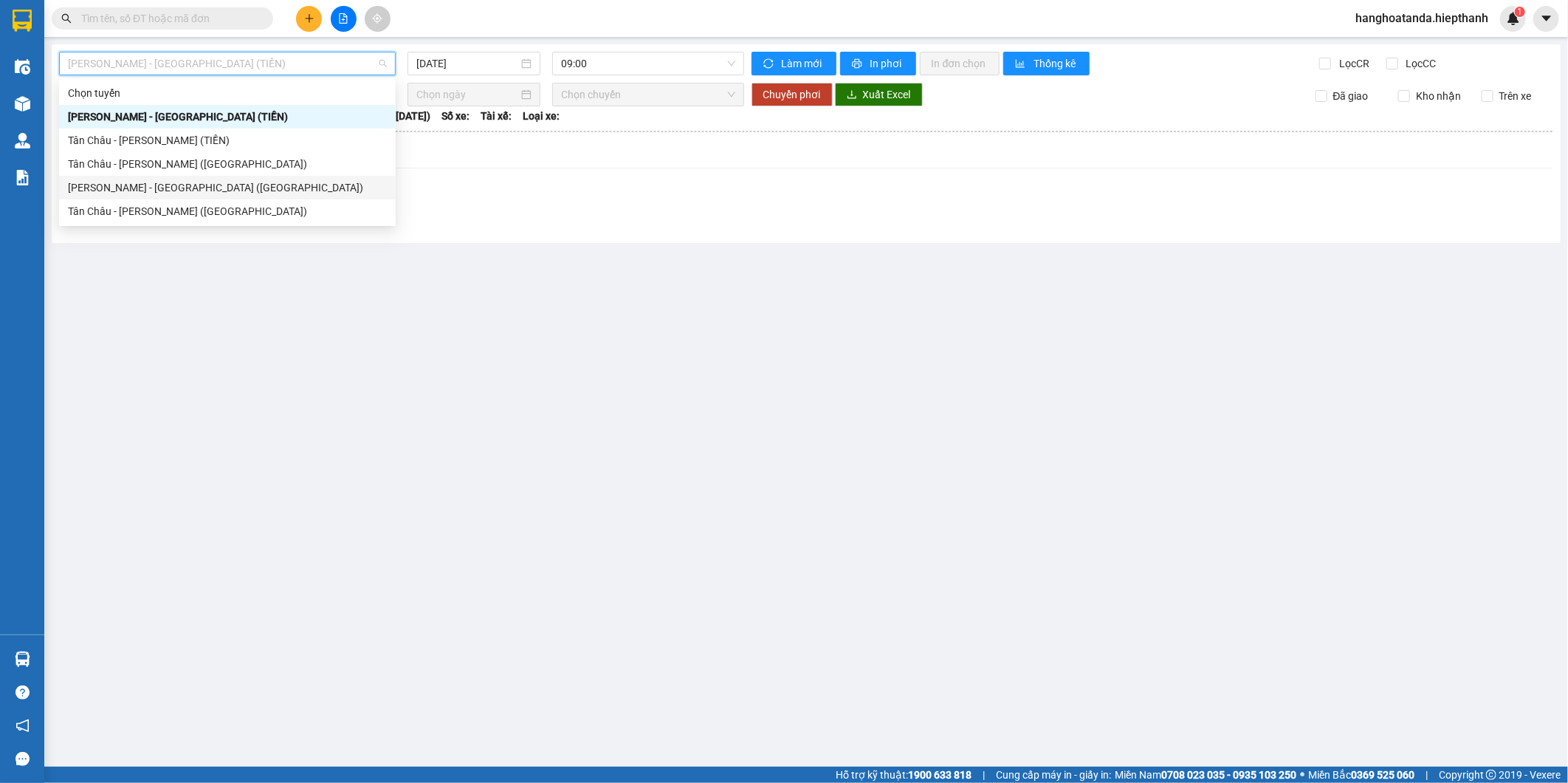
click at [177, 192] on div "[PERSON_NAME] - [GEOGRAPHIC_DATA] ([GEOGRAPHIC_DATA])" at bounding box center [227, 187] width 319 height 16
type input "[DATE]"
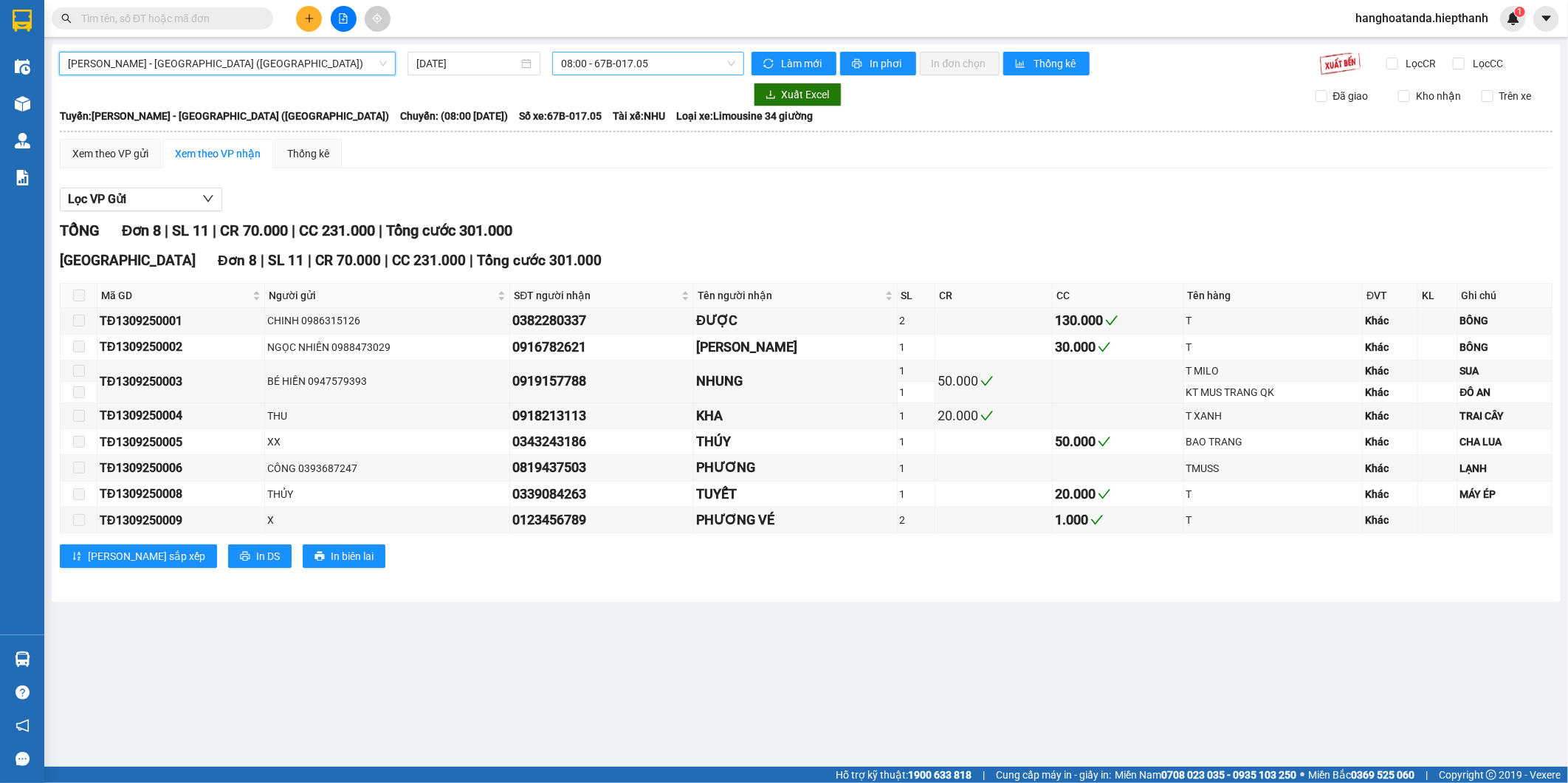
click at [593, 47] on div "Hồ Chí Minh - Tân Châu (Giường) Hồ Chí Minh - Tân Châu (Giường) 13/09/2025 08:0…" at bounding box center [806, 323] width 1509 height 557
click at [596, 64] on span "08:00 - 67B-017.05" at bounding box center [647, 64] width 173 height 22
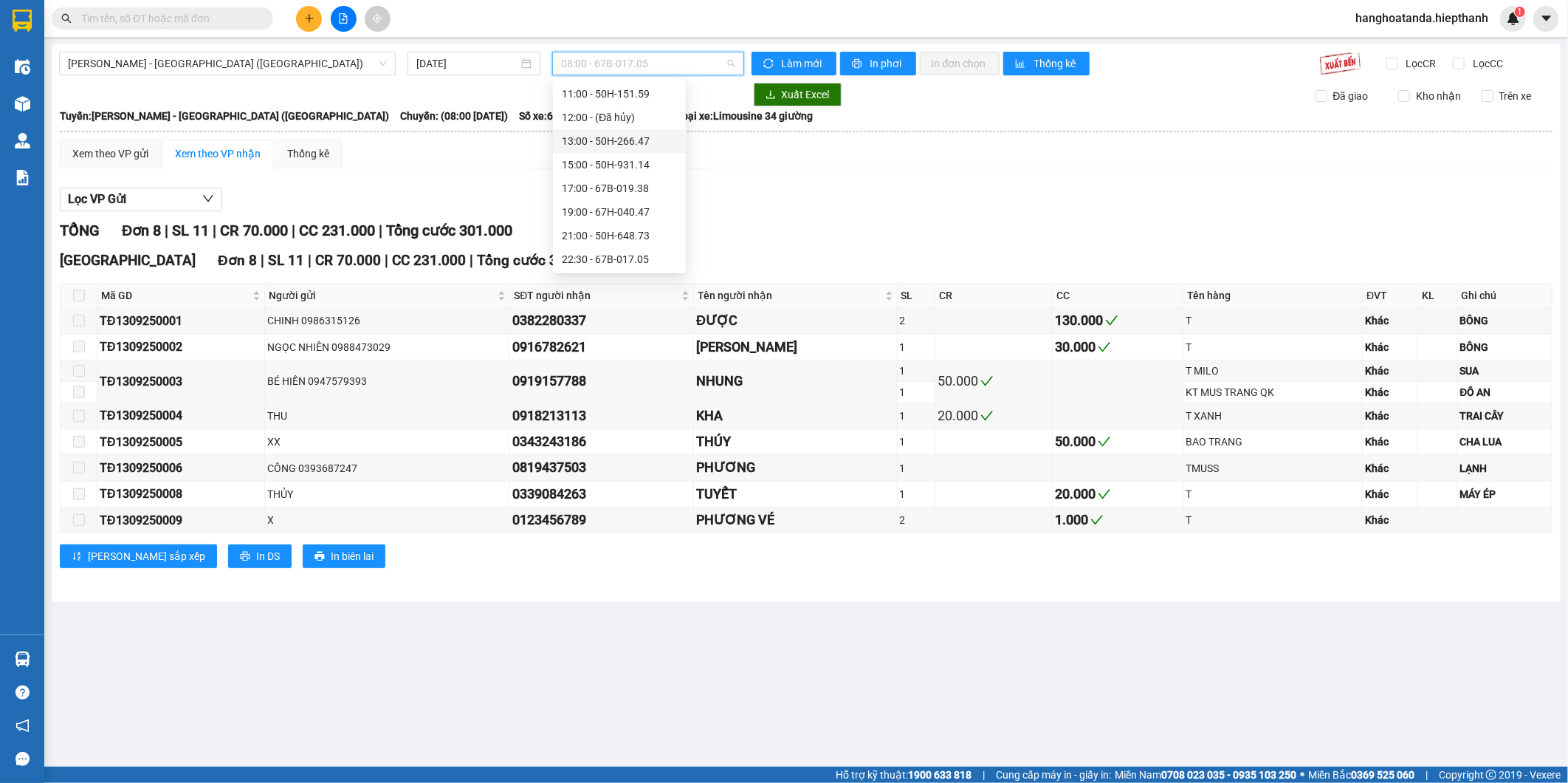
scroll to position [95, 0]
drag, startPoint x: 606, startPoint y: 239, endPoint x: 608, endPoint y: 230, distance: 9.2
click at [607, 238] on div "21:00 - 50H-648.73" at bounding box center [619, 235] width 115 height 16
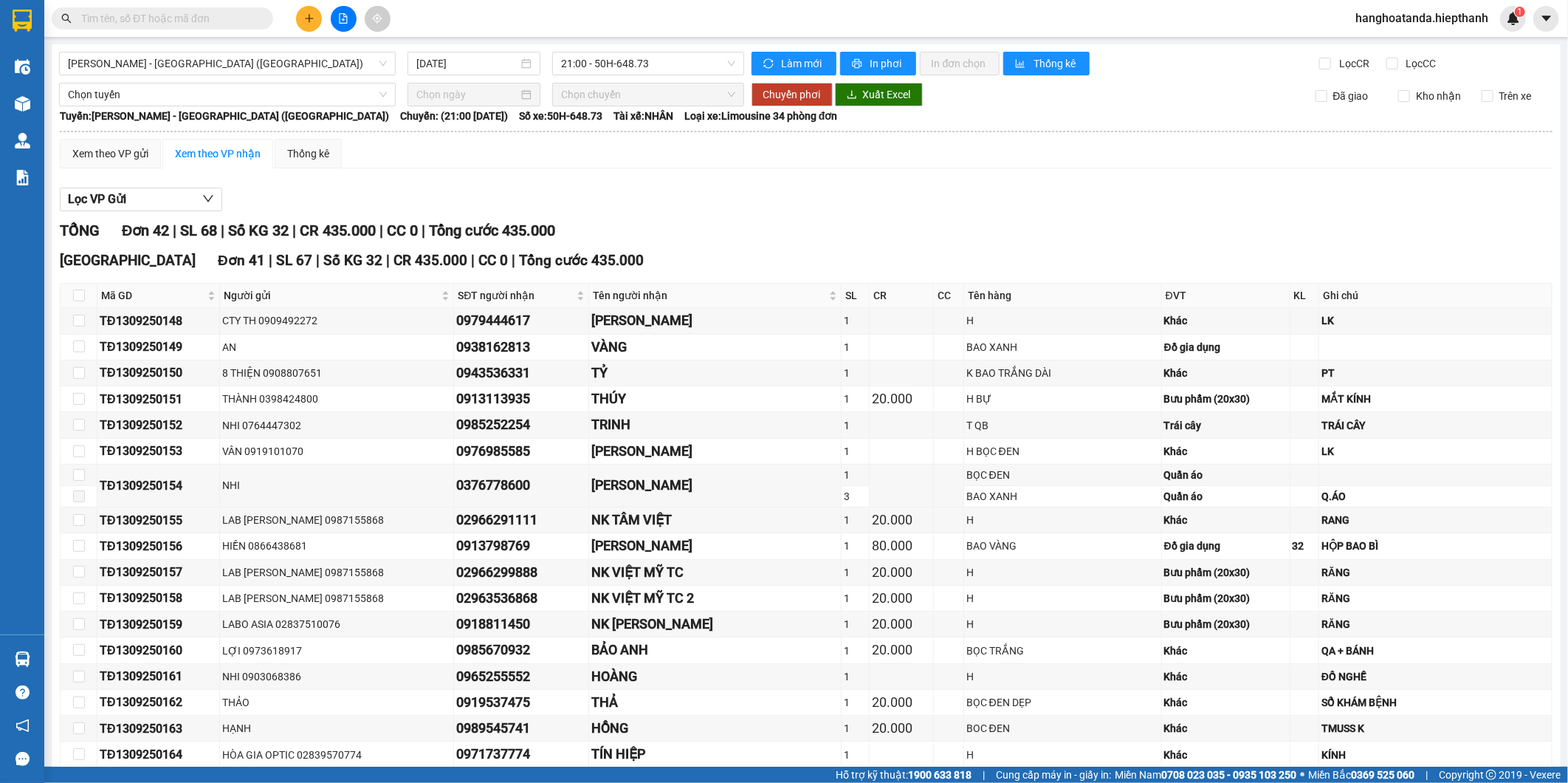
click at [615, 201] on div "Lọc VP Gửi" at bounding box center [806, 199] width 1493 height 24
click at [707, 222] on div "TỔNG Đơn 42 | SL 68 | Số KG 32 | CR 435.000 | CC 0 | Tổng cước 435.000" at bounding box center [806, 230] width 1493 height 23
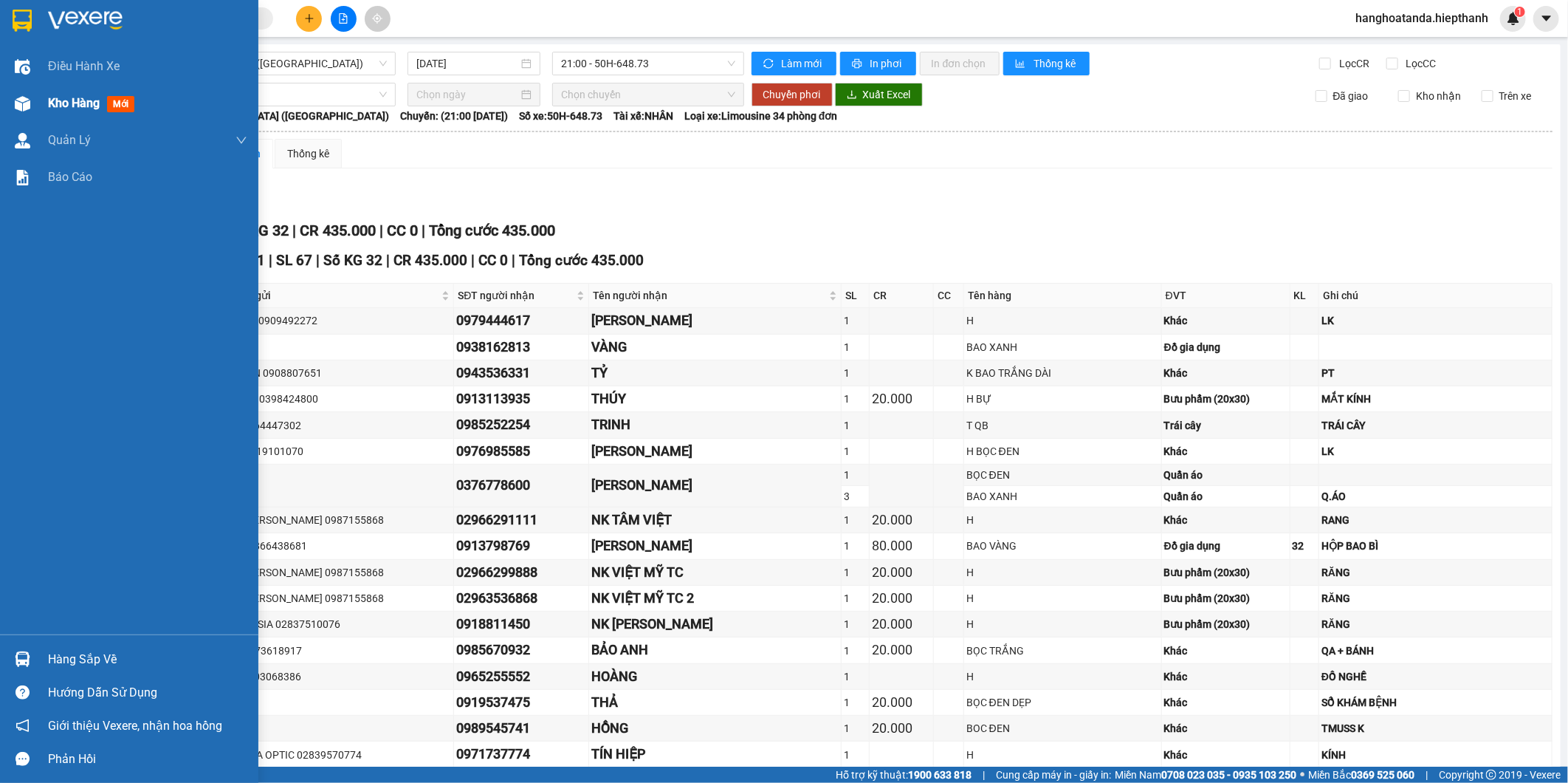
click at [27, 92] on div at bounding box center [22, 104] width 26 height 26
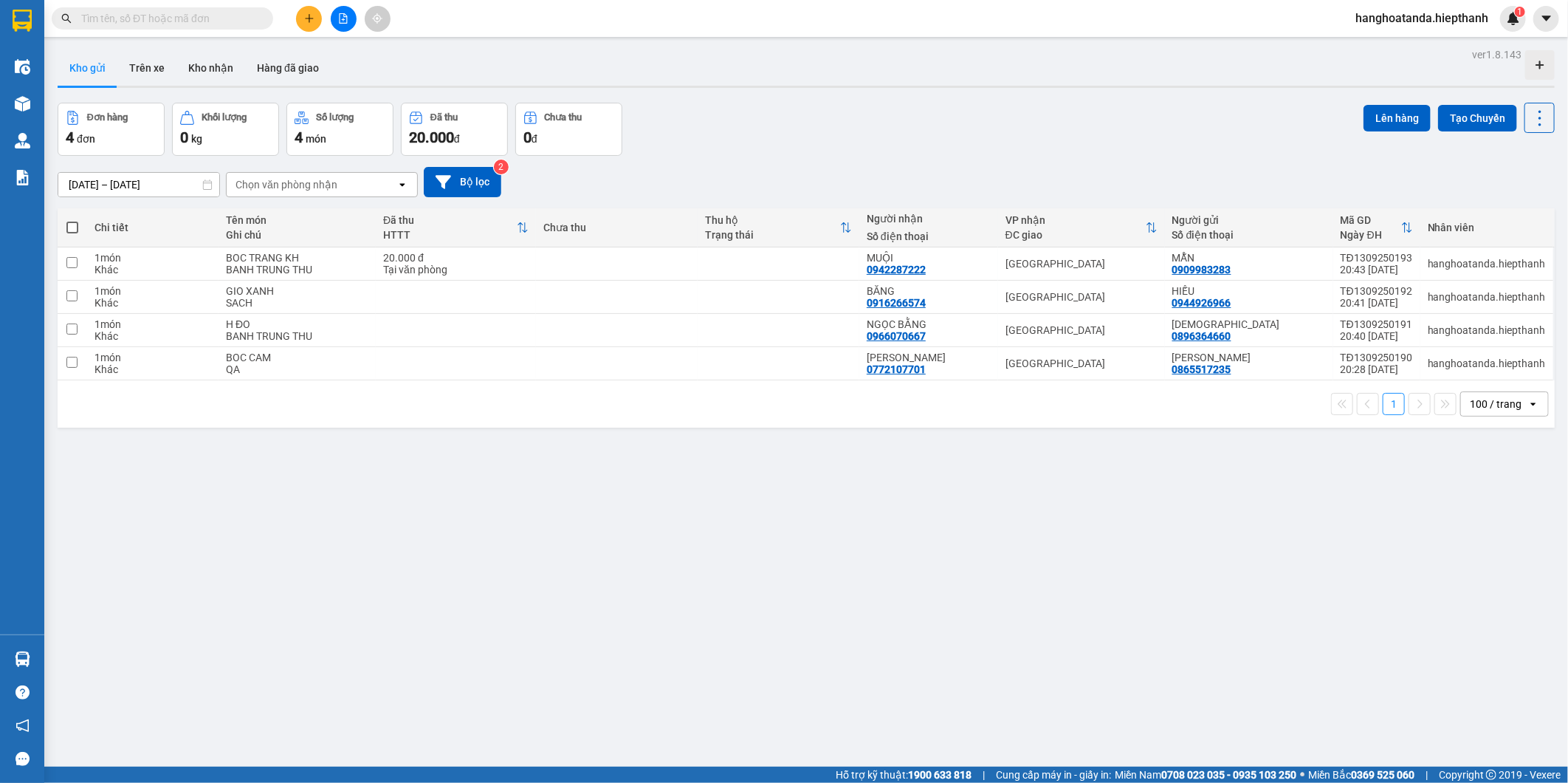
click at [895, 639] on div "ver 1.8.143 Kho gửi Trên xe Kho nhận Hàng đã giao Đơn hàng 4 đơn Khối lượng 0 k…" at bounding box center [806, 436] width 1509 height 783
click at [311, 15] on icon "plus" at bounding box center [309, 19] width 10 height 10
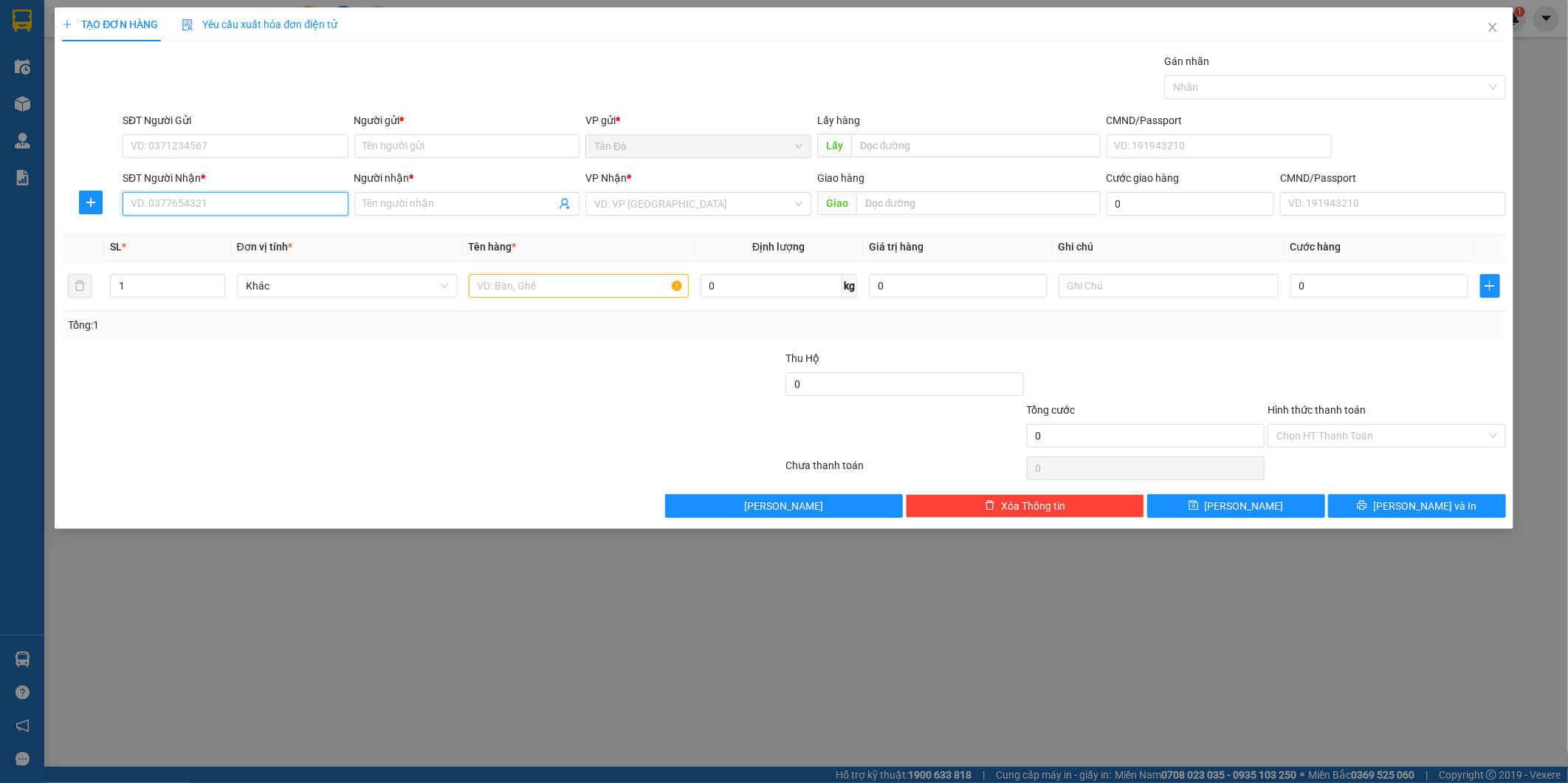
click at [246, 209] on input "SĐT Người Nhận *" at bounding box center [235, 204] width 226 height 24
type input "0916468980"
drag, startPoint x: 210, startPoint y: 226, endPoint x: 238, endPoint y: 199, distance: 38.9
click at [211, 226] on div "0916468980 - QUÝ" at bounding box center [235, 233] width 208 height 16
type input "QUÝ"
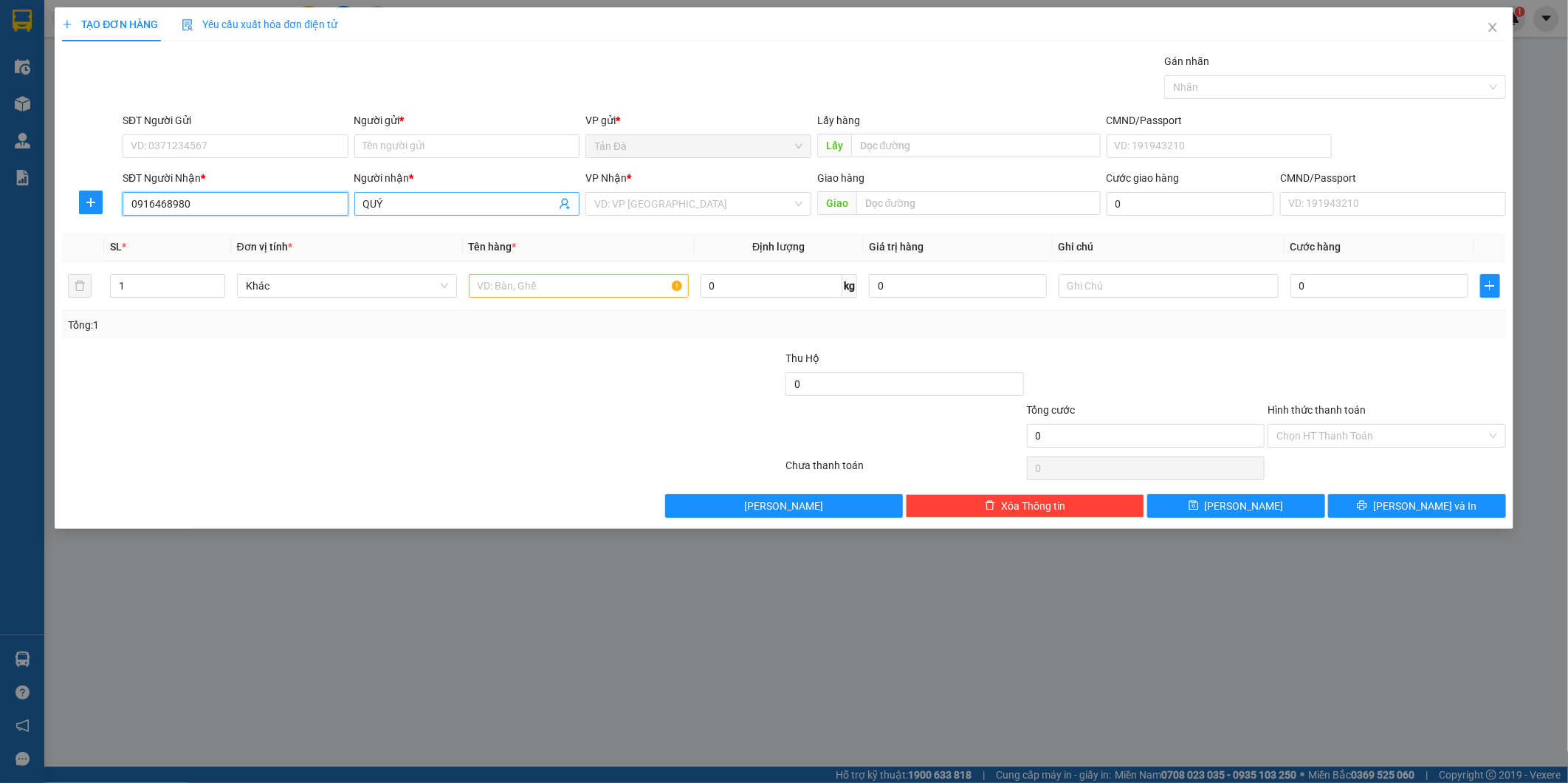
type input "0916468980"
click at [439, 199] on input "QUÝ" at bounding box center [460, 204] width 193 height 16
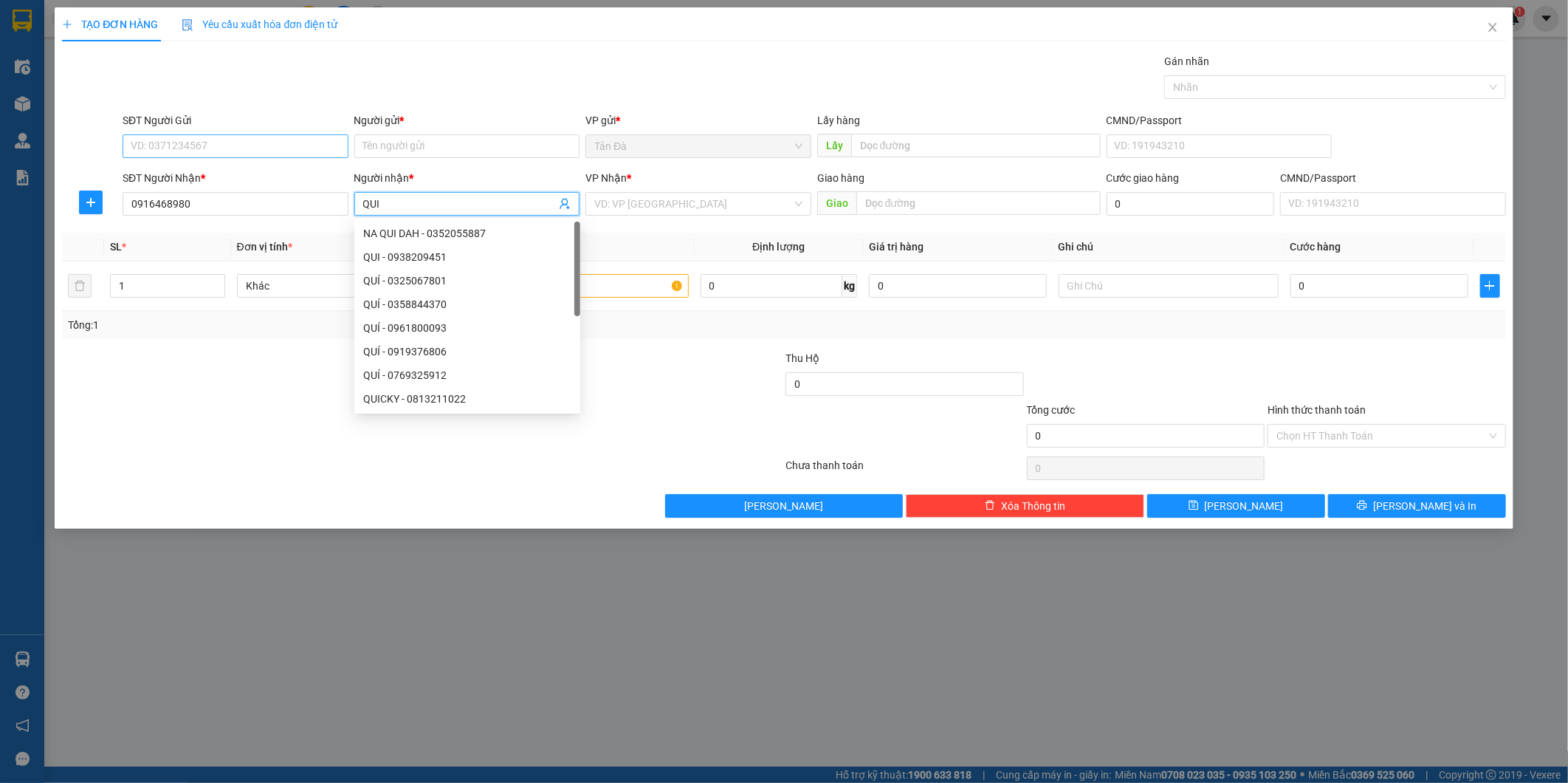
type input "QUI"
click at [247, 149] on input "SĐT Người Gửi" at bounding box center [235, 147] width 226 height 24
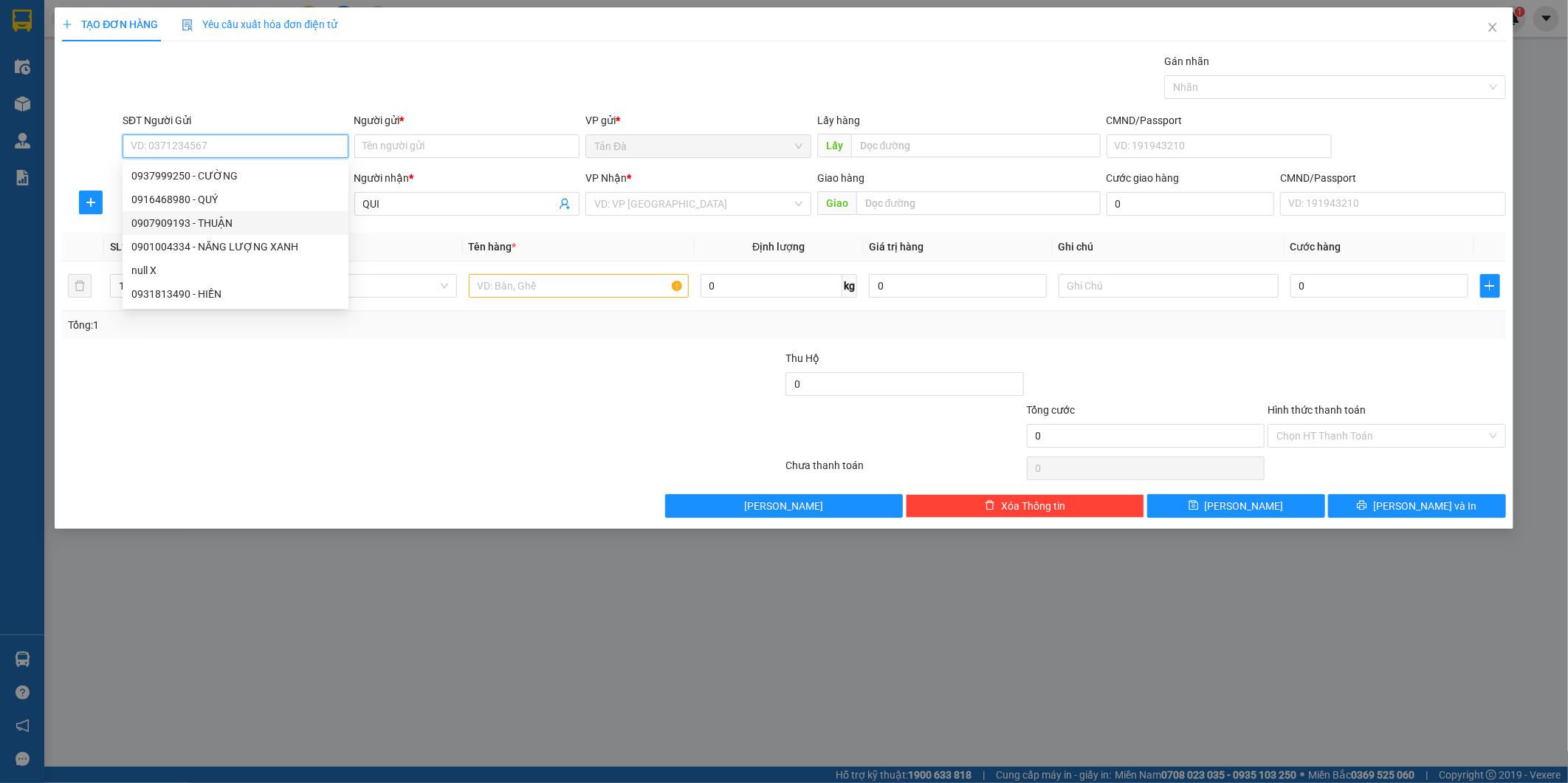
click at [229, 229] on div "0907909193 - THUẬN" at bounding box center [235, 223] width 208 height 16
type input "0907909193"
type input "THUẬN"
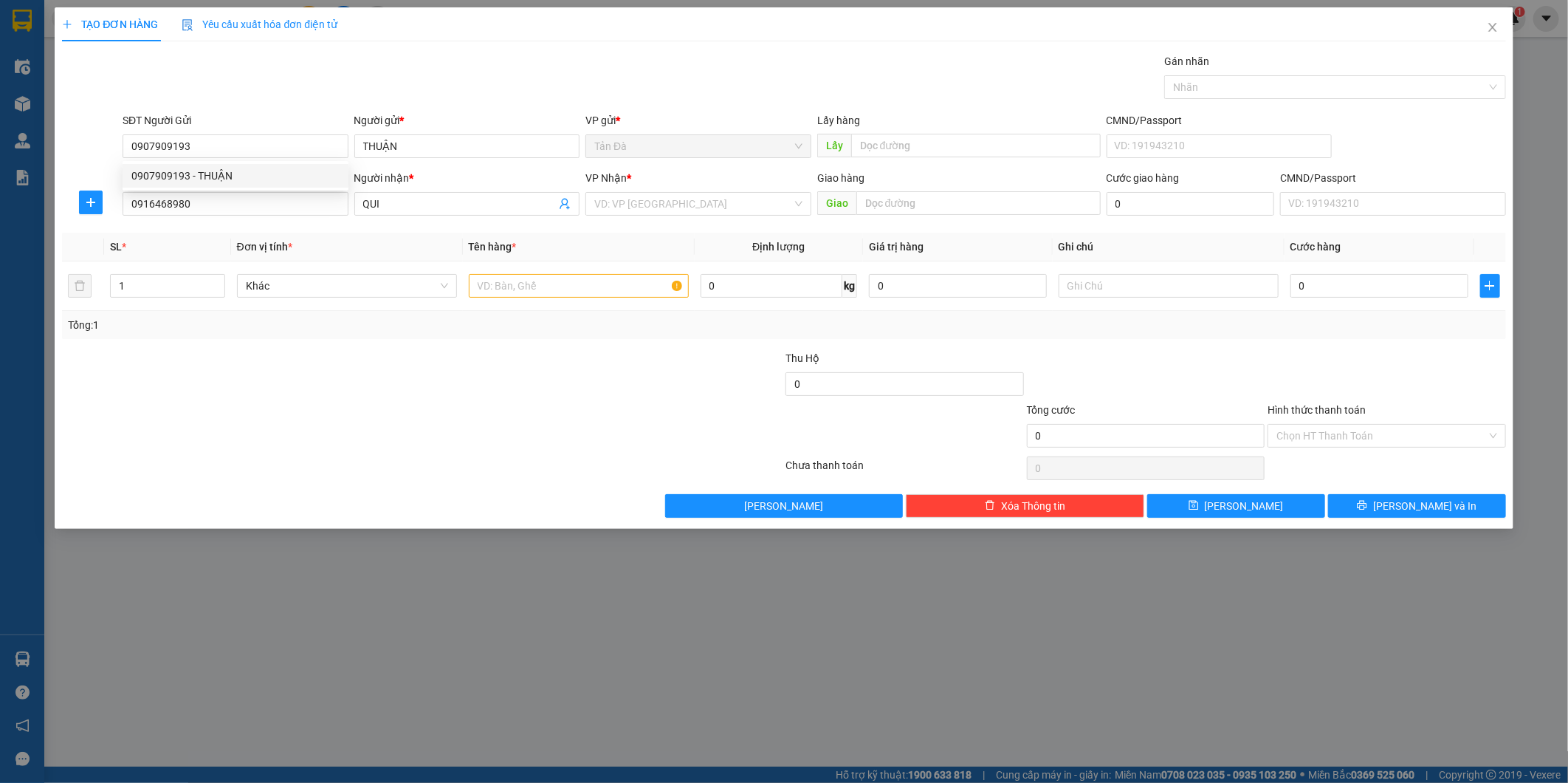
click at [421, 368] on div at bounding box center [301, 376] width 482 height 52
drag, startPoint x: 639, startPoint y: 180, endPoint x: 647, endPoint y: 185, distance: 9.4
click at [645, 183] on div "VP Nhận *" at bounding box center [698, 178] width 226 height 16
click at [660, 204] on input "search" at bounding box center [693, 204] width 198 height 22
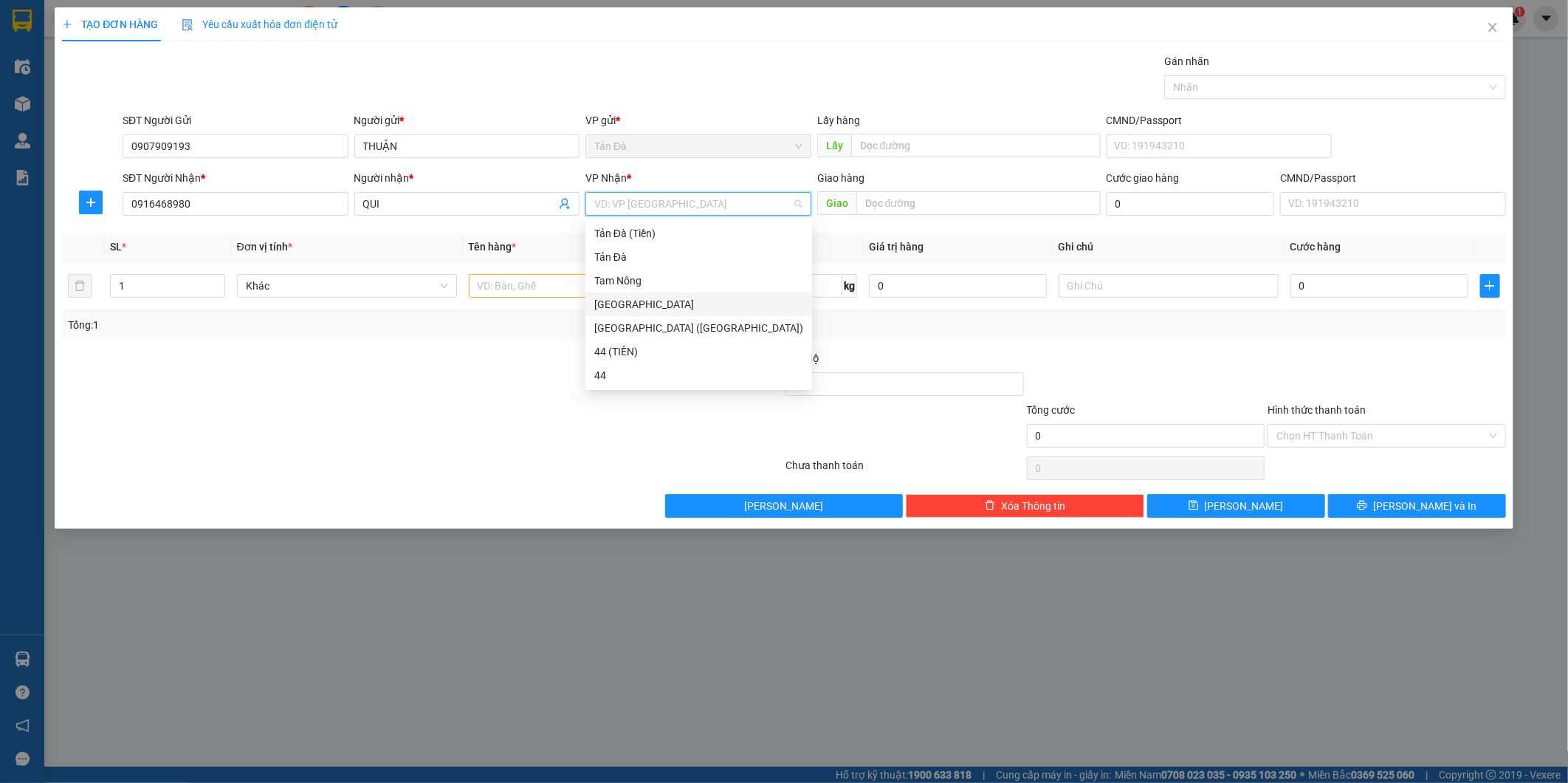
click at [620, 306] on div "[GEOGRAPHIC_DATA]" at bounding box center [699, 304] width 209 height 16
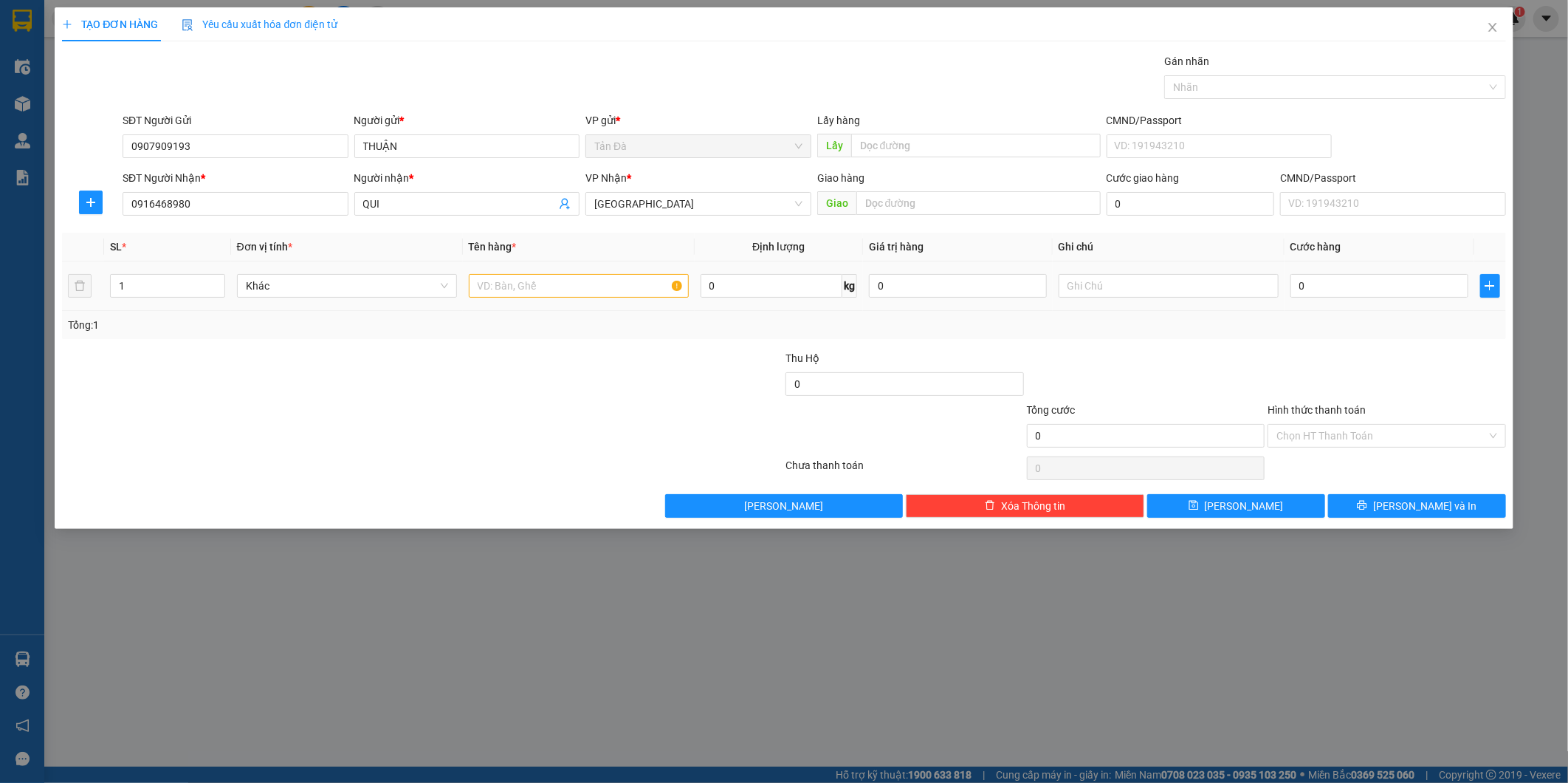
drag, startPoint x: 518, startPoint y: 343, endPoint x: 536, endPoint y: 277, distance: 68.4
click at [521, 333] on div "Transit Pickup Surcharge Ids Transit Deliver Surcharge Ids Transit Deliver Surc…" at bounding box center [784, 286] width 1443 height 465
click at [536, 277] on input "text" at bounding box center [579, 286] width 220 height 24
click at [346, 290] on span "Khác" at bounding box center [346, 286] width 202 height 22
type input "T"
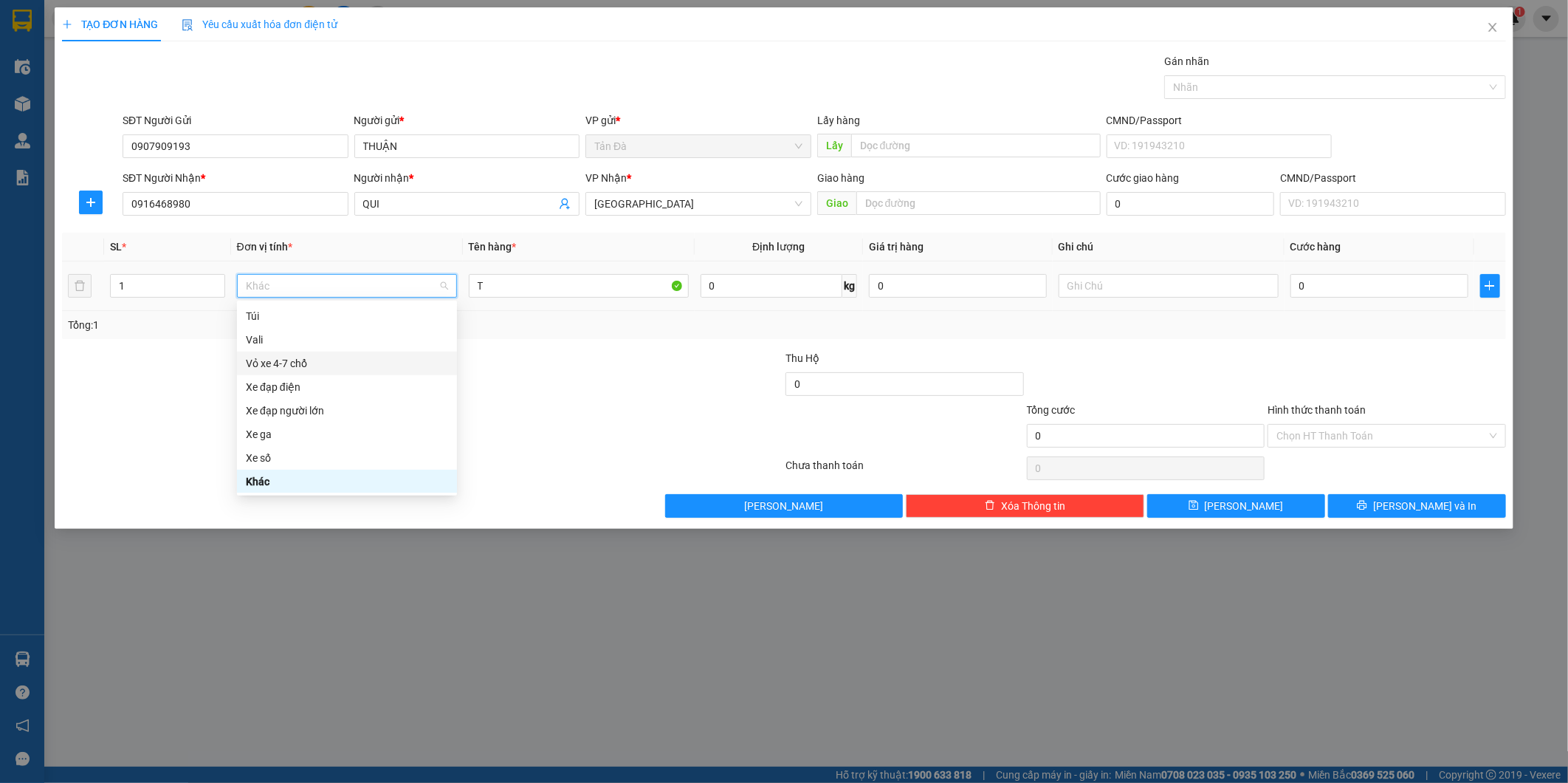
scroll to position [192, 0]
click at [357, 366] on div "Đồ gia dụng" at bounding box center [346, 360] width 202 height 16
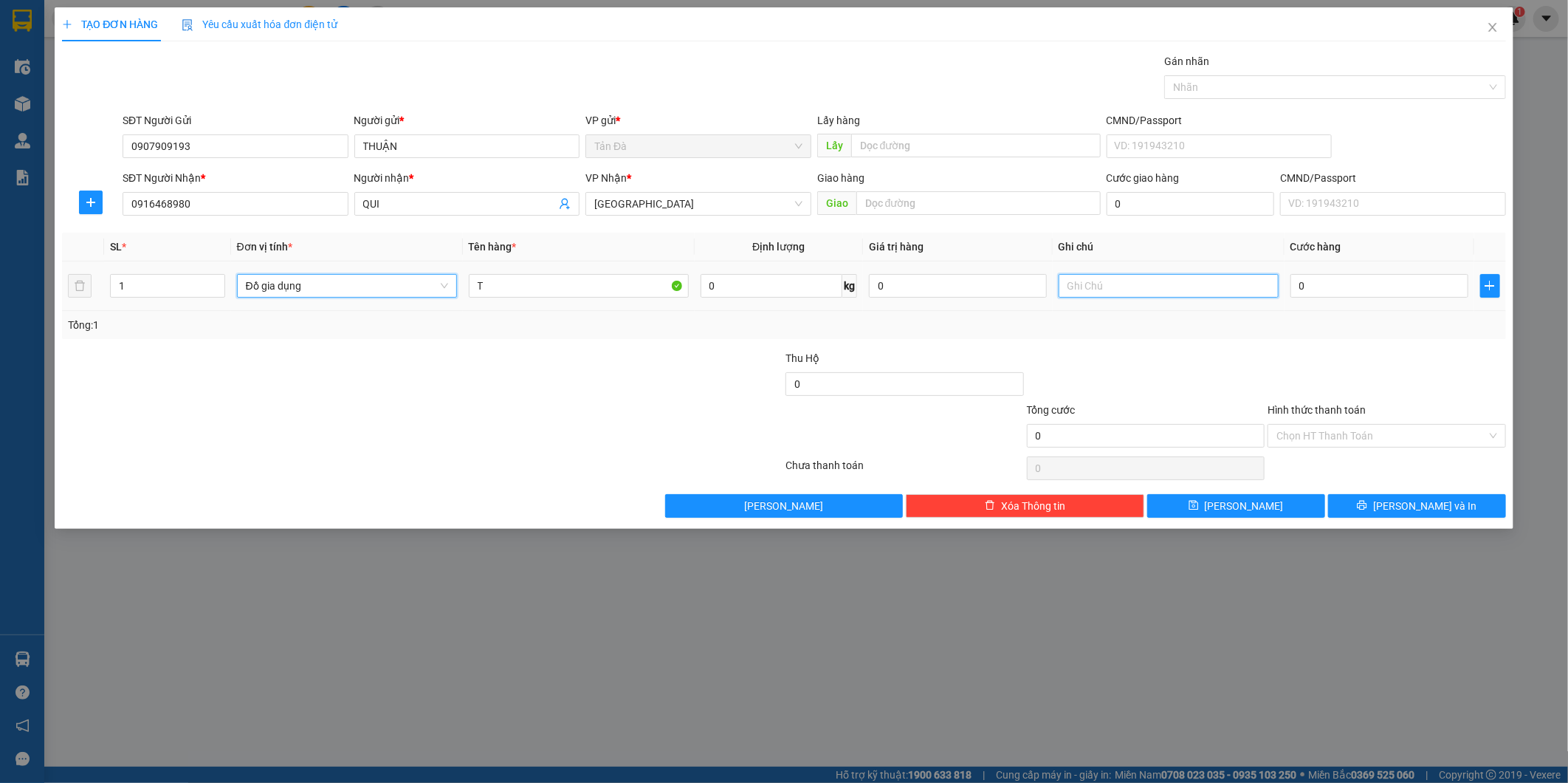
click at [1122, 291] on input "text" at bounding box center [1168, 286] width 220 height 24
type input "GIÀY DÉP, BALO"
click at [1339, 277] on input "0" at bounding box center [1379, 286] width 178 height 24
type input "2"
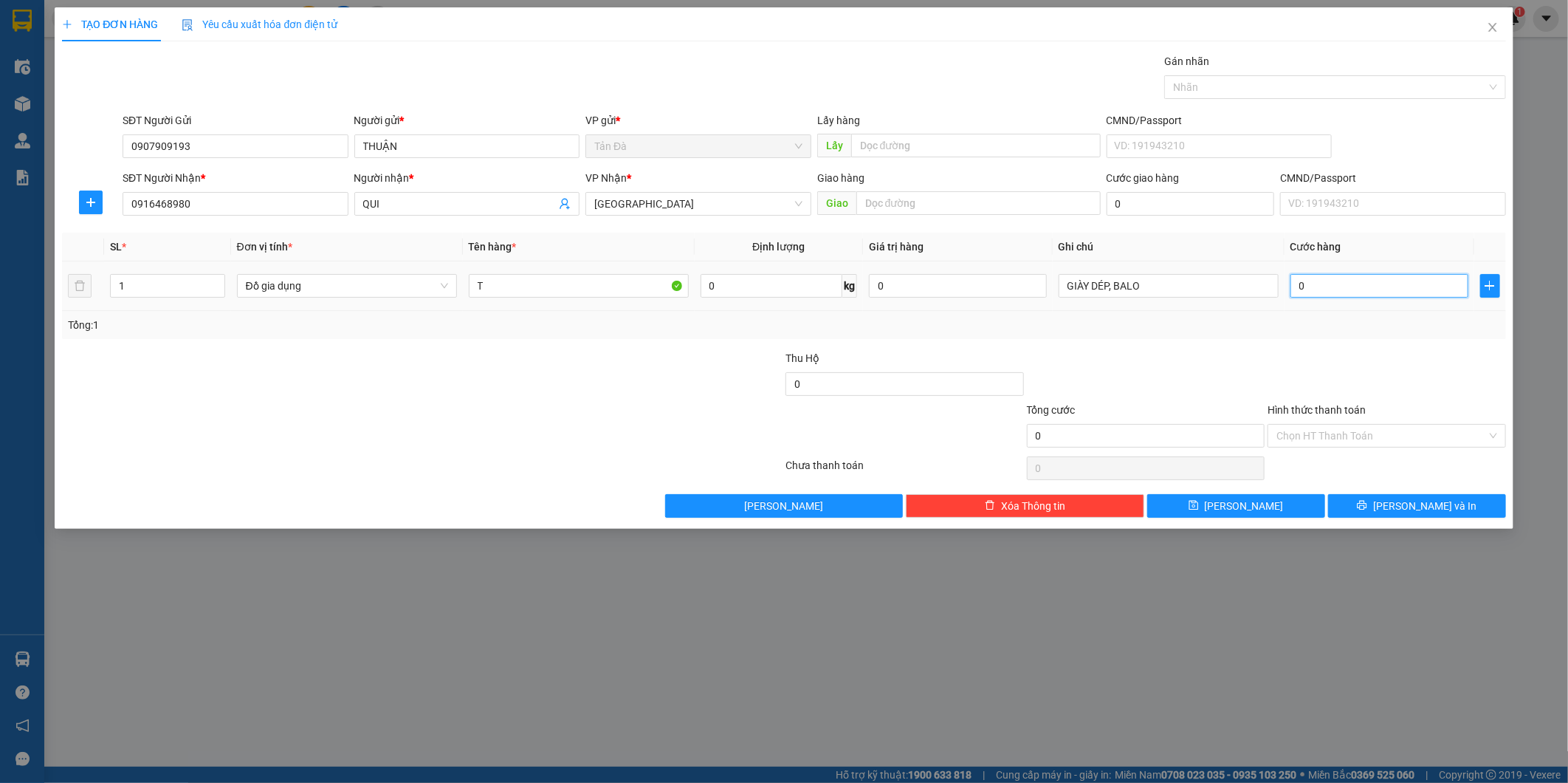
type input "2"
type input "20"
type input "20.000"
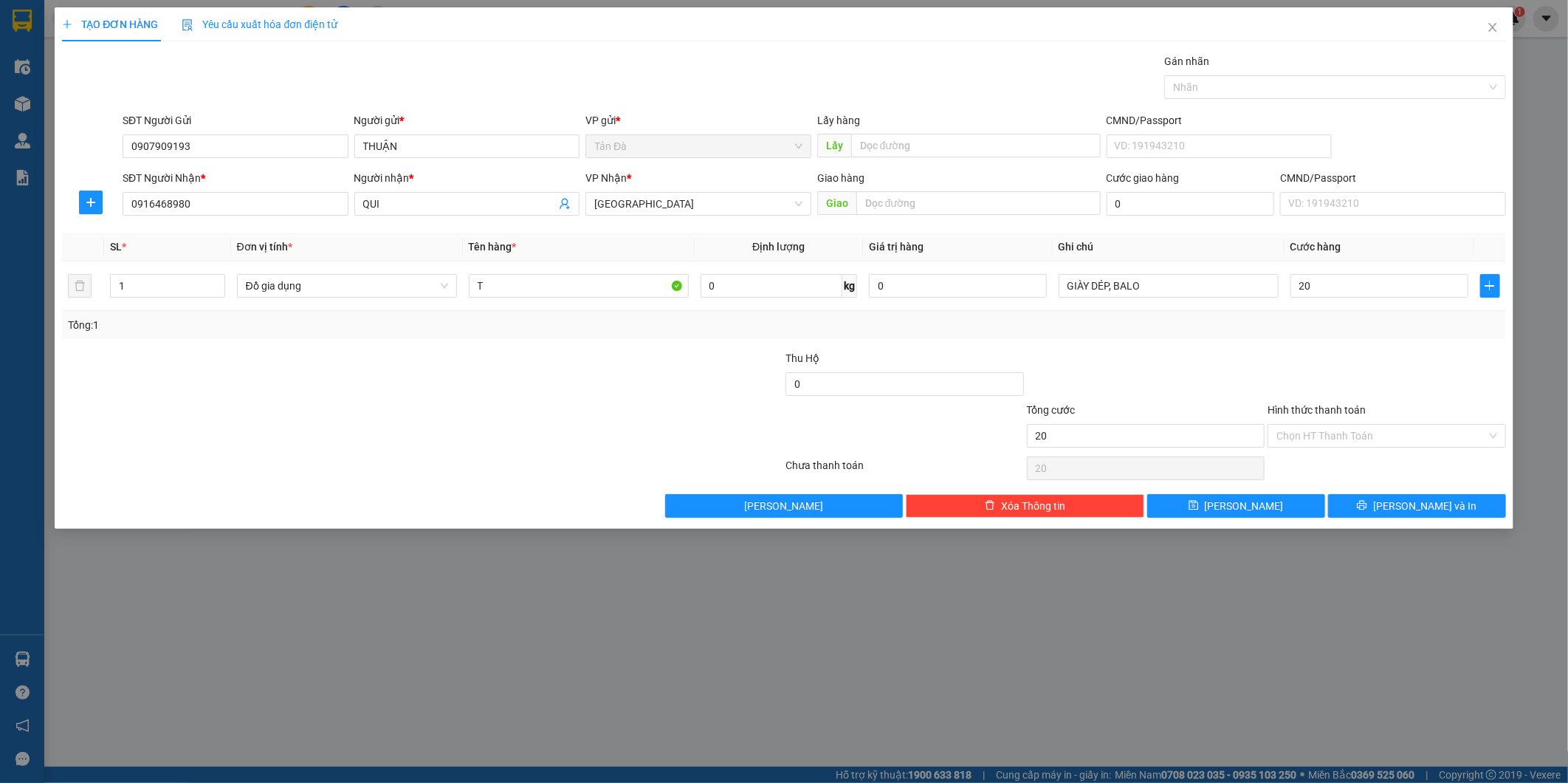
type input "20.000"
click at [1310, 352] on div "Transit Pickup Surcharge Ids Transit Deliver Surcharge Ids Transit Deliver Surc…" at bounding box center [784, 286] width 1443 height 465
click at [1310, 440] on input "Hình thức thanh toán" at bounding box center [1382, 436] width 210 height 22
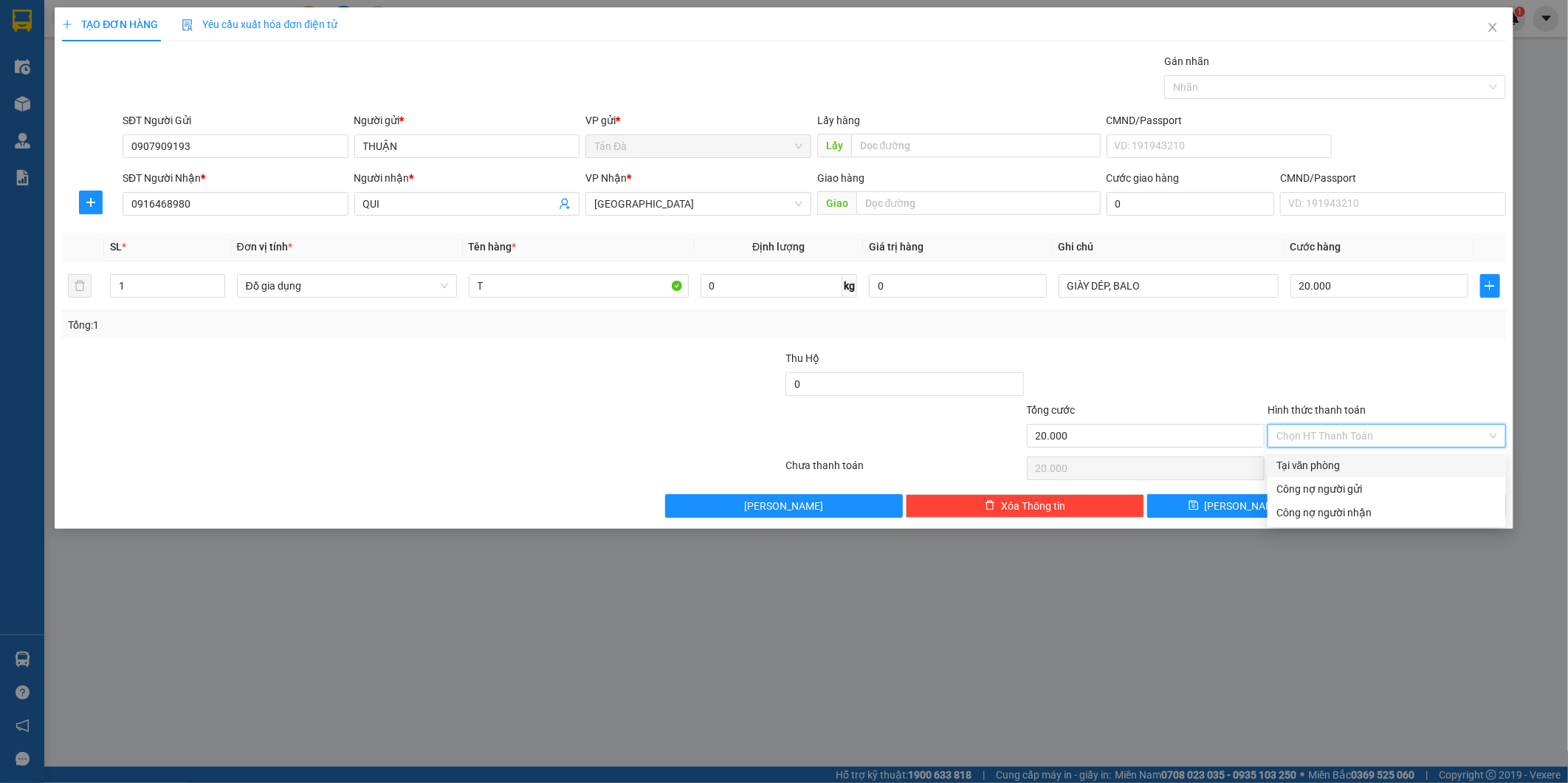
drag, startPoint x: 1319, startPoint y: 474, endPoint x: 1385, endPoint y: 488, distance: 67.5
click at [1324, 475] on div "Tại văn phòng" at bounding box center [1387, 466] width 238 height 24
type input "0"
drag, startPoint x: 1411, startPoint y: 496, endPoint x: 1415, endPoint y: 503, distance: 8.1
click at [1413, 500] on button "[PERSON_NAME] và In" at bounding box center [1417, 505] width 178 height 24
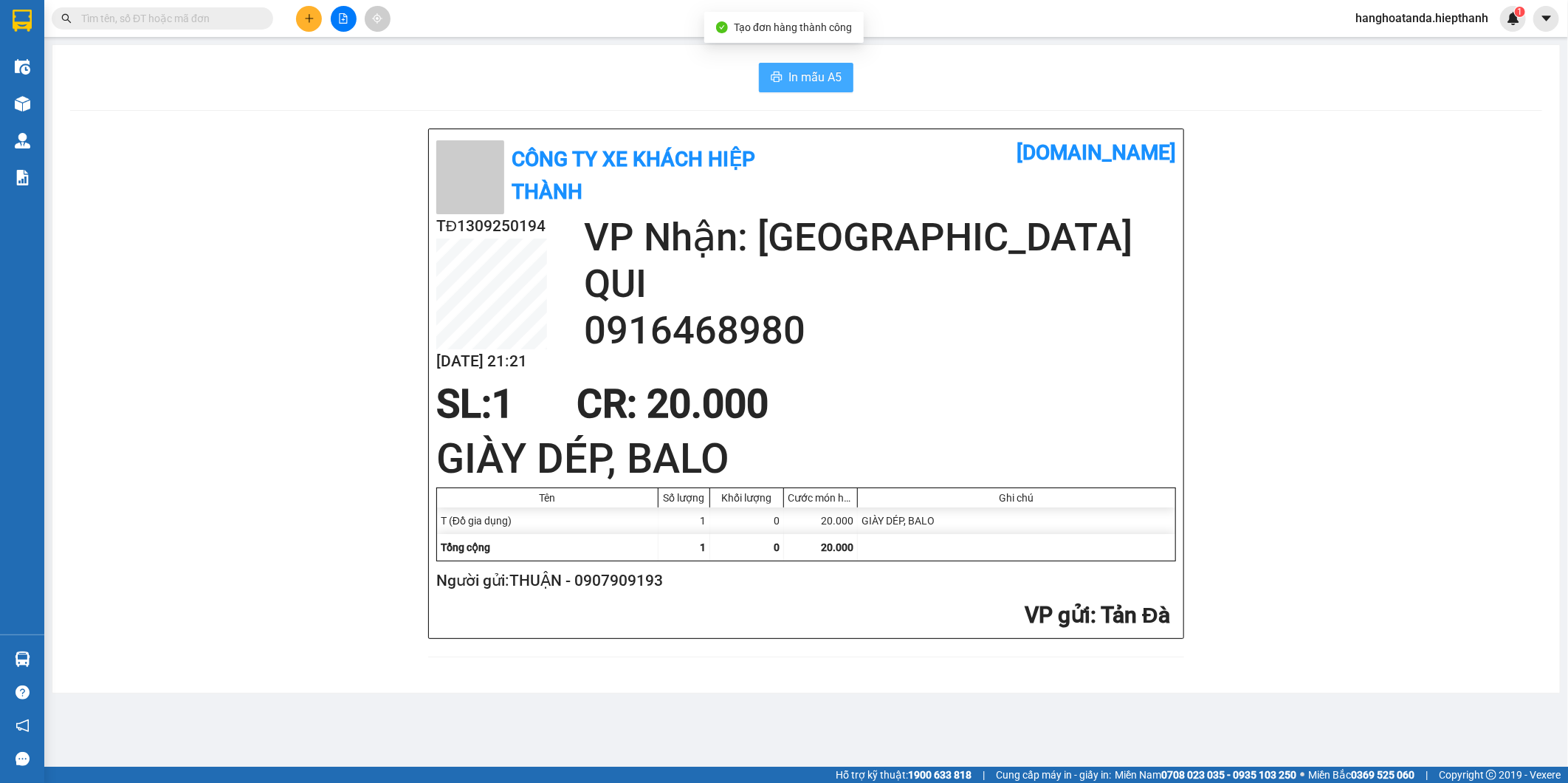
click at [804, 70] on span "In mẫu A5" at bounding box center [815, 77] width 53 height 19
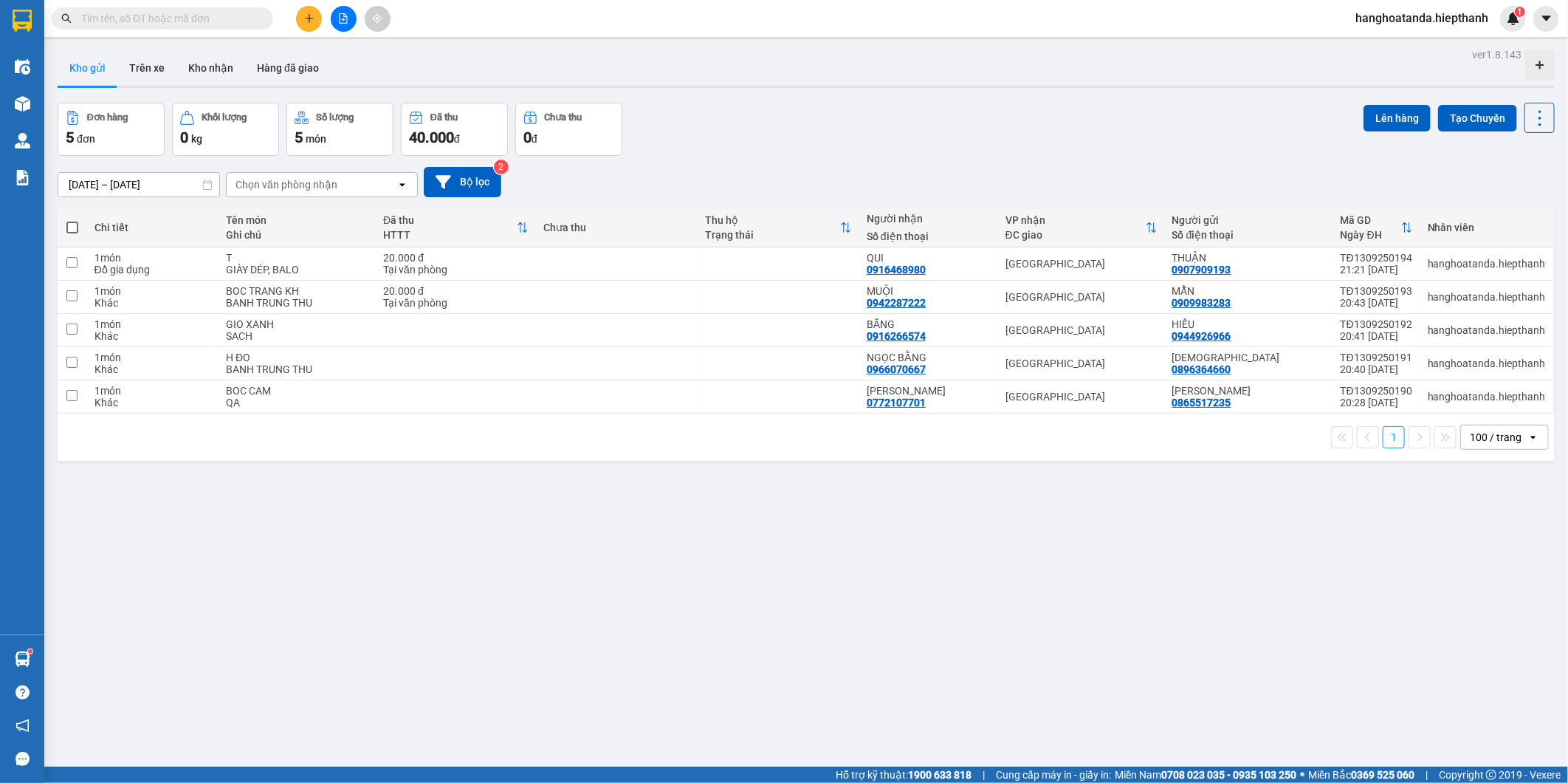
click at [178, 19] on input "text" at bounding box center [168, 19] width 174 height 16
drag, startPoint x: 203, startPoint y: 27, endPoint x: 203, endPoint y: 19, distance: 8.0
click at [203, 24] on span at bounding box center [162, 19] width 221 height 22
click at [203, 19] on input "text" at bounding box center [168, 19] width 174 height 16
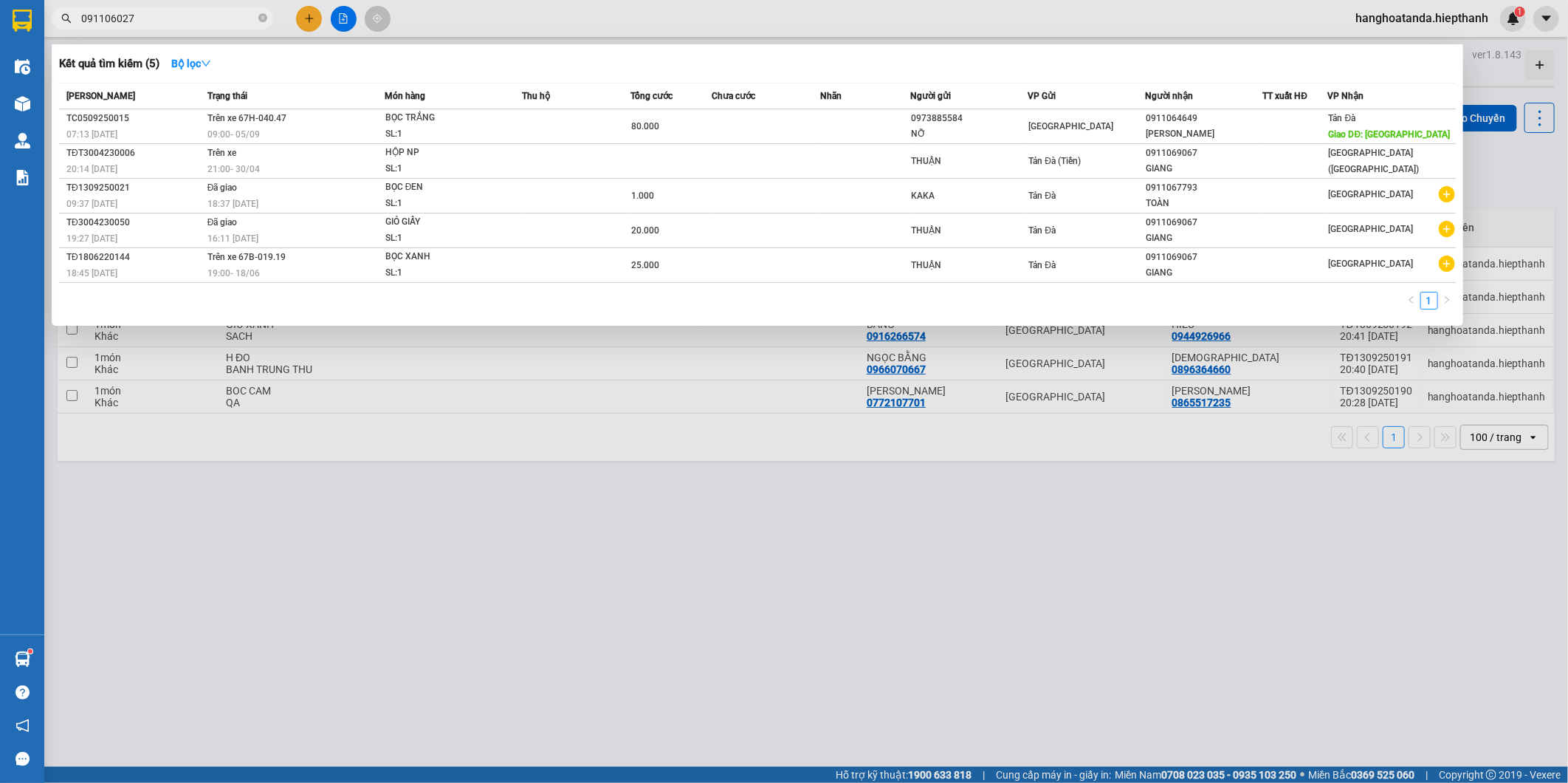
click at [220, 17] on input "091106027" at bounding box center [168, 19] width 174 height 16
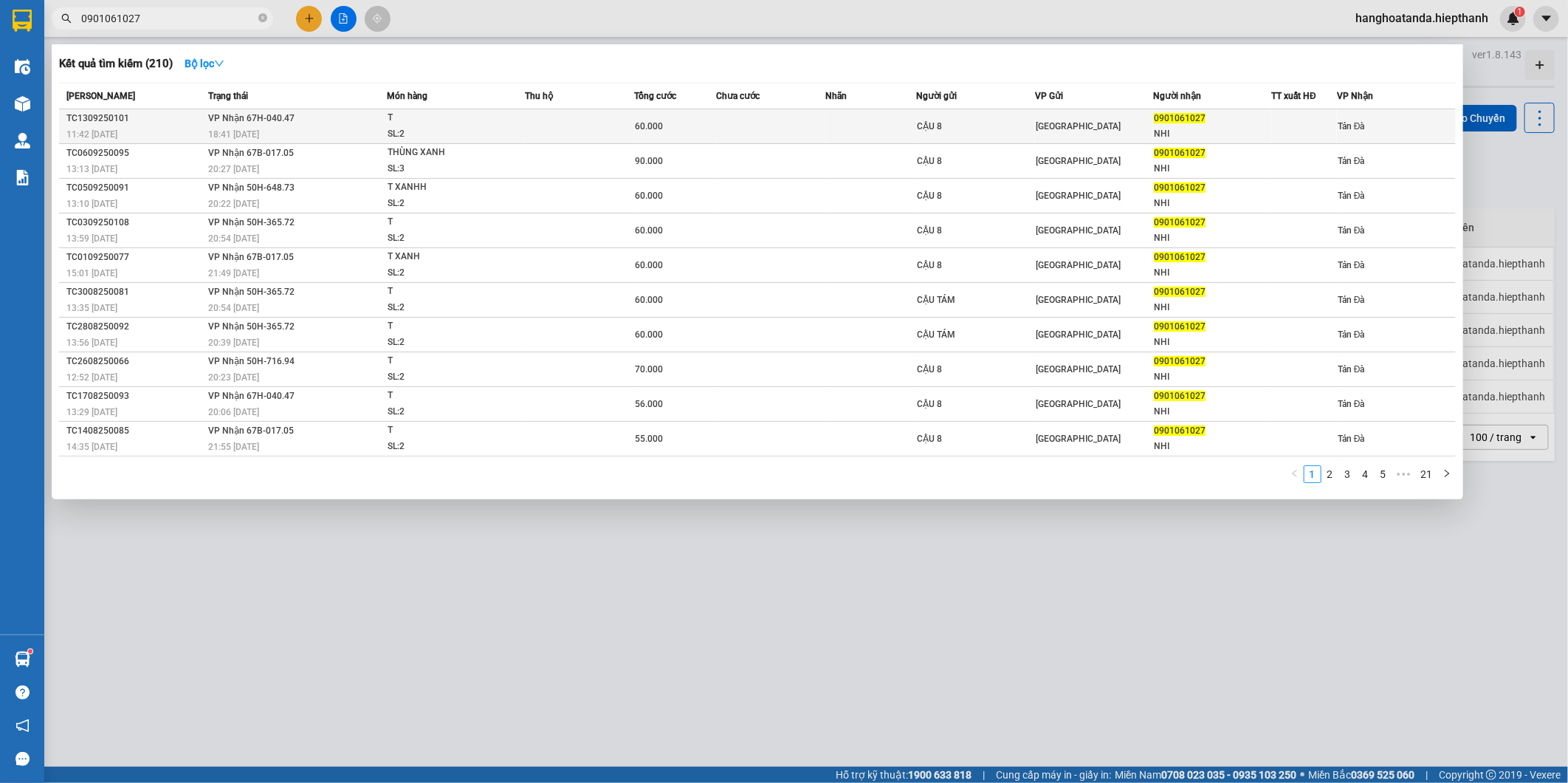
type input "0901061027"
click at [337, 120] on td "VP Nhận 67H-040.47 18:41 [DATE]" at bounding box center [295, 127] width 182 height 35
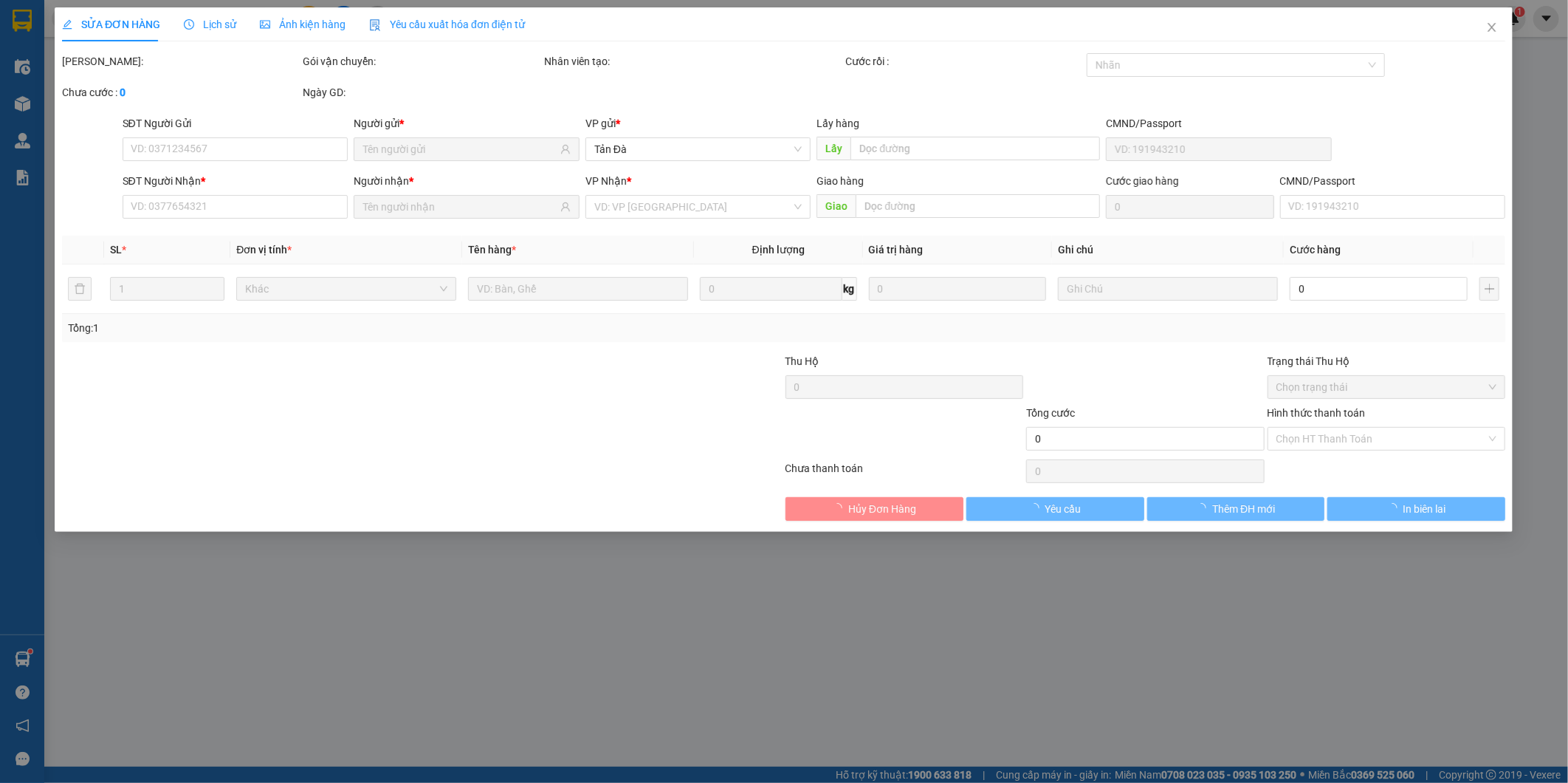
type input "CẬU 8"
type input "0901061027"
type input "NHI"
type input "60.000"
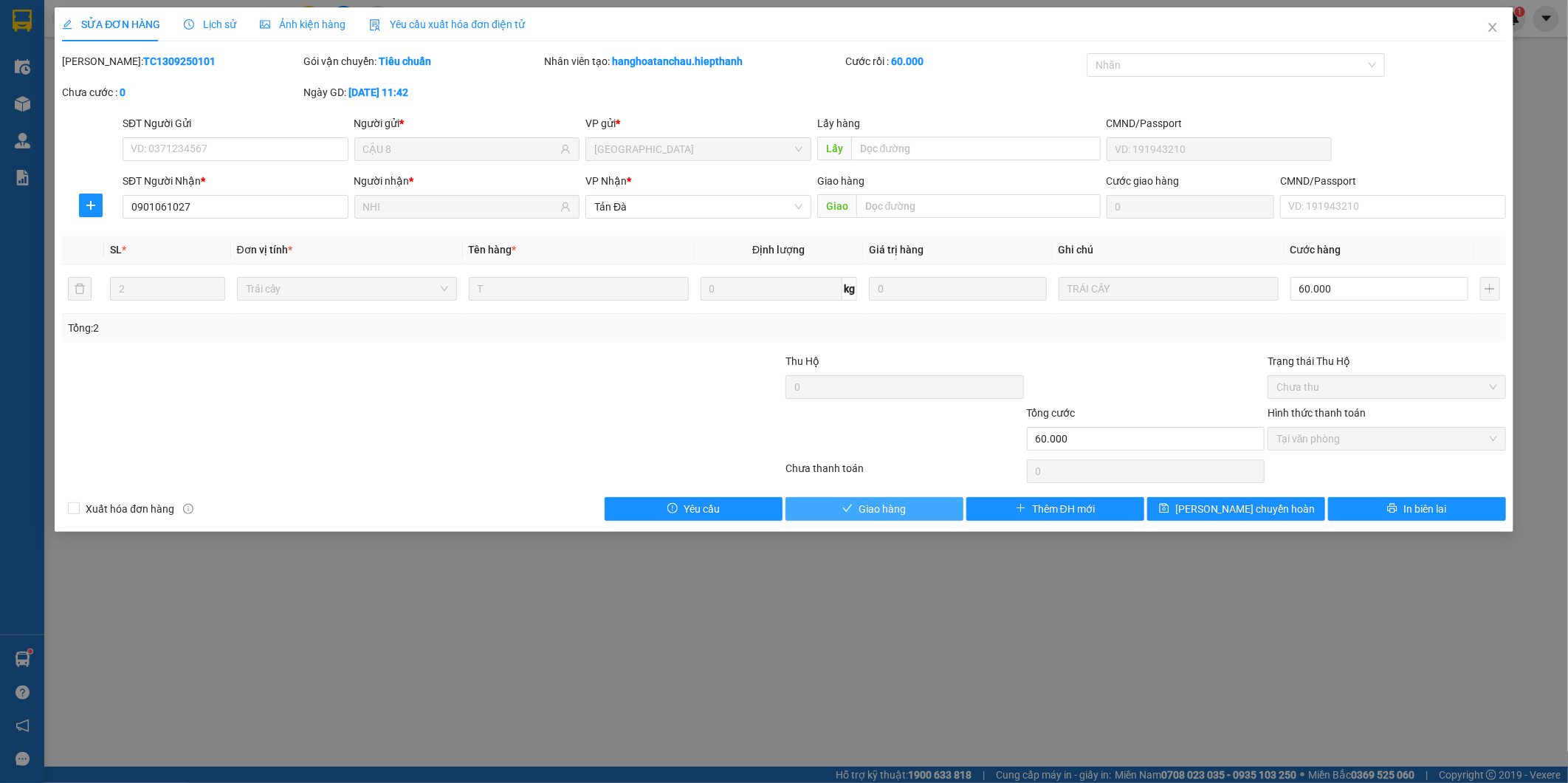
click at [878, 503] on span "Giao hàng" at bounding box center [882, 508] width 47 height 16
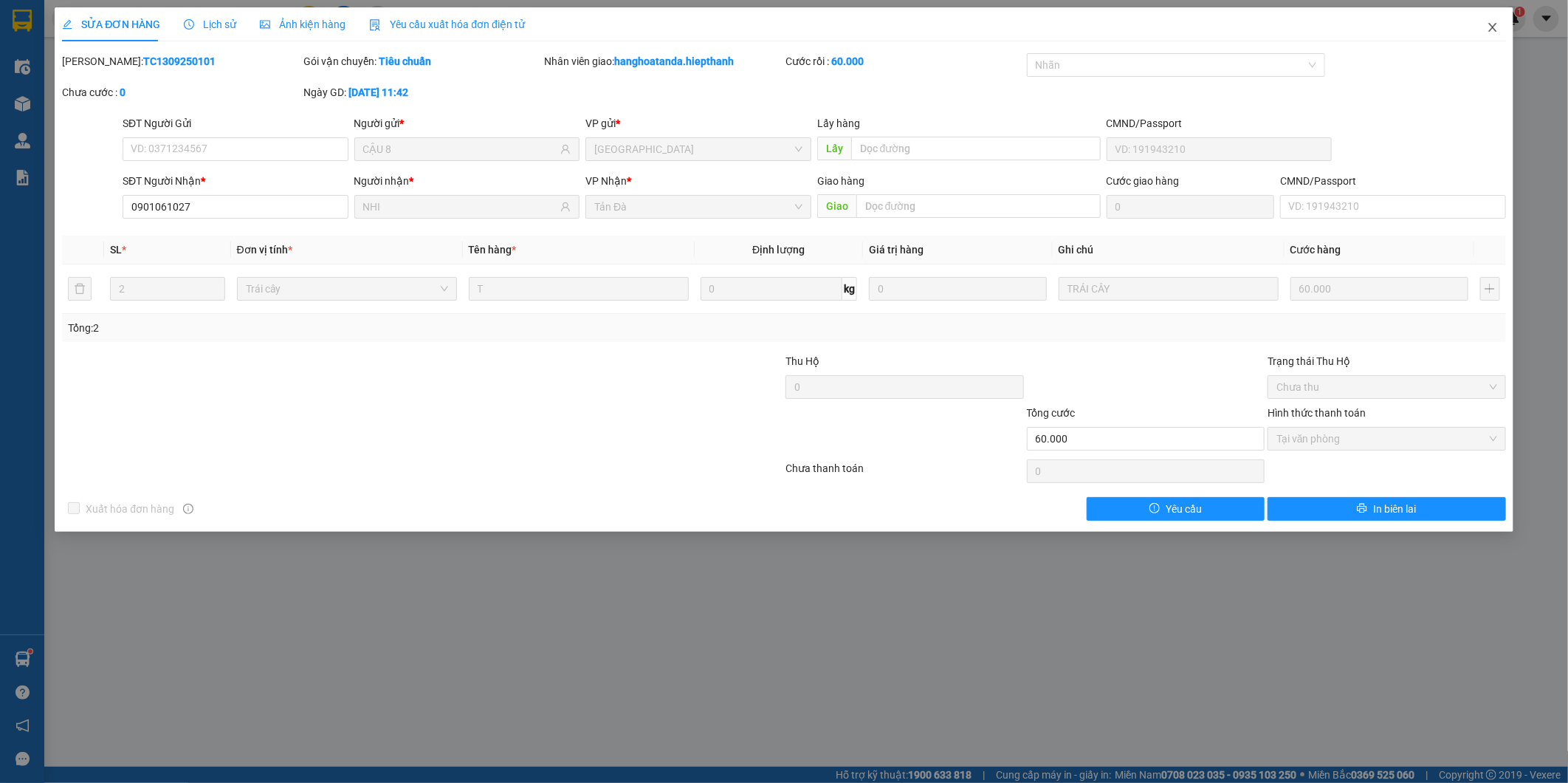
click at [1493, 30] on icon "close" at bounding box center [1493, 27] width 12 height 12
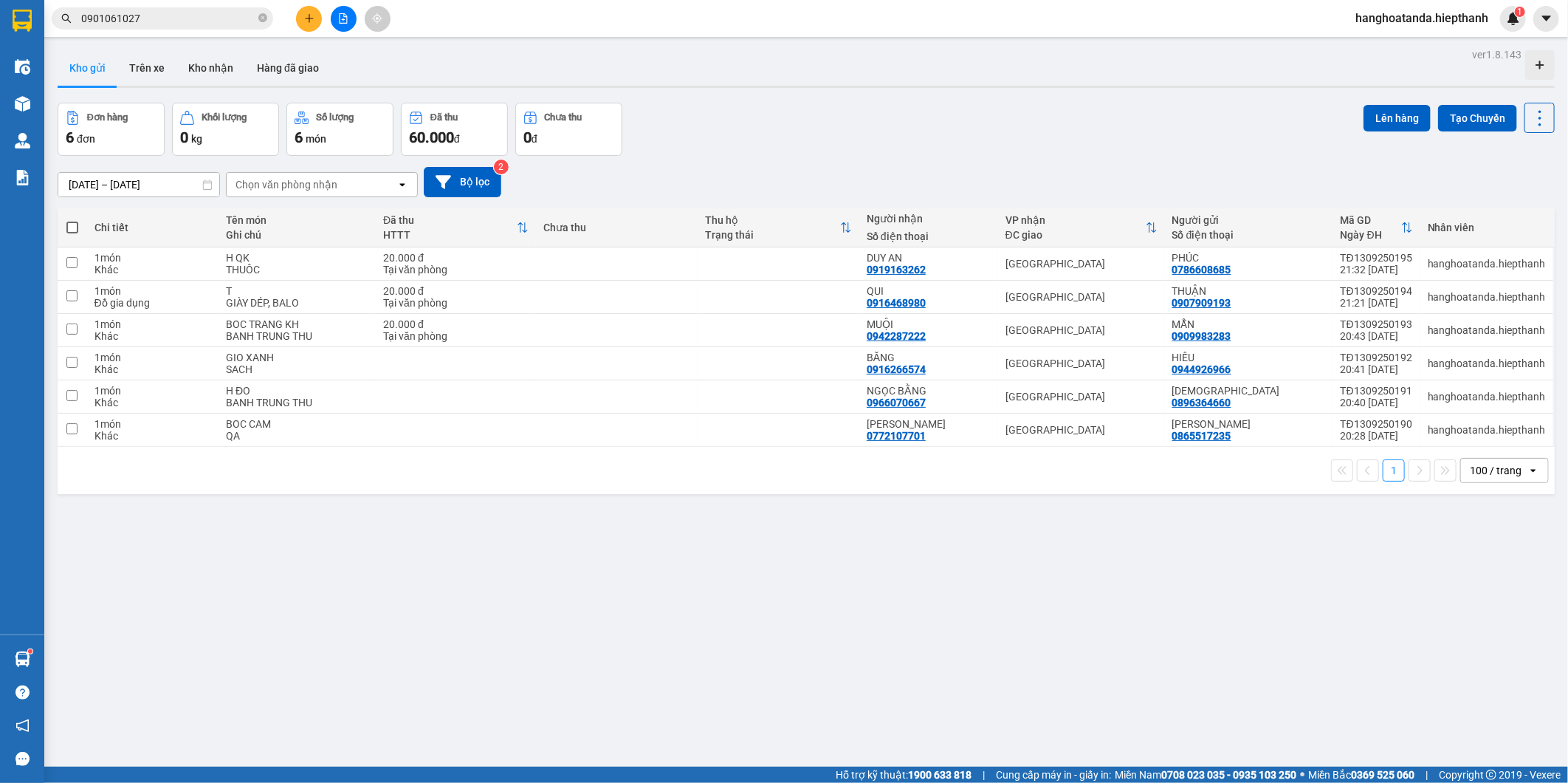
click at [832, 173] on div "[DATE] – [DATE] Press the down arrow key to interact with the calendar and sele…" at bounding box center [806, 181] width 1497 height 30
click at [178, 16] on input "0901061027" at bounding box center [168, 19] width 174 height 16
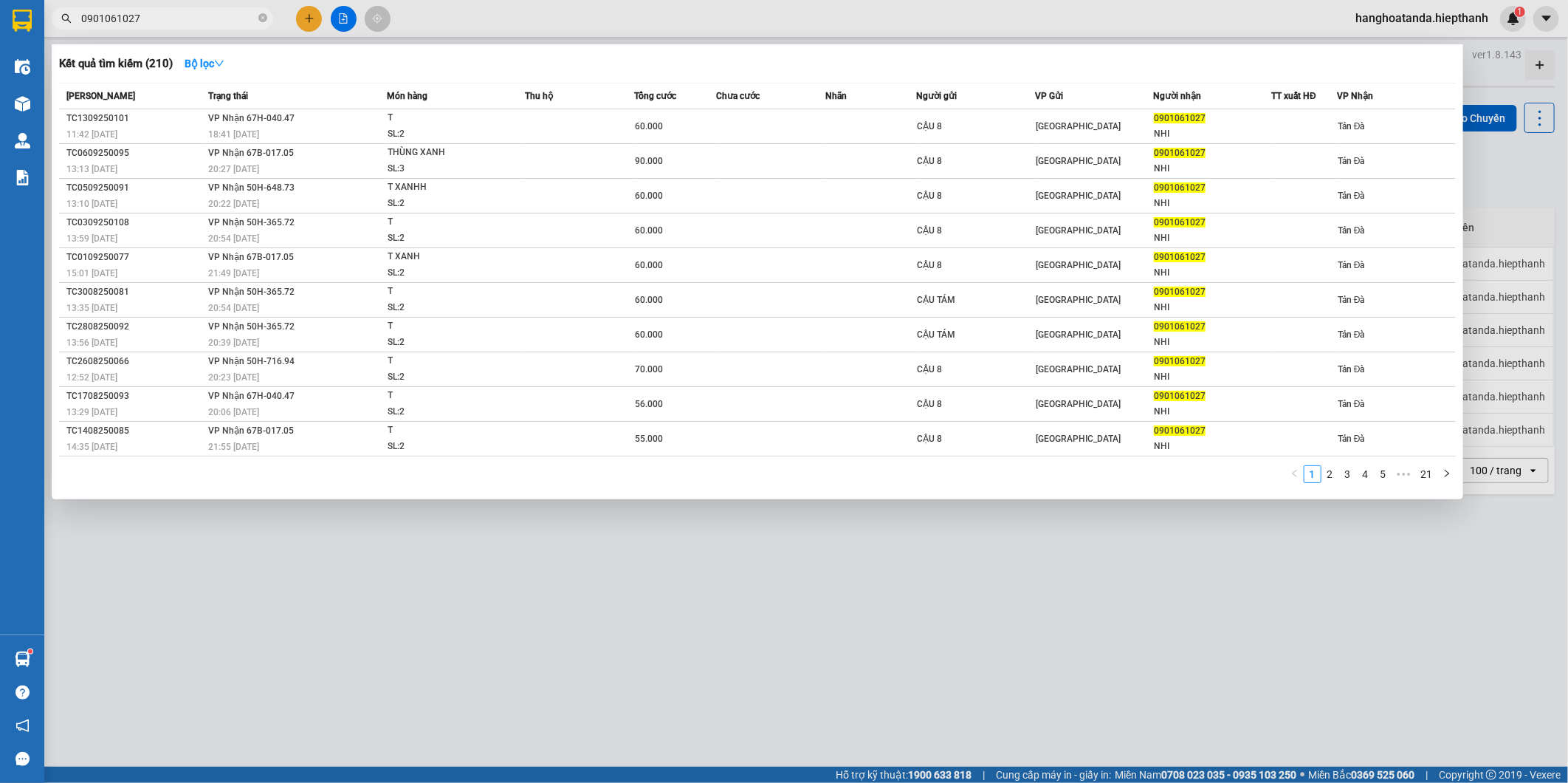
click at [178, 16] on input "0901061027" at bounding box center [168, 19] width 174 height 16
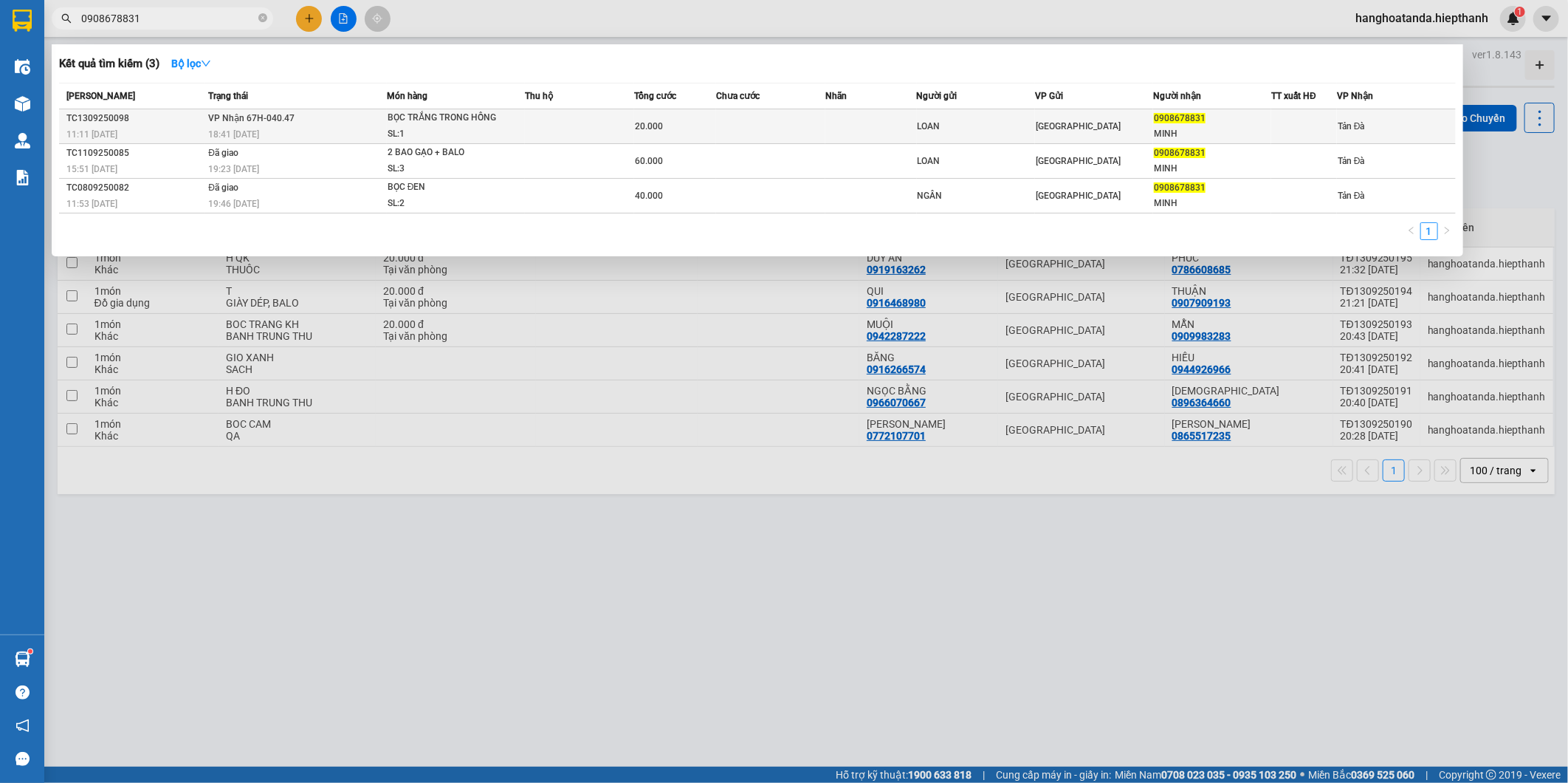
type input "0908678831"
click at [526, 124] on td at bounding box center [579, 127] width 110 height 35
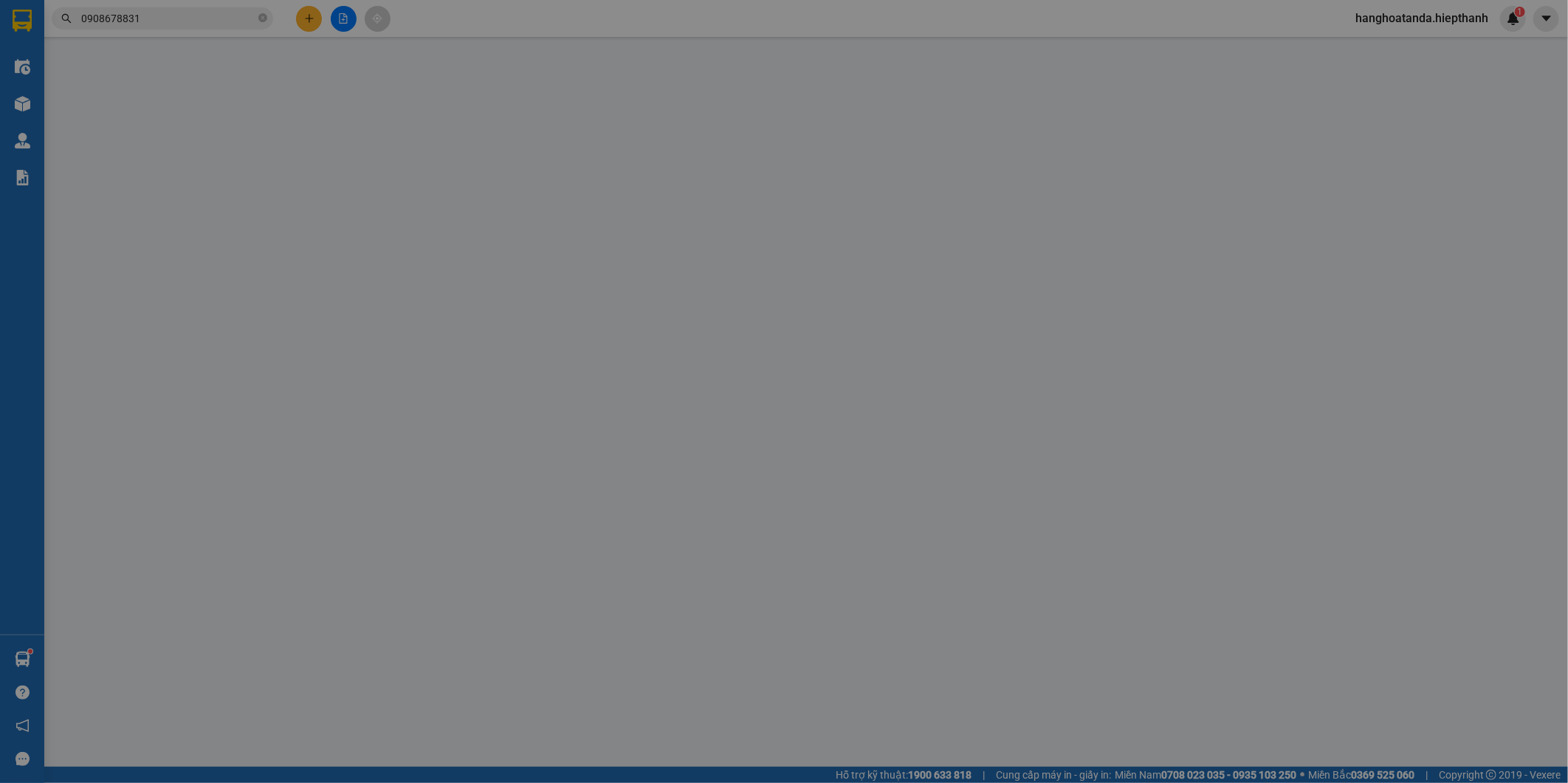
type input "LOAN"
type input "0908678831"
type input "MINH"
type input "20.000"
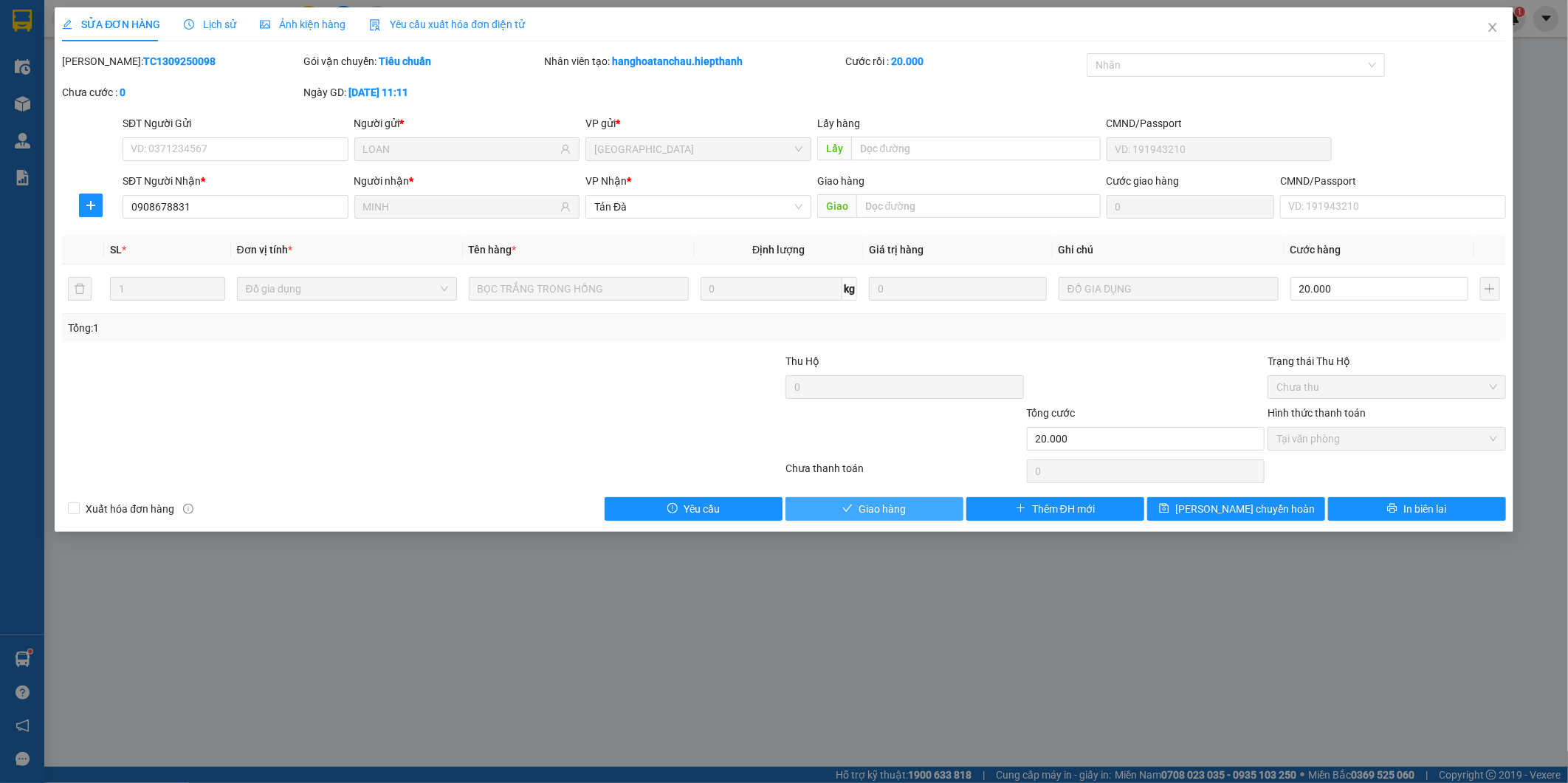
click at [835, 500] on button "Giao hàng" at bounding box center [875, 508] width 178 height 24
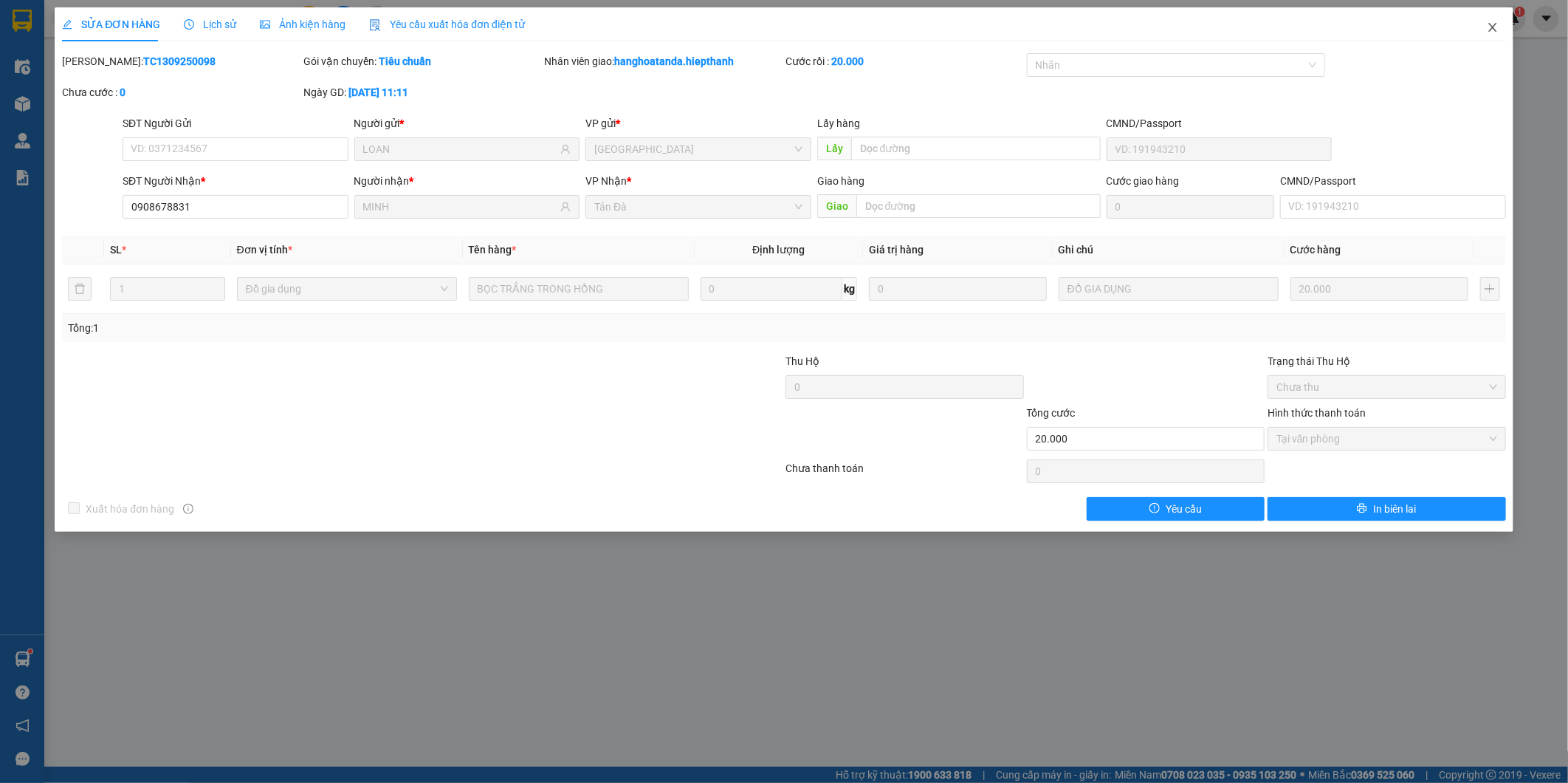
click at [1489, 24] on icon "close" at bounding box center [1492, 27] width 8 height 9
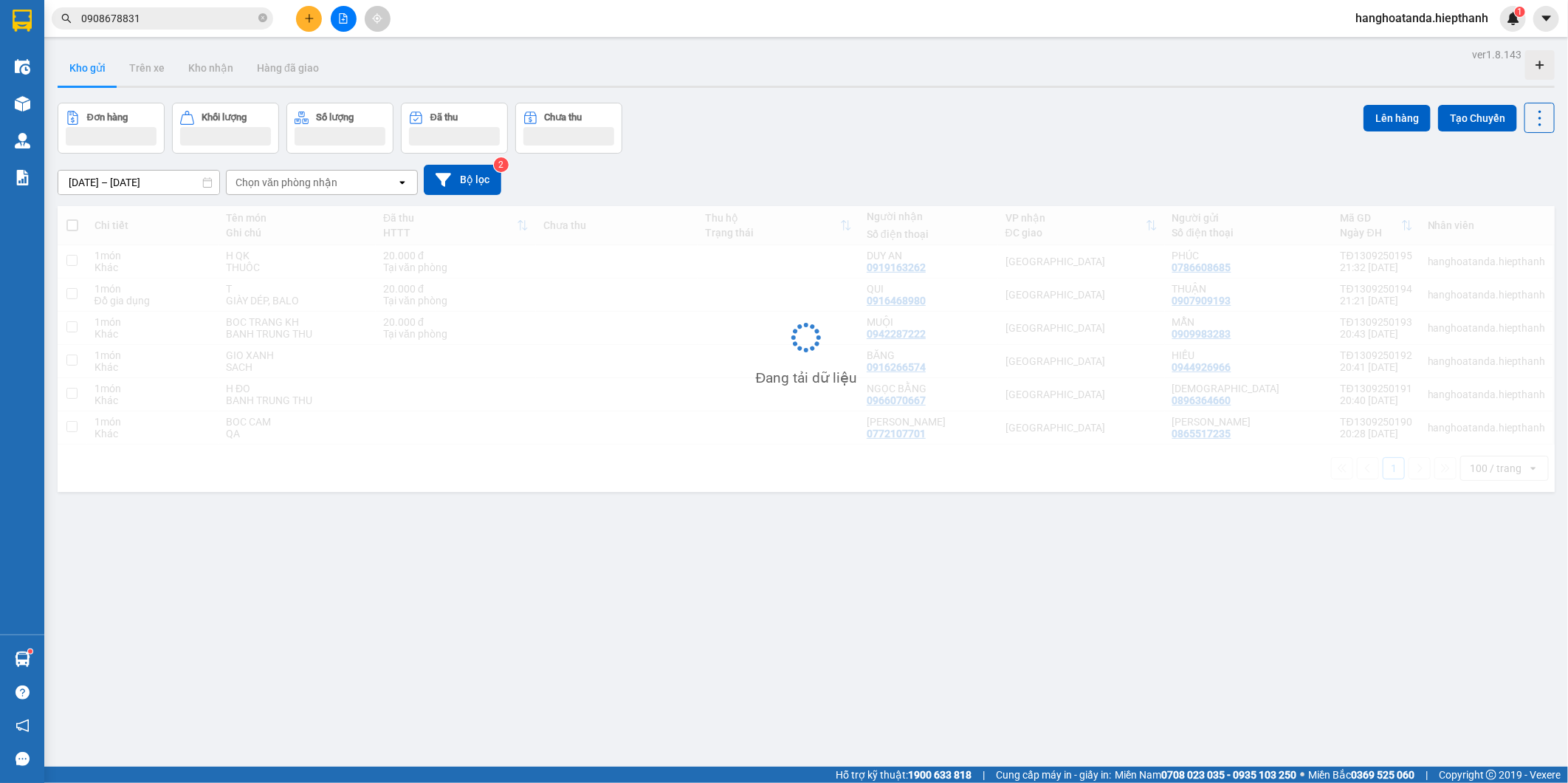
click at [342, 9] on button at bounding box center [343, 19] width 26 height 26
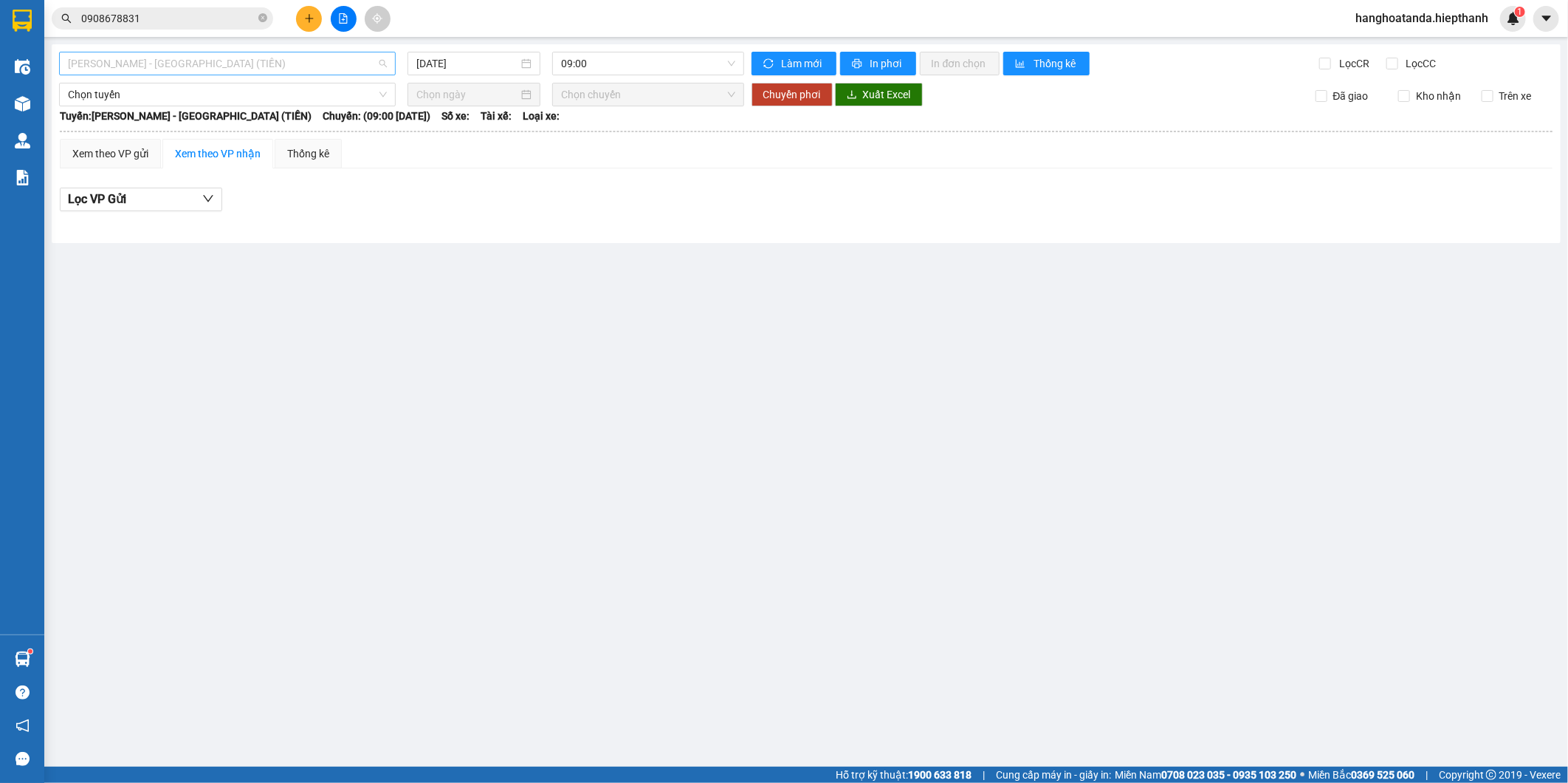
drag, startPoint x: 251, startPoint y: 61, endPoint x: 244, endPoint y: 100, distance: 39.6
click at [251, 62] on span "[PERSON_NAME] - [GEOGRAPHIC_DATA] (TIỀN)" at bounding box center [227, 64] width 319 height 22
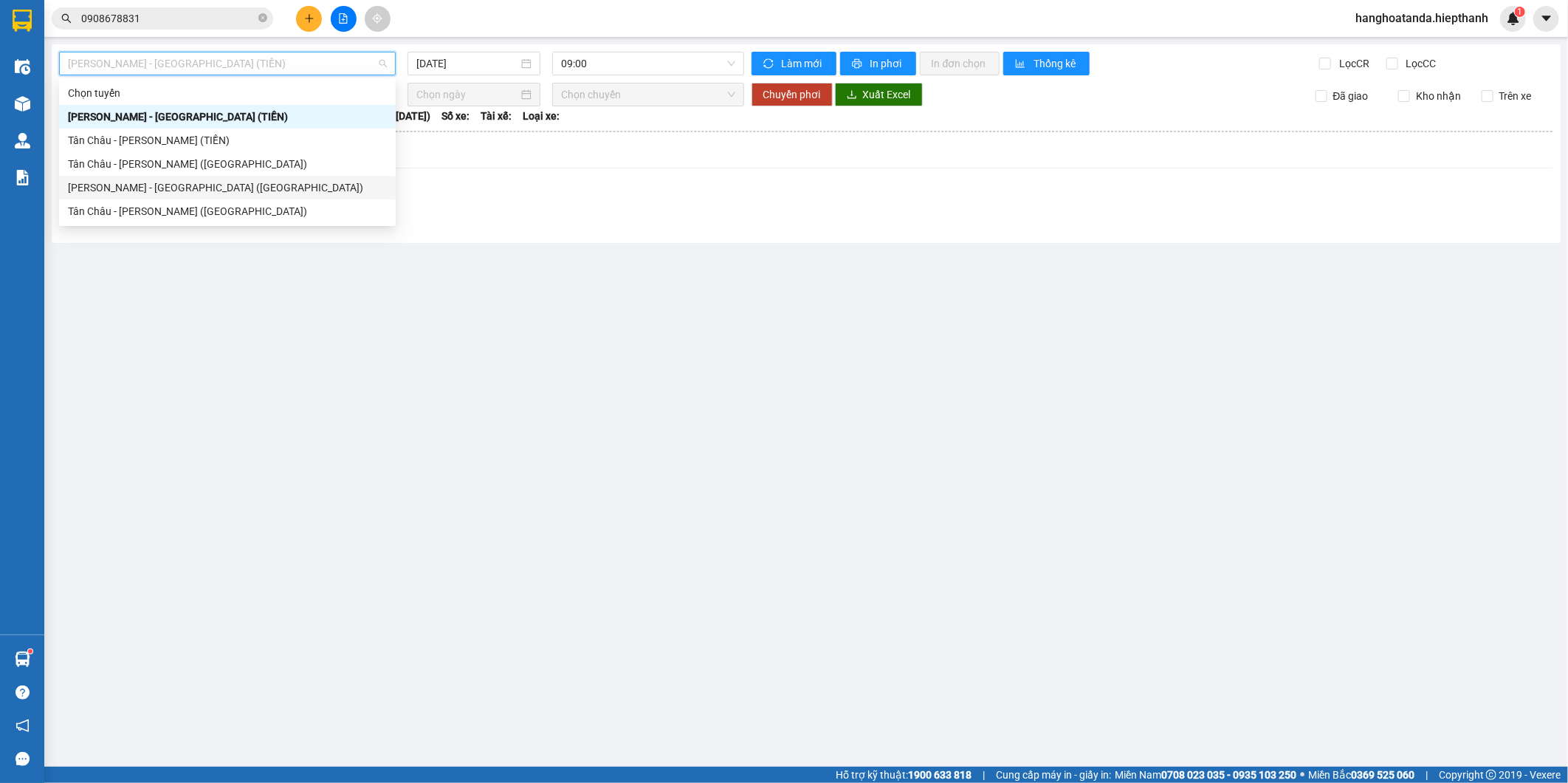
click at [211, 187] on div "[PERSON_NAME] - [GEOGRAPHIC_DATA] ([GEOGRAPHIC_DATA])" at bounding box center [227, 187] width 319 height 16
type input "[DATE]"
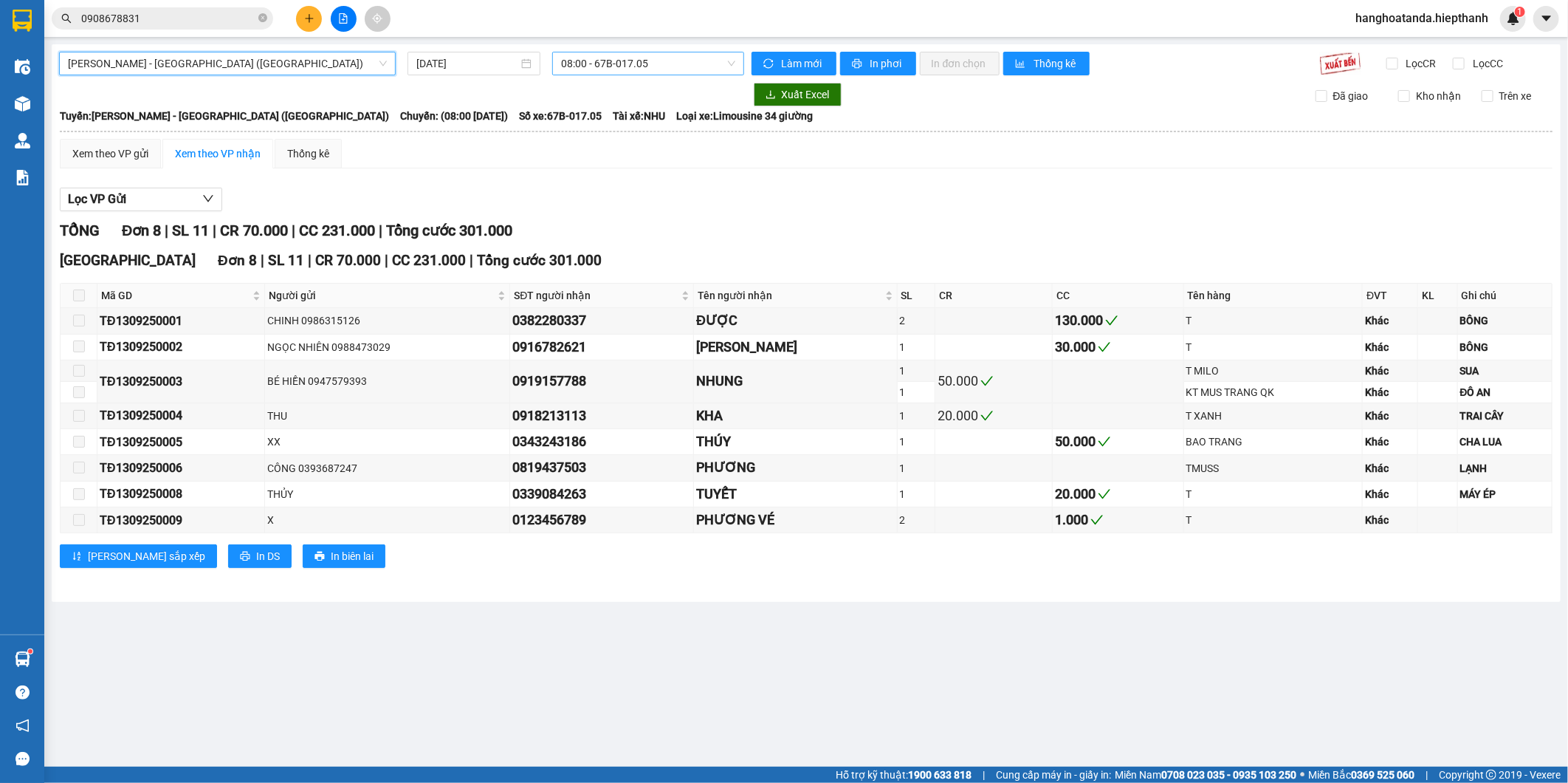
click at [647, 57] on span "08:00 - 67B-017.05" at bounding box center [647, 64] width 173 height 22
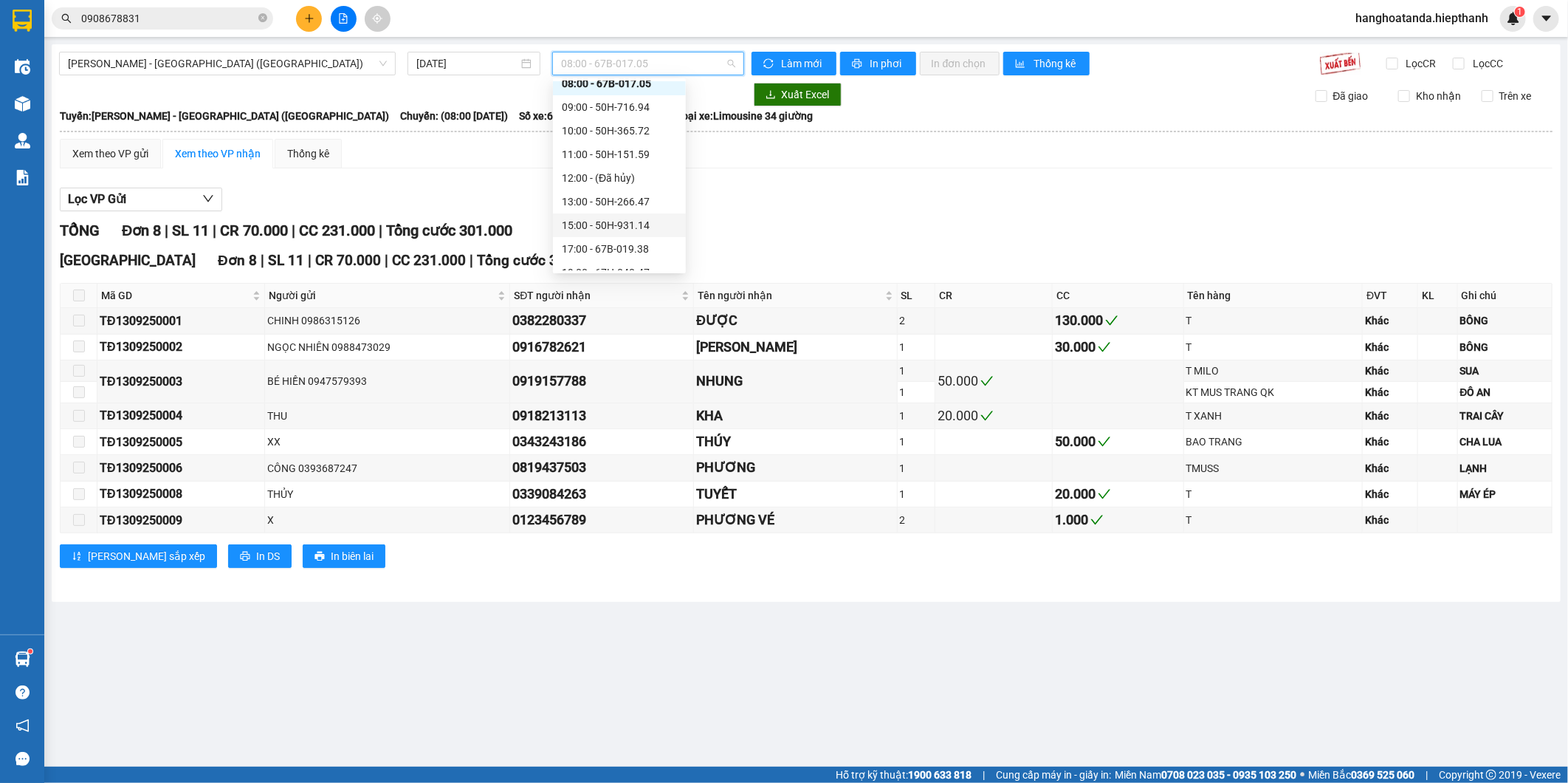
scroll to position [95, 0]
click at [607, 232] on div "21:00 - 50H-648.73" at bounding box center [619, 235] width 115 height 16
